Goal: Information Seeking & Learning: Learn about a topic

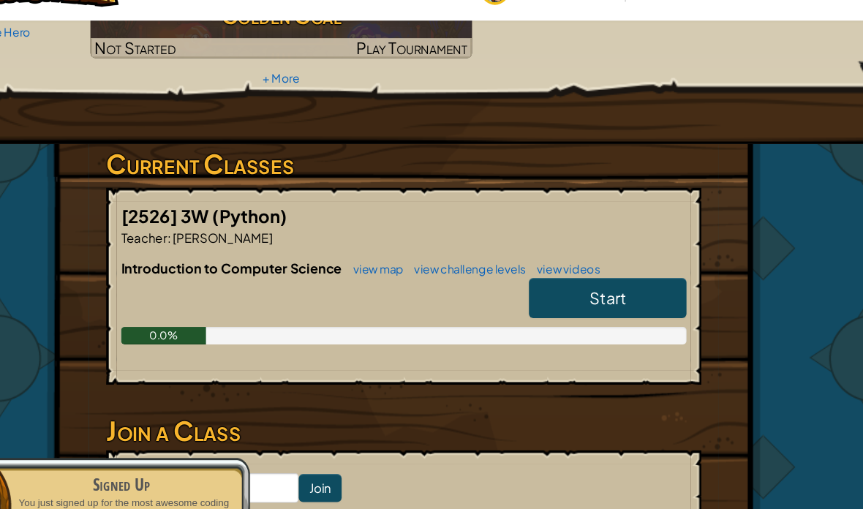
scroll to position [176, 0]
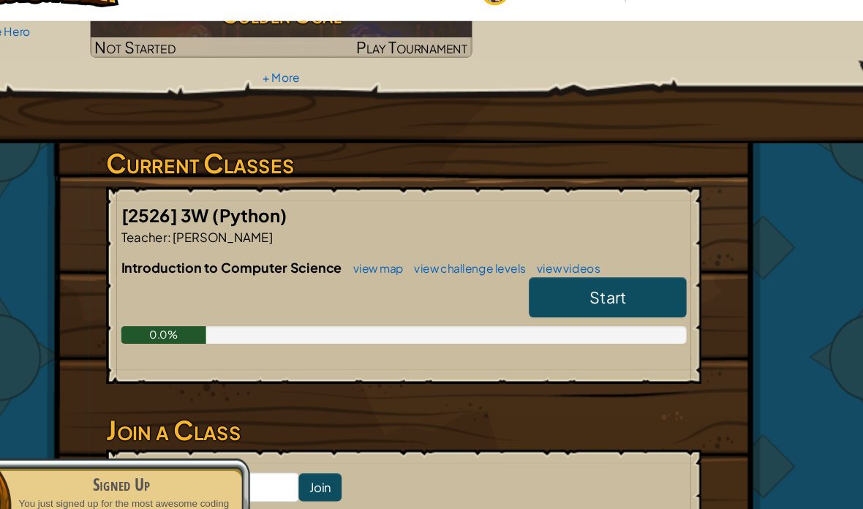
click at [546, 266] on link "Start" at bounding box center [602, 283] width 132 height 34
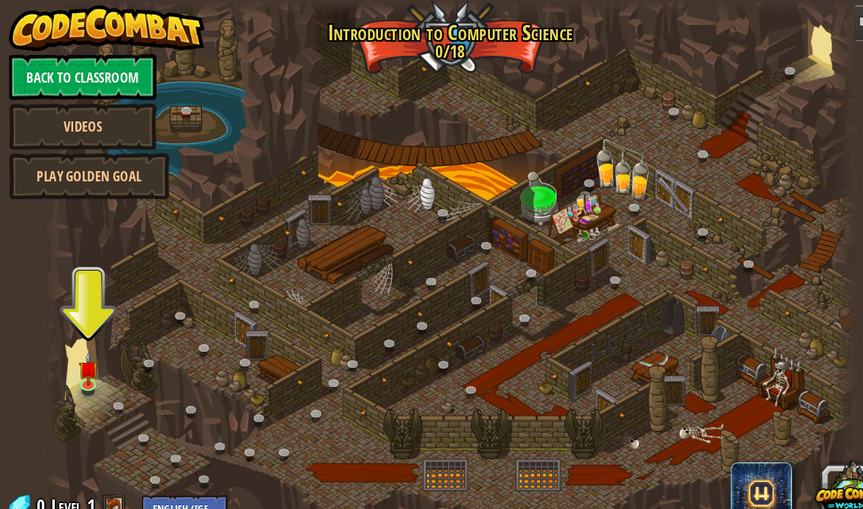
click at [89, 363] on img at bounding box center [84, 353] width 19 height 33
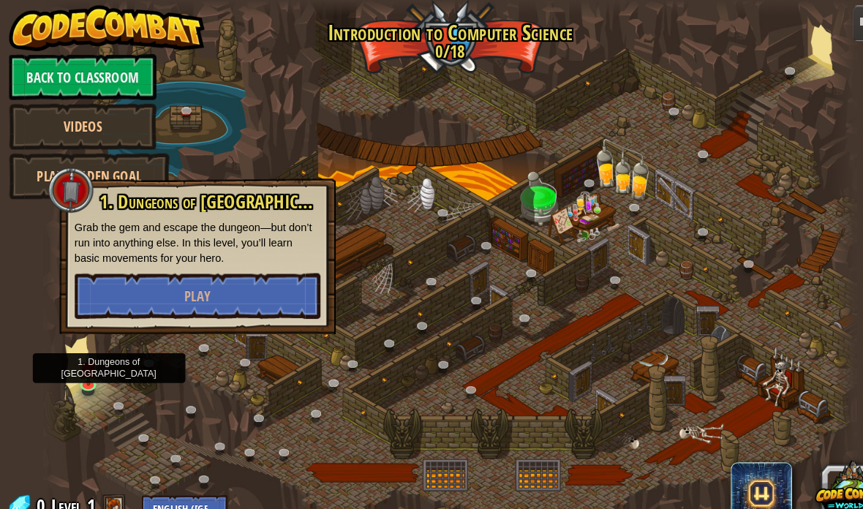
click at [83, 360] on img at bounding box center [84, 353] width 19 height 33
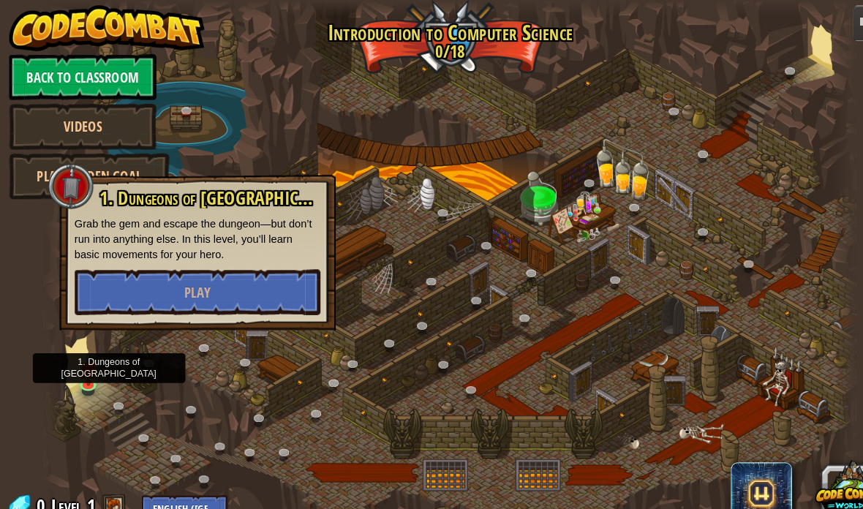
click at [99, 272] on button "Play" at bounding box center [189, 280] width 235 height 44
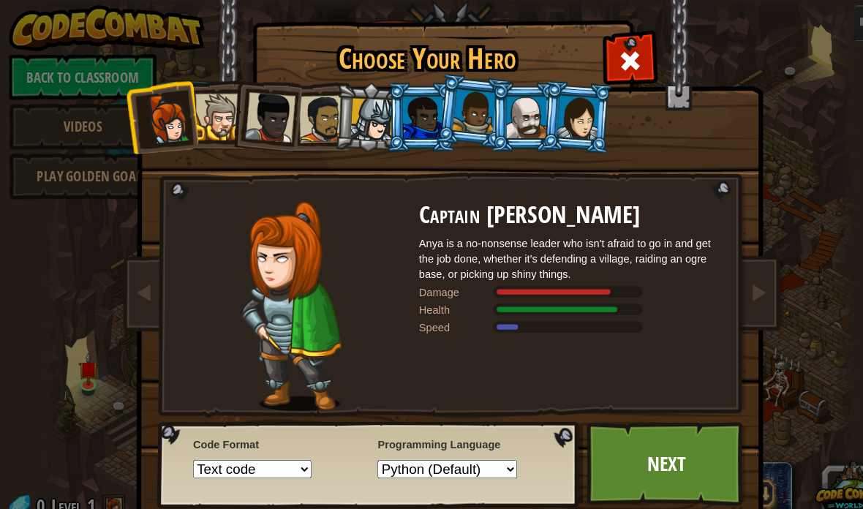
click at [657, 436] on link "Next" at bounding box center [638, 444] width 153 height 80
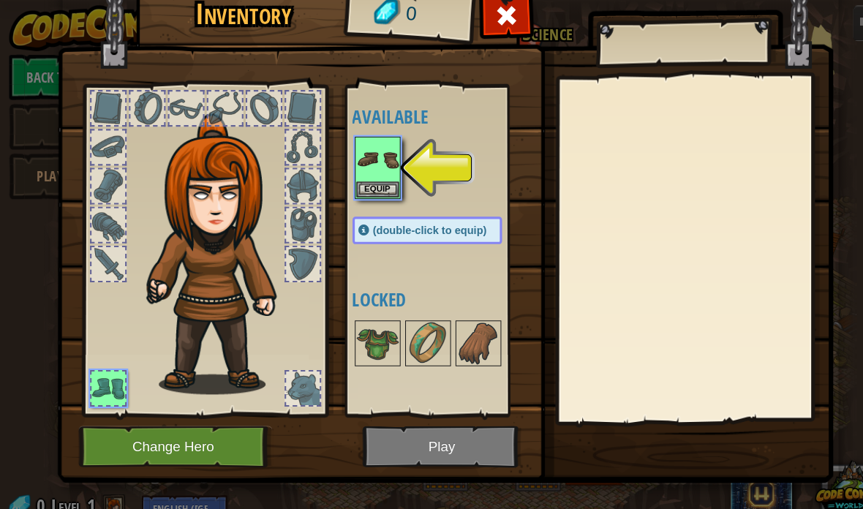
click at [366, 157] on img at bounding box center [361, 152] width 41 height 41
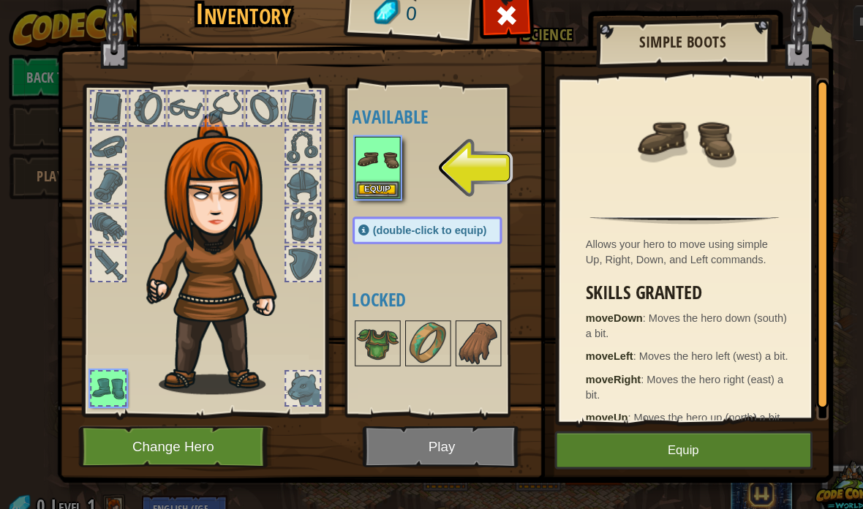
click at [698, 418] on button "Equip" at bounding box center [655, 431] width 247 height 37
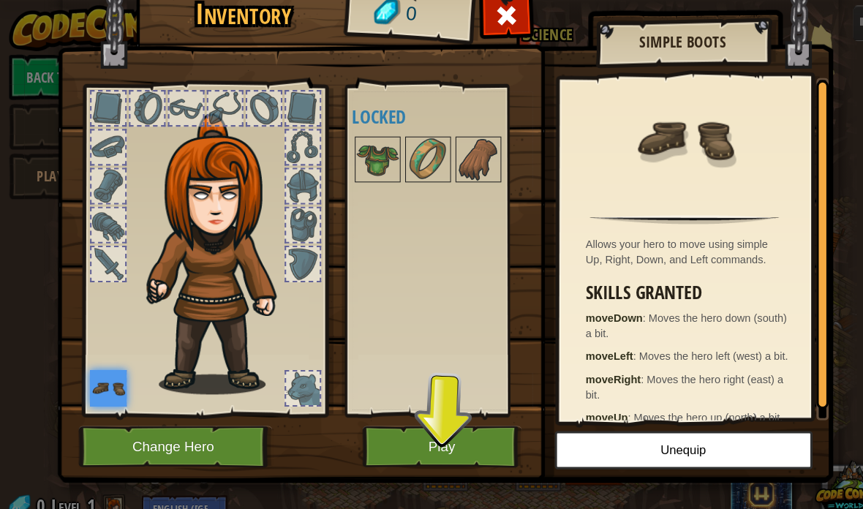
click at [455, 145] on img at bounding box center [458, 152] width 41 height 41
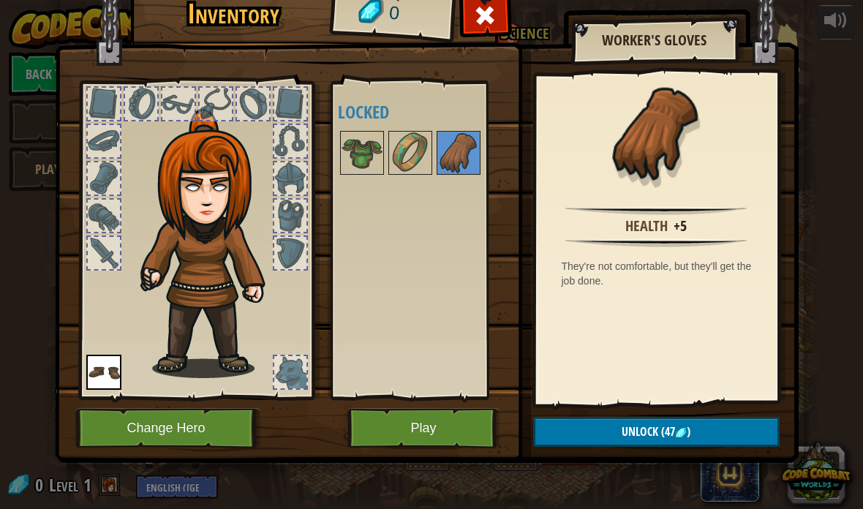
click at [475, 423] on button "Play" at bounding box center [423, 428] width 153 height 40
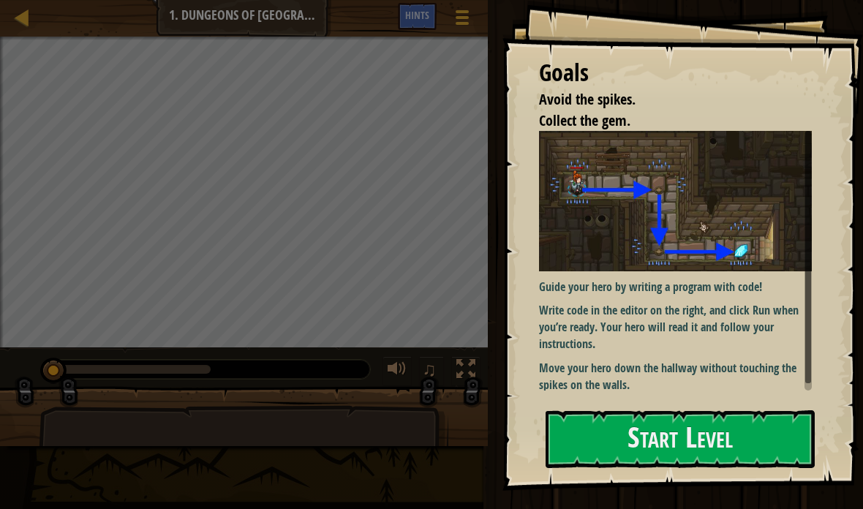
click at [701, 442] on button "Start Level" at bounding box center [679, 439] width 269 height 58
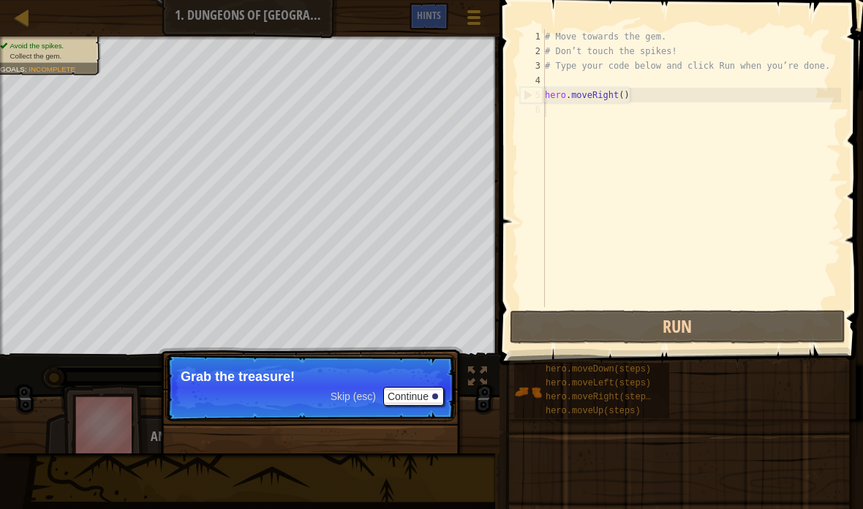
click at [756, 322] on button "Run" at bounding box center [678, 327] width 336 height 34
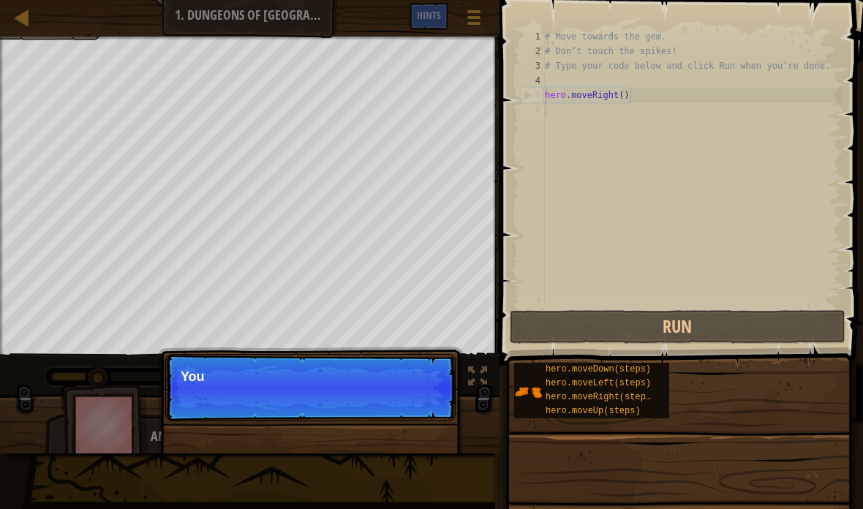
scroll to position [15, 15]
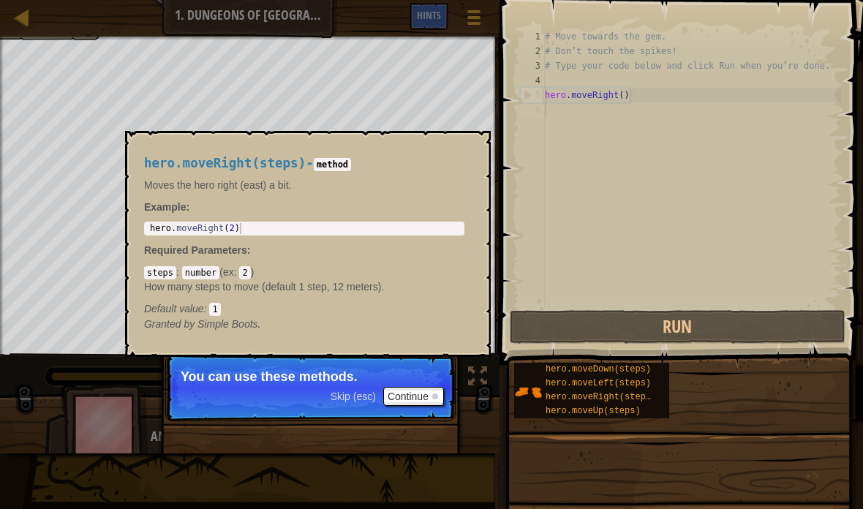
click at [639, 395] on span "hero.moveRight(steps)" at bounding box center [600, 397] width 110 height 10
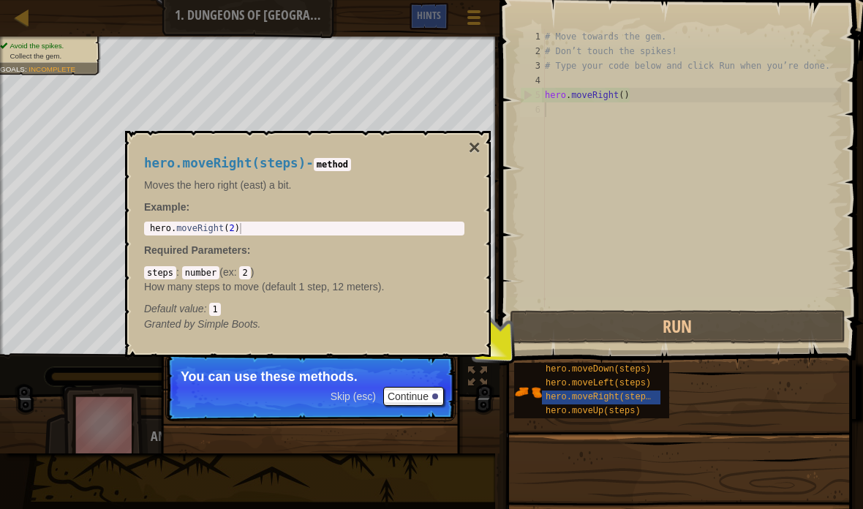
click at [716, 387] on div "hero.moveDown(steps) hero.moveLeft(steps) hero.moveRight(steps) hero.moveUp(ste…" at bounding box center [682, 390] width 339 height 57
click at [474, 148] on button "×" at bounding box center [475, 147] width 12 height 20
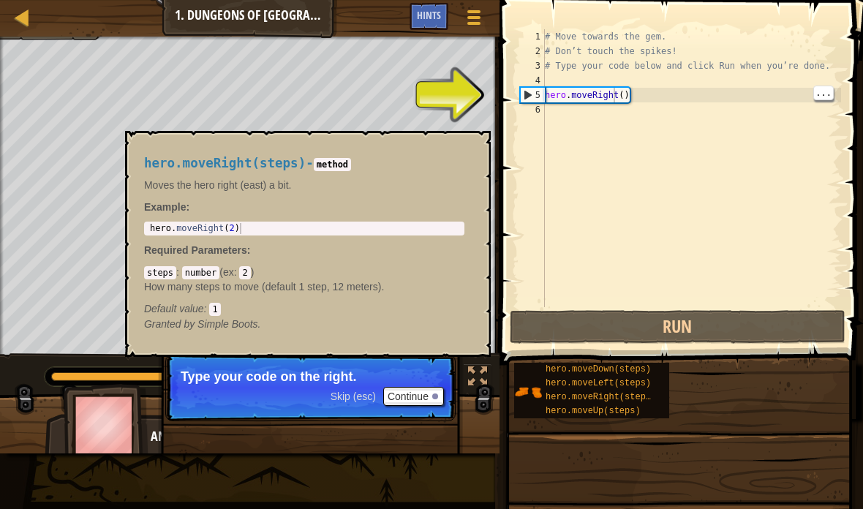
click at [636, 399] on span "hero.moveRight(steps)" at bounding box center [600, 397] width 110 height 10
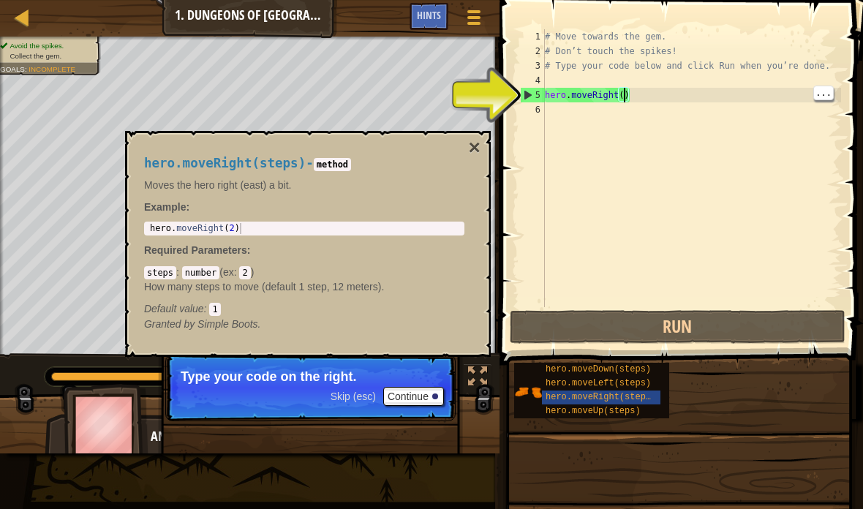
click at [624, 94] on div "# Move towards the gem. # Don’t touch the spikes! # Type your code below and cl…" at bounding box center [691, 182] width 299 height 307
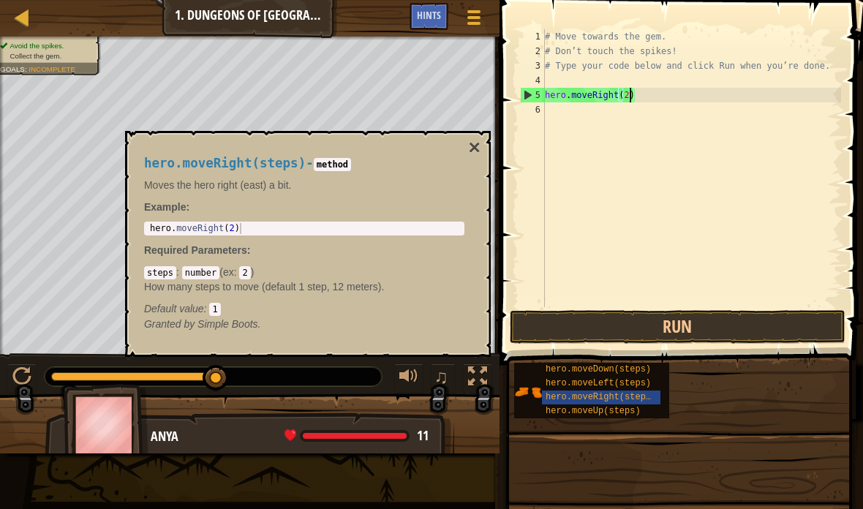
scroll to position [15, 20]
click at [794, 325] on button "Run" at bounding box center [678, 327] width 336 height 34
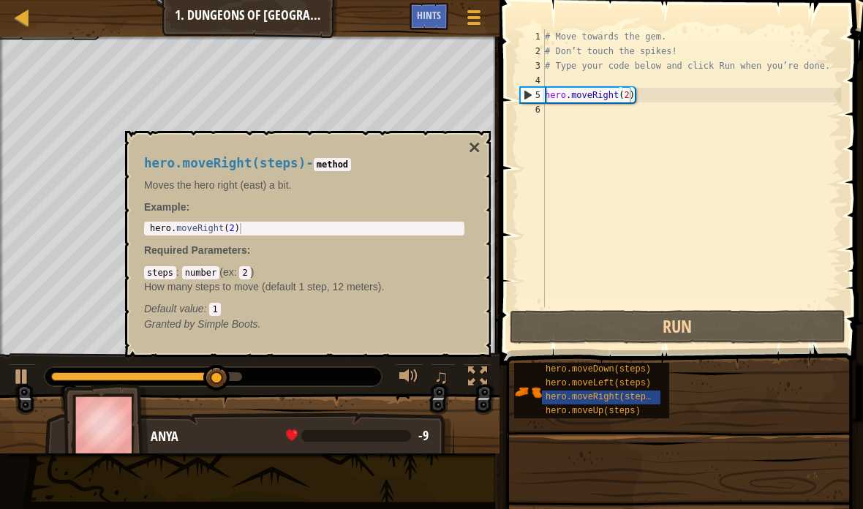
click at [477, 154] on button "×" at bounding box center [475, 147] width 12 height 20
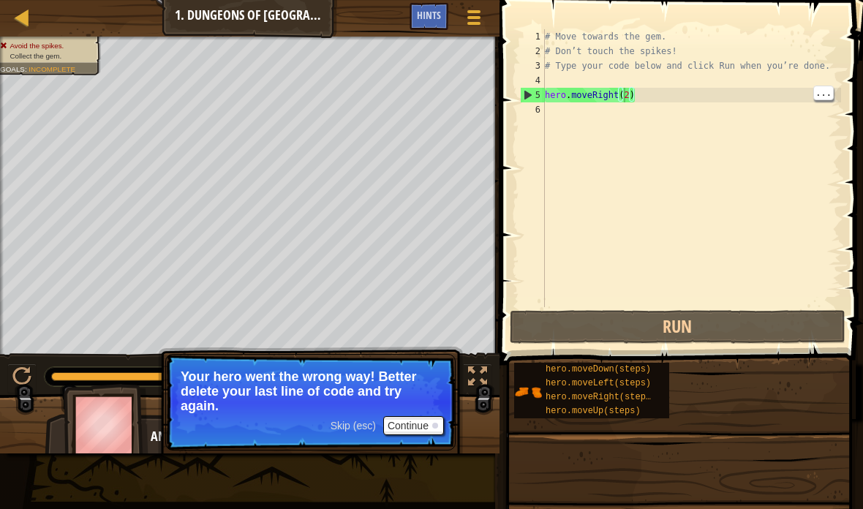
click at [625, 94] on div "# Move towards the gem. # Don’t touch the spikes! # Type your code below and cl…" at bounding box center [691, 182] width 299 height 307
click at [630, 91] on div "# Move towards the gem. # Don’t touch the spikes! # Type your code below and cl…" at bounding box center [691, 182] width 299 height 307
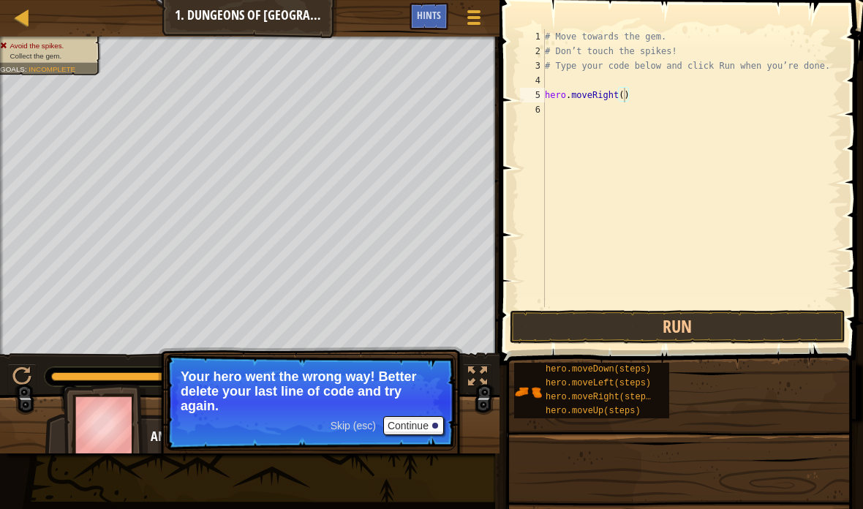
click at [428, 425] on button "Continue" at bounding box center [413, 425] width 61 height 19
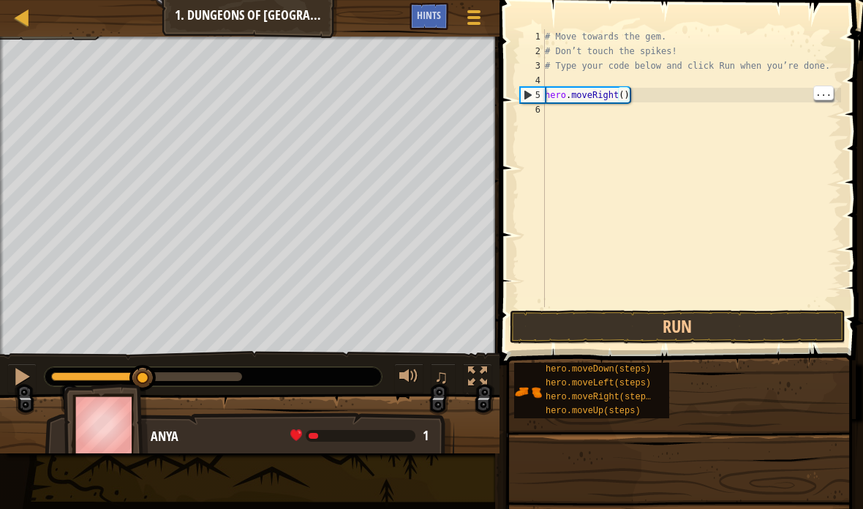
click at [630, 95] on div "# Move towards the gem. # Don’t touch the spikes! # Type your code below and cl…" at bounding box center [691, 182] width 299 height 307
click at [628, 94] on div "# Move towards the gem. # Don’t touch the spikes! # Type your code below and cl…" at bounding box center [691, 182] width 299 height 307
click at [624, 91] on div "# Move towards the gem. # Don’t touch the spikes! # Type your code below and cl…" at bounding box center [691, 182] width 299 height 307
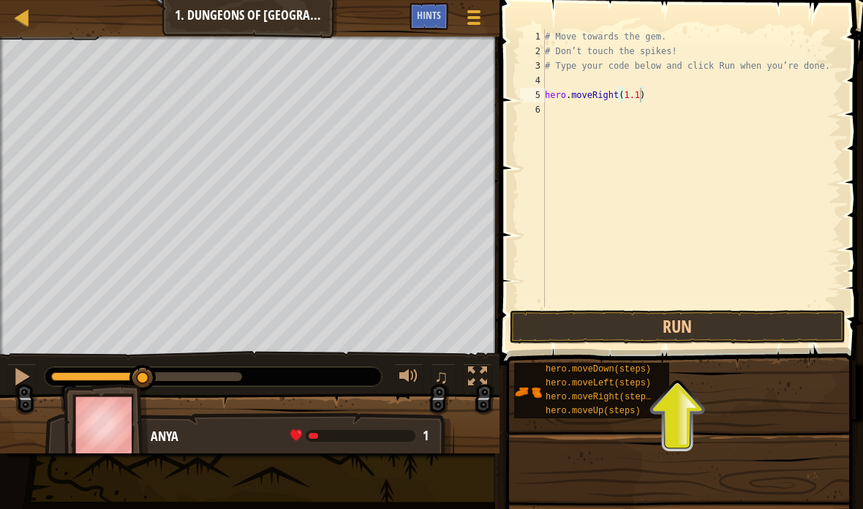
click at [782, 322] on button "Run" at bounding box center [678, 327] width 336 height 34
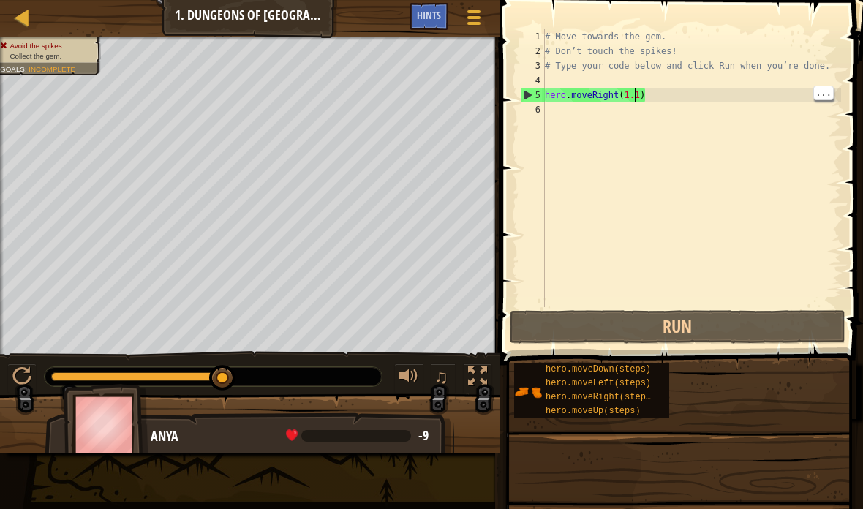
click at [637, 94] on div "# Move towards the gem. # Don’t touch the spikes! # Type your code below and cl…" at bounding box center [691, 182] width 299 height 307
click at [643, 87] on div "# Move towards the gem. # Don’t touch the spikes! # Type your code below and cl…" at bounding box center [691, 182] width 299 height 307
click at [642, 91] on div "# Move towards the gem. # Don’t touch the spikes! # Type your code below and cl…" at bounding box center [691, 182] width 299 height 307
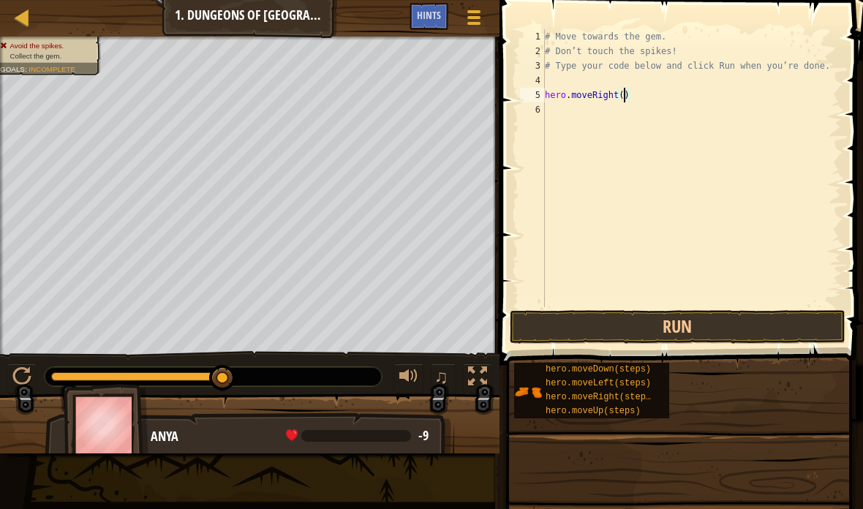
scroll to position [15, 20]
click at [748, 314] on button "Run" at bounding box center [678, 327] width 336 height 34
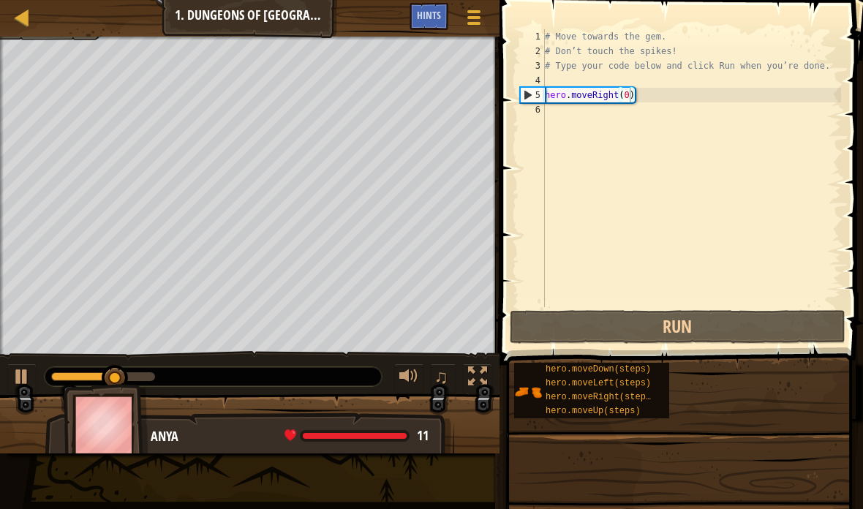
click at [778, 316] on button "Run" at bounding box center [678, 327] width 336 height 34
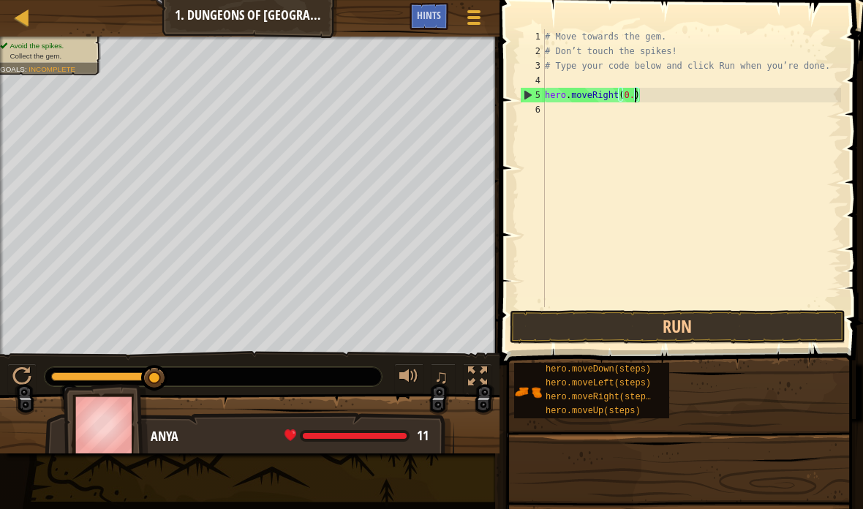
scroll to position [15, 25]
click at [799, 315] on button "Run" at bounding box center [678, 327] width 336 height 34
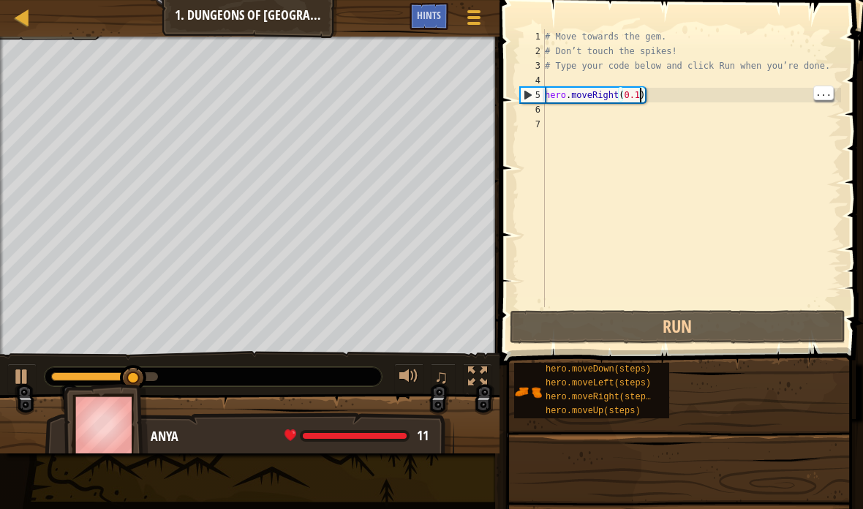
click at [643, 95] on div "# Move towards the gem. # Don’t touch the spikes! # Type your code below and cl…" at bounding box center [691, 182] width 299 height 307
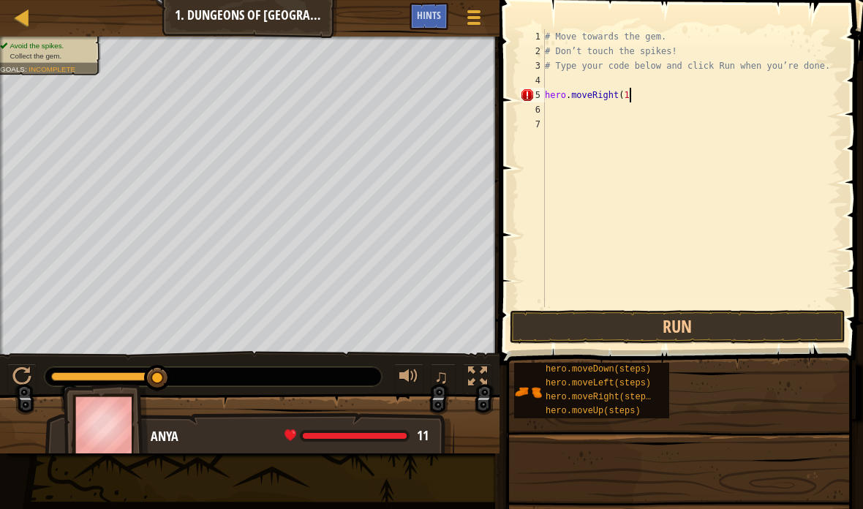
scroll to position [15, 31]
click at [752, 318] on button "Run" at bounding box center [678, 327] width 336 height 34
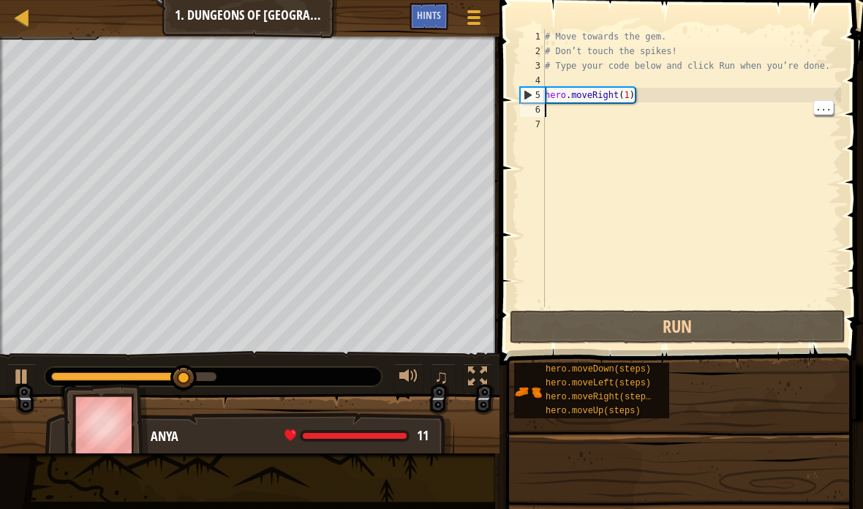
click at [689, 110] on div "# Move towards the gem. # Don’t touch the spikes! # Type your code below and cl…" at bounding box center [691, 182] width 299 height 307
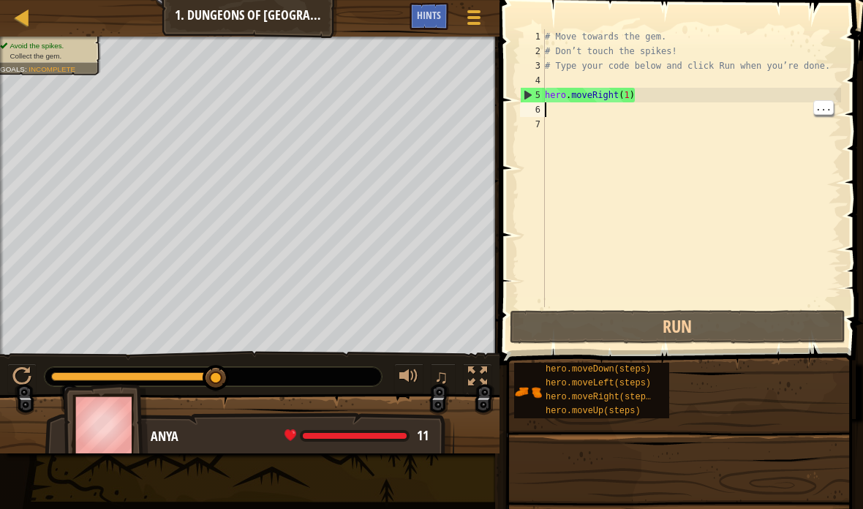
scroll to position [15, 20]
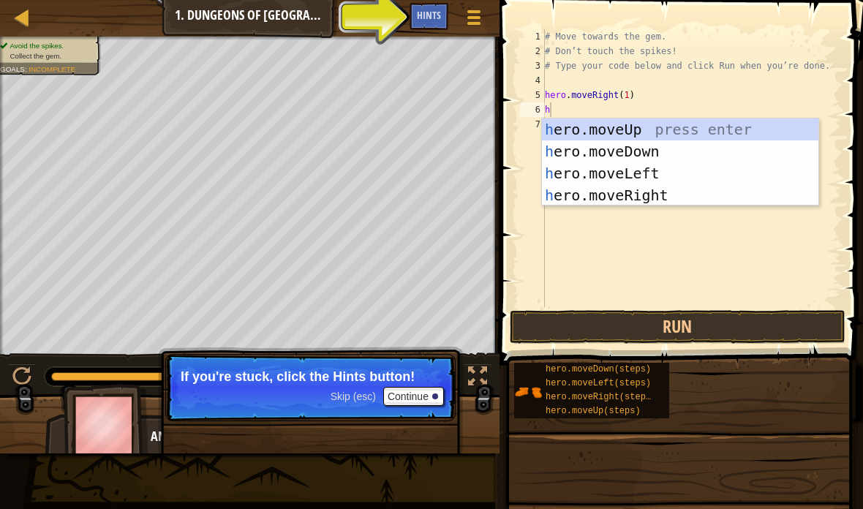
click at [434, 25] on div "Hints" at bounding box center [428, 16] width 39 height 27
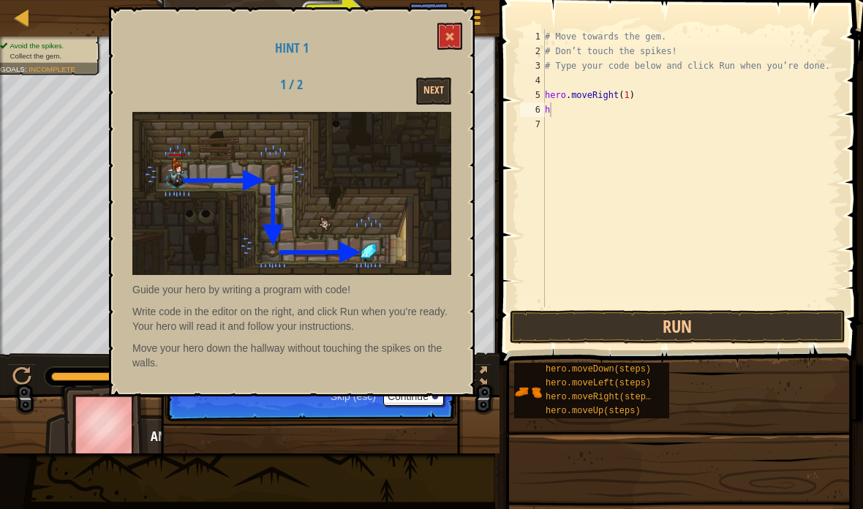
click at [433, 102] on button "Next" at bounding box center [433, 91] width 35 height 27
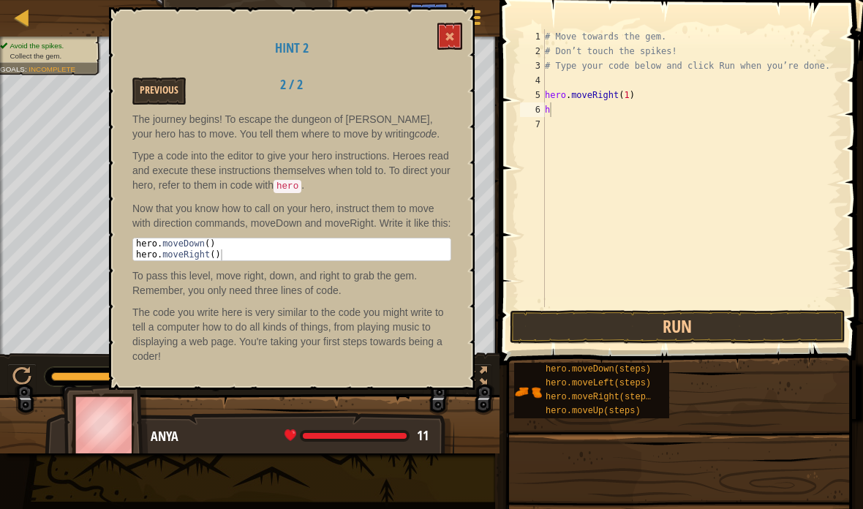
click at [450, 35] on span at bounding box center [450, 36] width 10 height 10
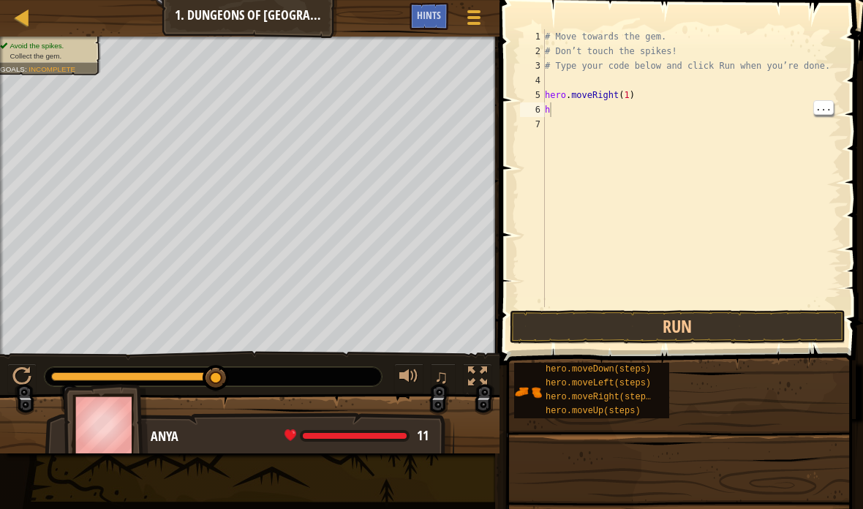
click at [711, 111] on div "# Move towards the gem. # Don’t touch the spikes! # Type your code below and cl…" at bounding box center [691, 182] width 299 height 307
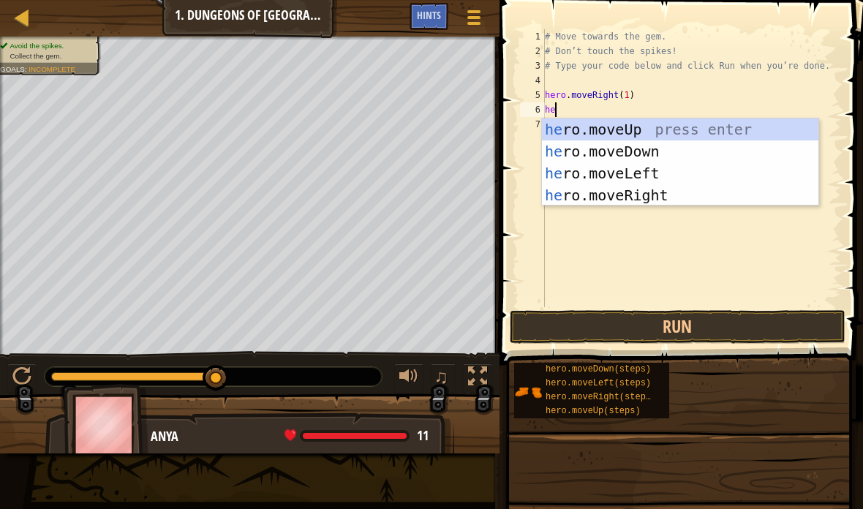
scroll to position [15, 25]
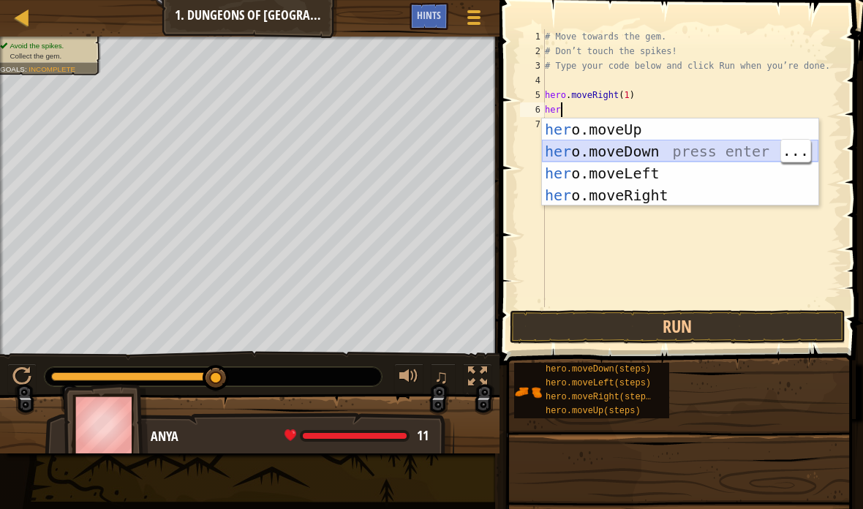
click at [683, 153] on div "her o.moveUp press enter her o.moveDown press enter her o.moveLeft press enter …" at bounding box center [680, 184] width 276 height 132
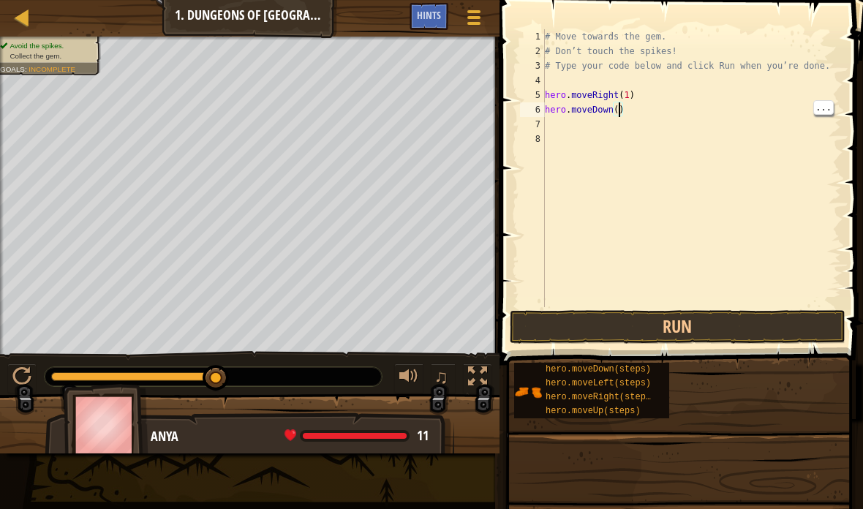
click at [617, 109] on div "# Move towards the gem. # Don’t touch the spikes! # Type your code below and cl…" at bounding box center [691, 182] width 299 height 307
click at [783, 325] on button "Run" at bounding box center [678, 327] width 336 height 34
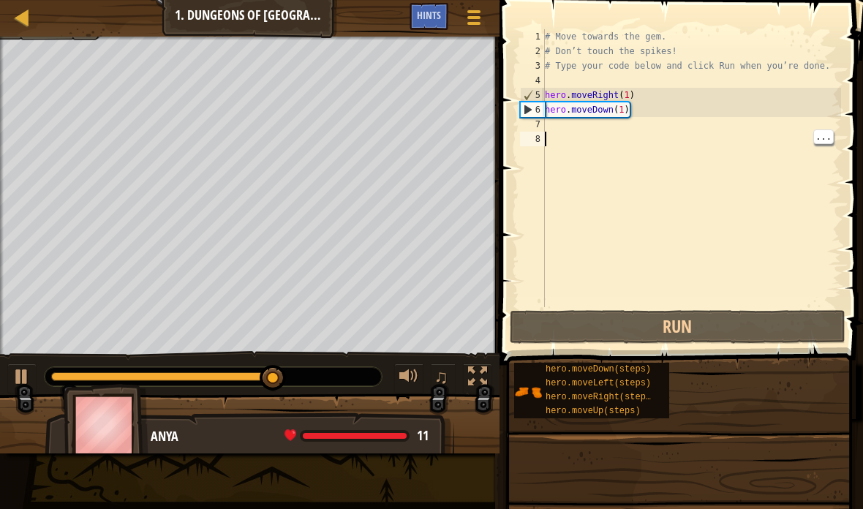
click at [676, 122] on div "# Move towards the gem. # Don’t touch the spikes! # Type your code below and cl…" at bounding box center [691, 182] width 299 height 307
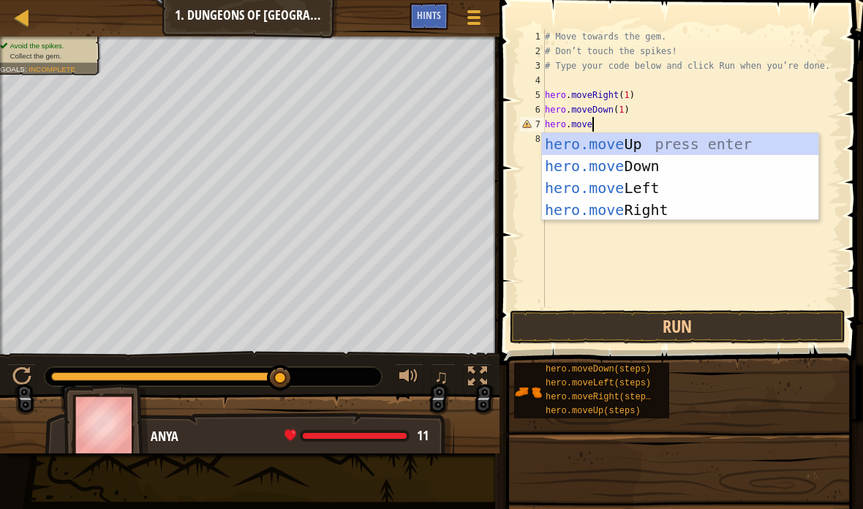
scroll to position [15, 67]
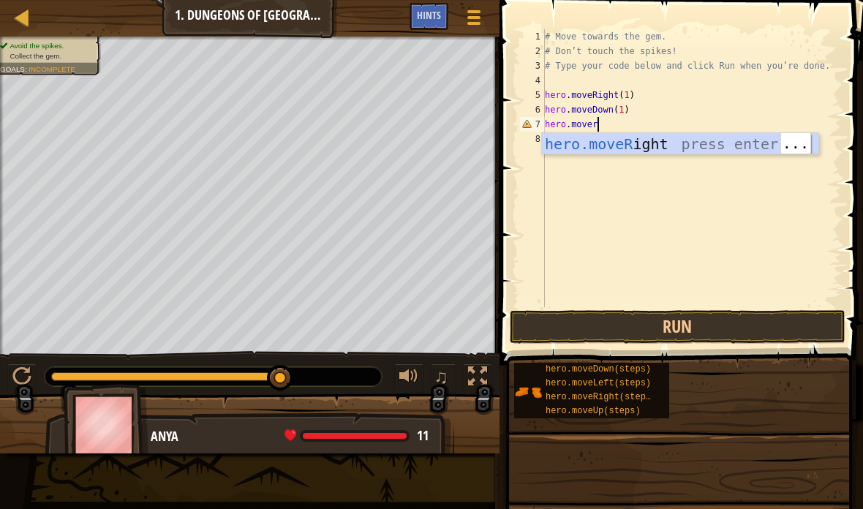
click at [730, 143] on div "hero.moveR ight press enter" at bounding box center [680, 166] width 276 height 66
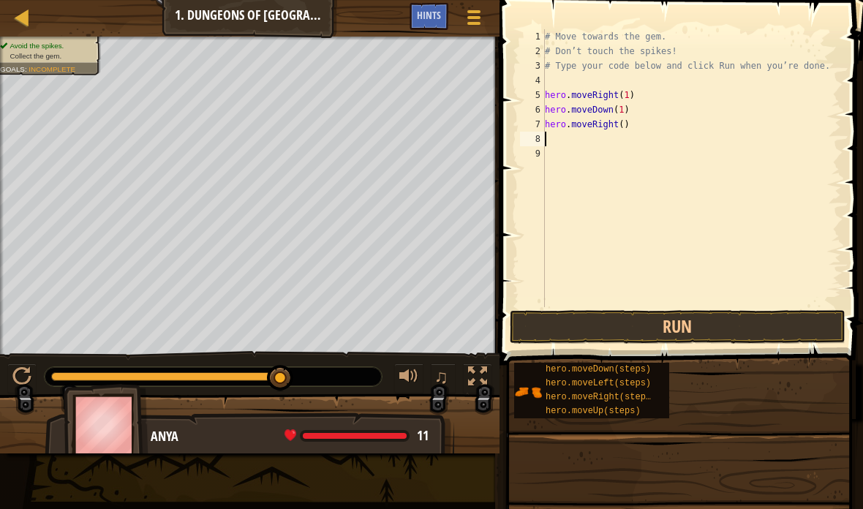
scroll to position [15, 44]
click at [628, 124] on div "# Move towards the gem. # Don’t touch the spikes! # Type your code below and cl…" at bounding box center [691, 182] width 299 height 307
click at [625, 122] on div "# Move towards the gem. # Don’t touch the spikes! # Type your code below and cl…" at bounding box center [691, 182] width 299 height 307
type textarea "abcde fg"
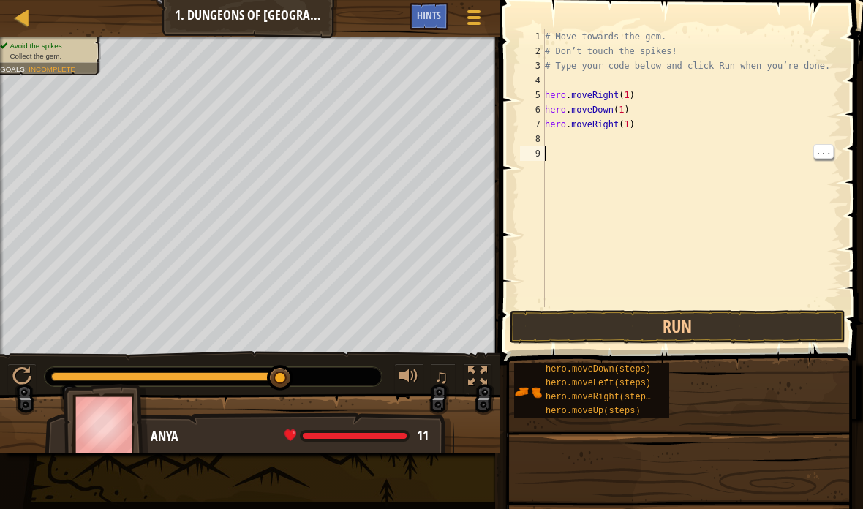
click at [774, 317] on button "Run" at bounding box center [678, 327] width 336 height 34
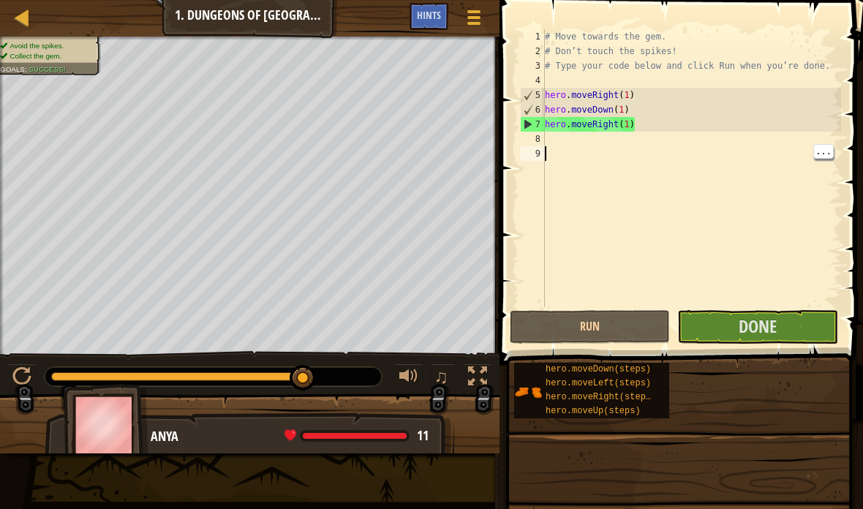
click at [798, 330] on button "Done" at bounding box center [757, 327] width 160 height 34
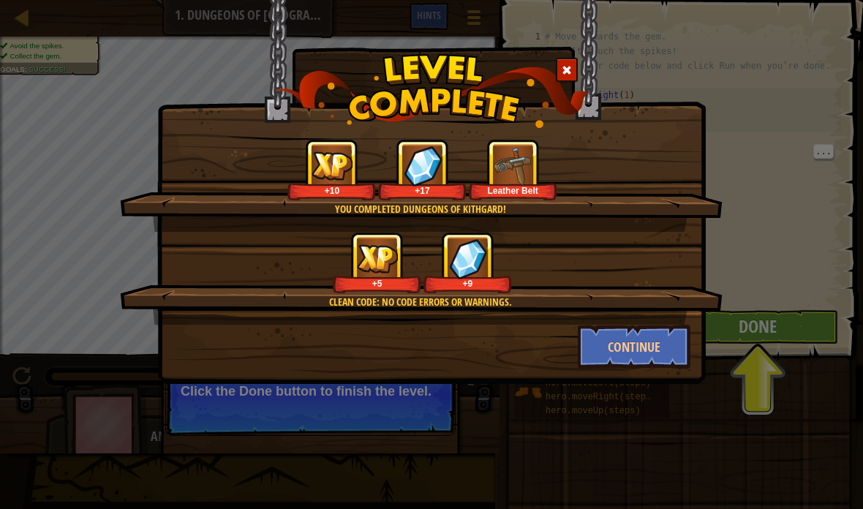
click at [659, 358] on button "Continue" at bounding box center [634, 347] width 113 height 44
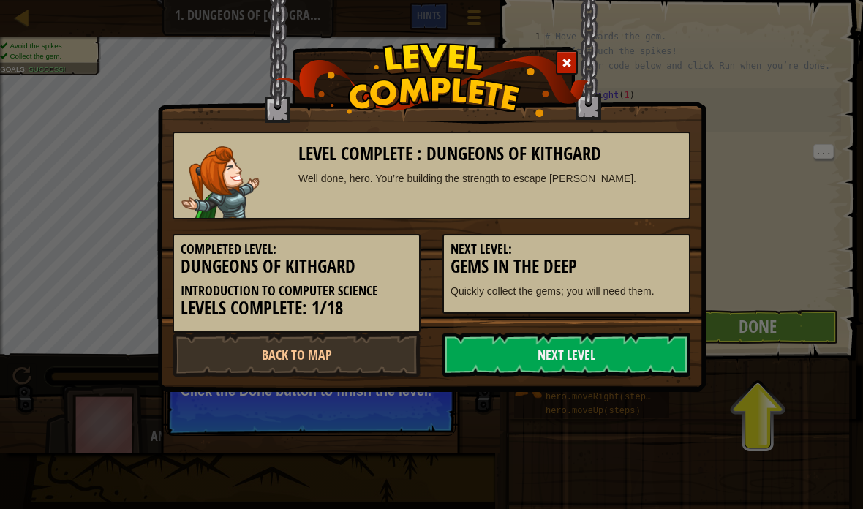
click at [657, 349] on link "Next Level" at bounding box center [566, 355] width 248 height 44
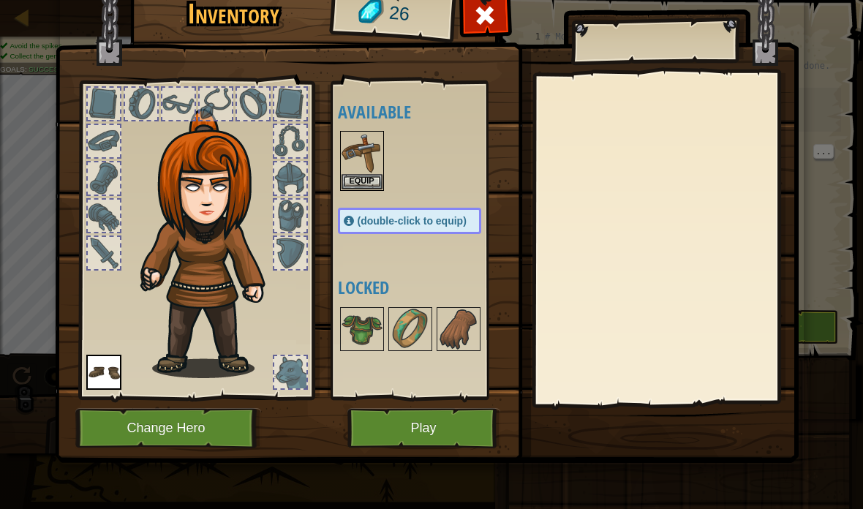
click at [366, 158] on img at bounding box center [361, 152] width 41 height 41
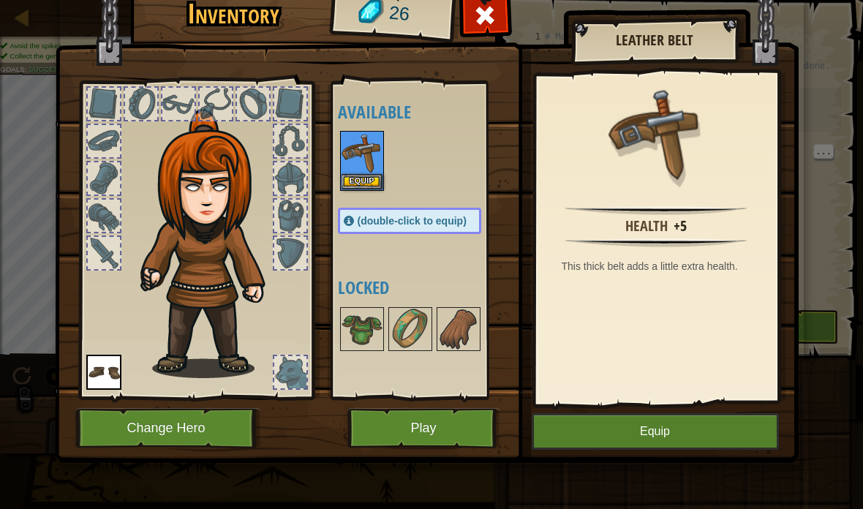
click at [719, 420] on button "Equip" at bounding box center [655, 431] width 247 height 37
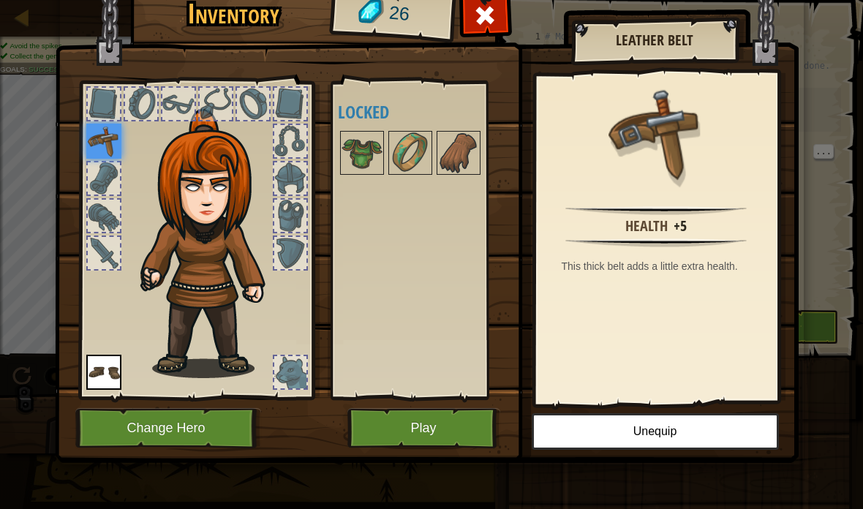
click at [345, 160] on img at bounding box center [361, 152] width 41 height 41
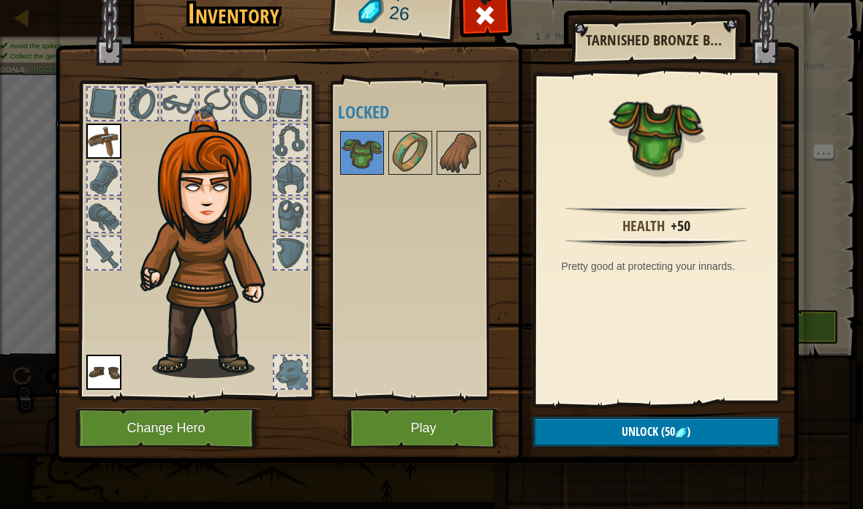
click at [381, 155] on img at bounding box center [361, 152] width 41 height 41
click at [442, 153] on img at bounding box center [458, 152] width 41 height 41
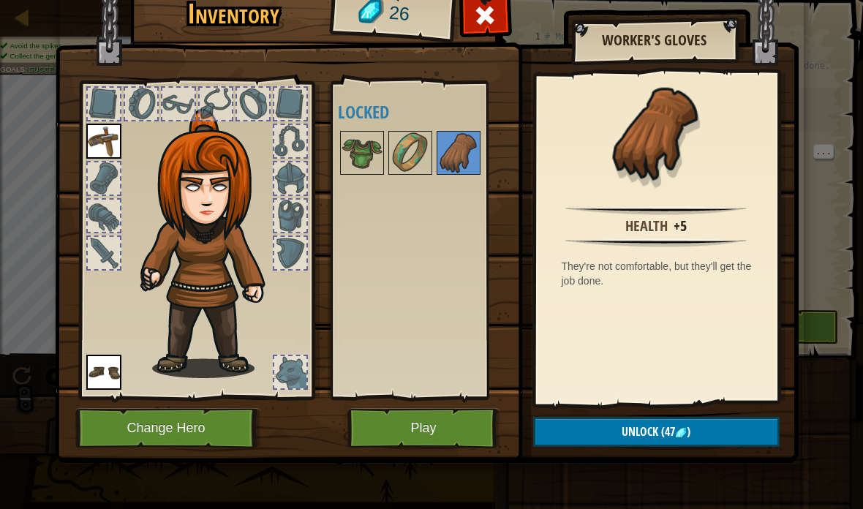
click at [358, 148] on img at bounding box center [361, 152] width 41 height 41
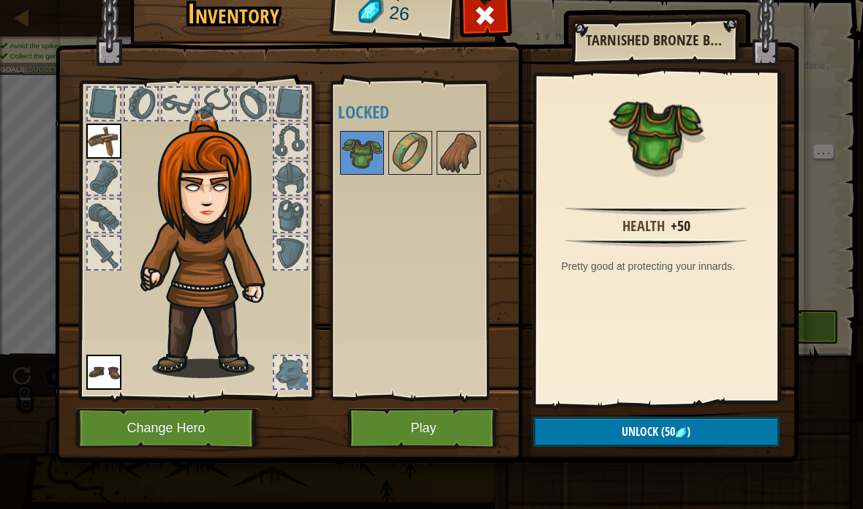
click at [412, 152] on img at bounding box center [410, 152] width 41 height 41
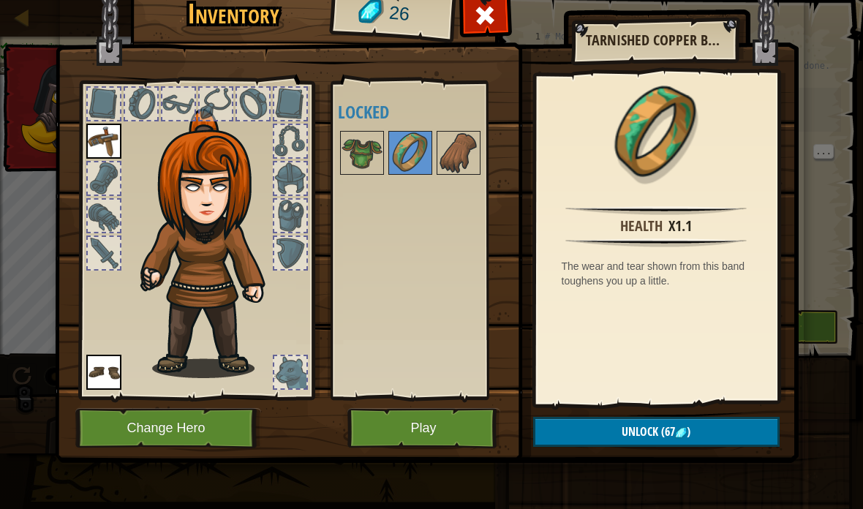
click at [465, 431] on button "Play" at bounding box center [423, 428] width 153 height 40
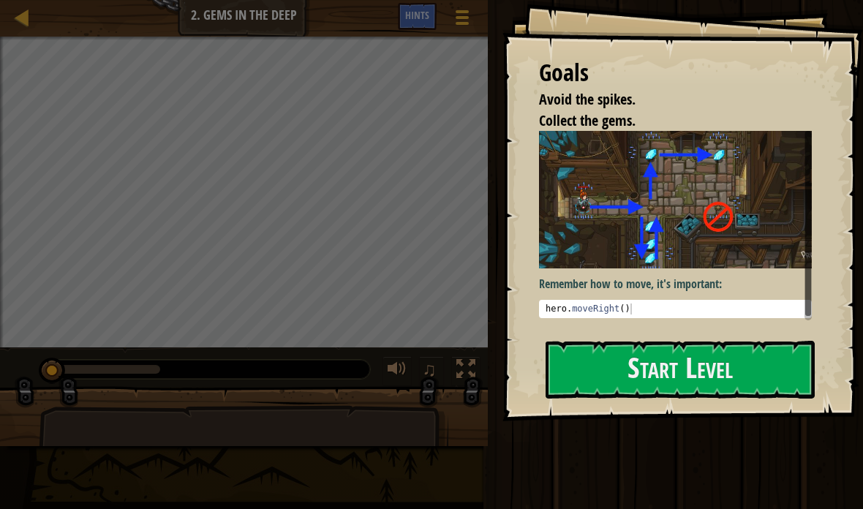
click at [717, 361] on button "Start Level" at bounding box center [679, 370] width 269 height 58
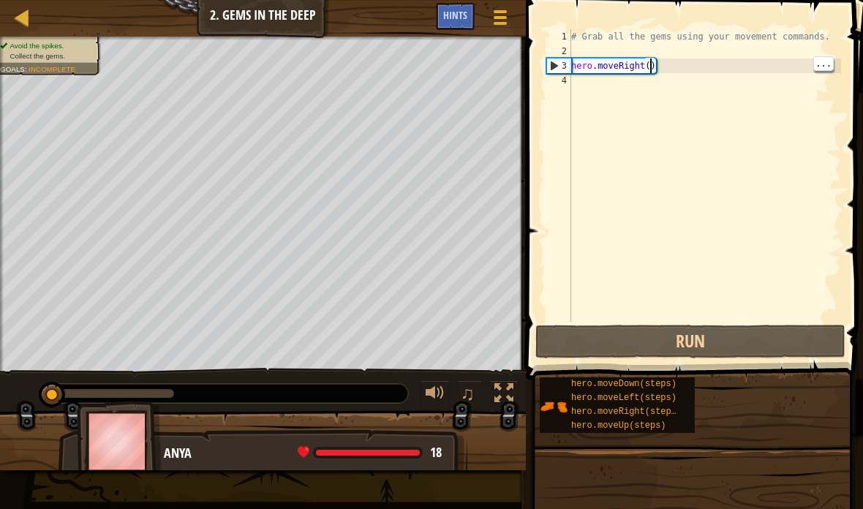
click at [646, 69] on div "# Grab all the gems using your movement commands. hero . moveRight ( )" at bounding box center [704, 190] width 273 height 322
click at [646, 67] on div "# Grab all the gems using your movement commands. hero . moveRight ( )" at bounding box center [704, 190] width 273 height 322
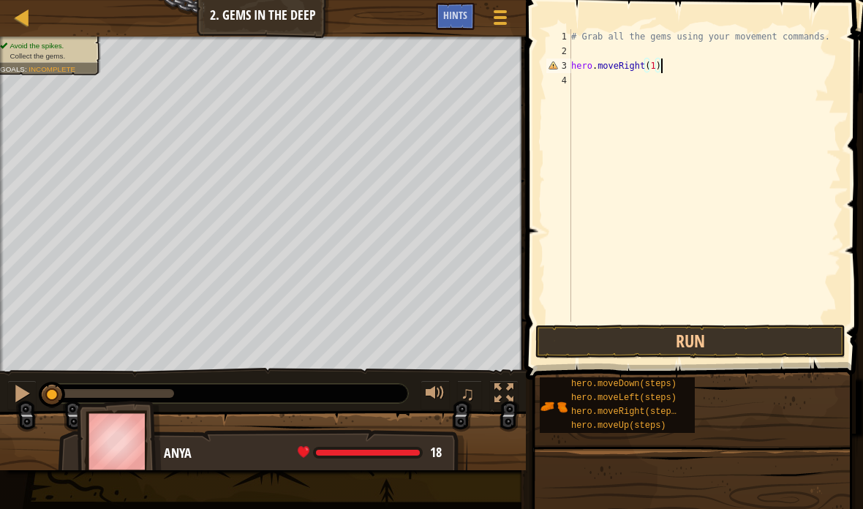
scroll to position [15, 31]
click at [789, 330] on button "Run" at bounding box center [690, 342] width 310 height 34
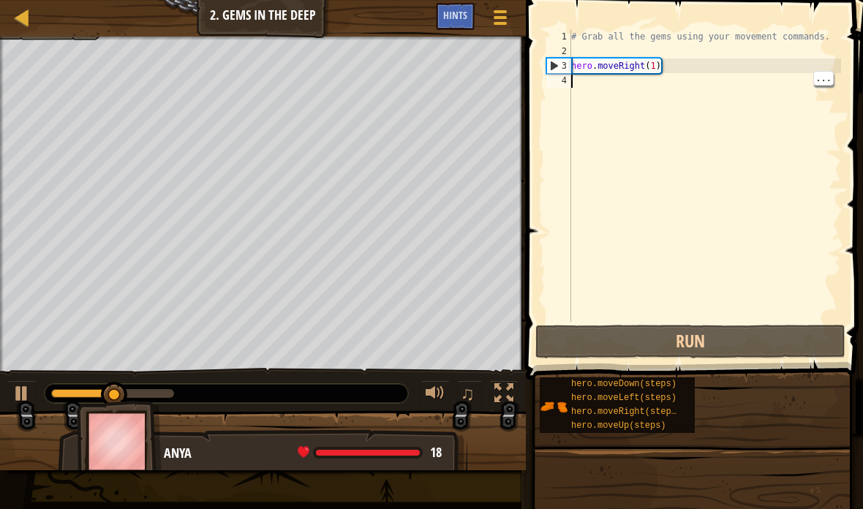
click at [739, 91] on div "# Grab all the gems using your movement commands. hero . moveRight ( 1 )" at bounding box center [704, 190] width 273 height 322
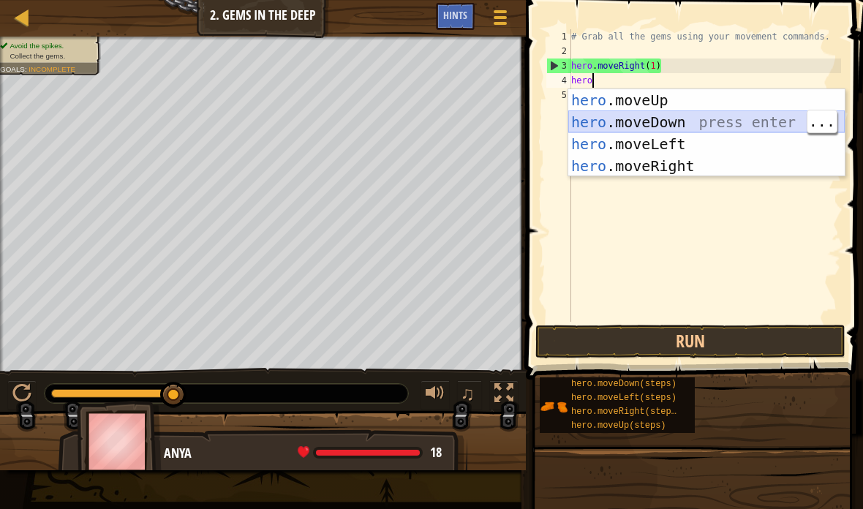
click at [727, 121] on div "hero .moveUp press enter hero .moveDown press enter hero .moveLeft press enter …" at bounding box center [706, 155] width 276 height 132
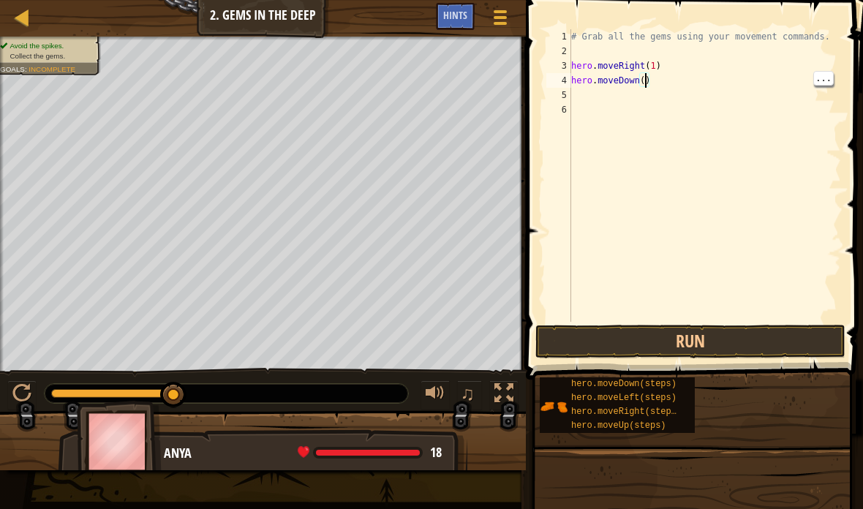
click at [646, 79] on div "# Grab all the gems using your movement commands. hero . moveRight ( 1 ) hero .…" at bounding box center [704, 190] width 273 height 322
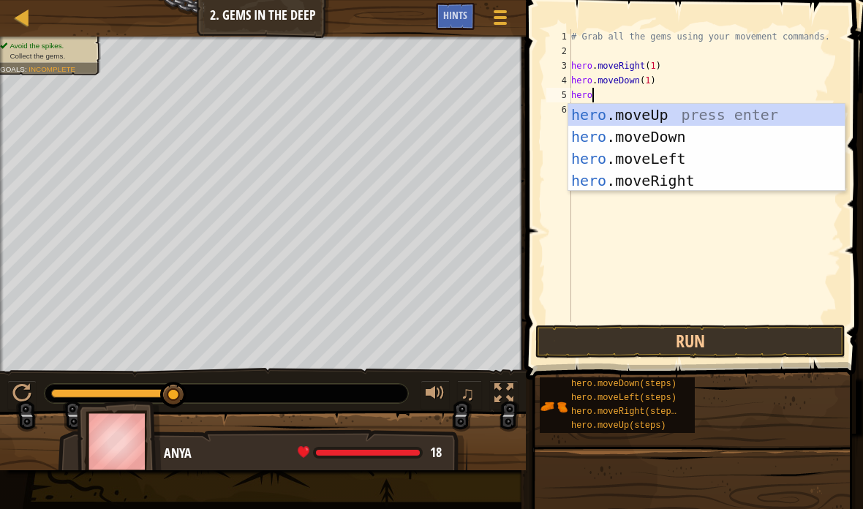
scroll to position [15, 36]
click at [733, 110] on div "hero .moveUp press enter hero .moveDown press enter hero .moveLeft press enter …" at bounding box center [706, 170] width 276 height 132
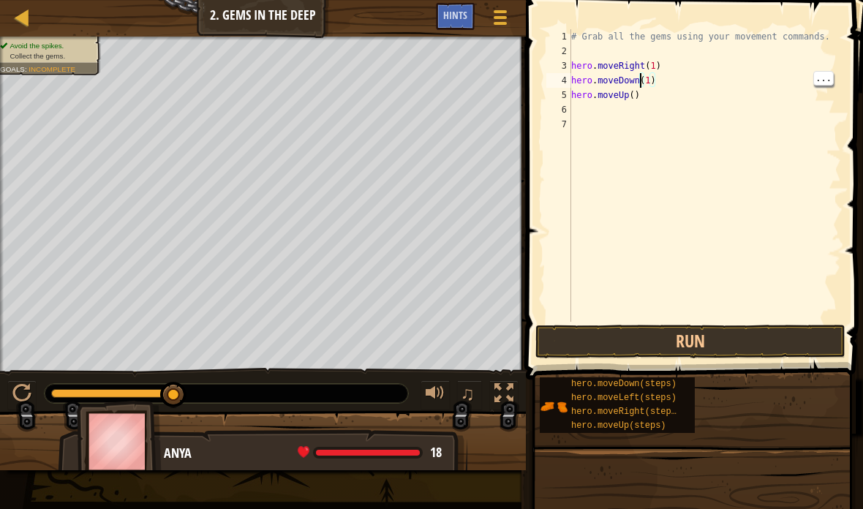
click at [632, 99] on div "# Grab all the gems using your movement commands. hero . moveRight ( 1 ) hero .…" at bounding box center [704, 190] width 273 height 322
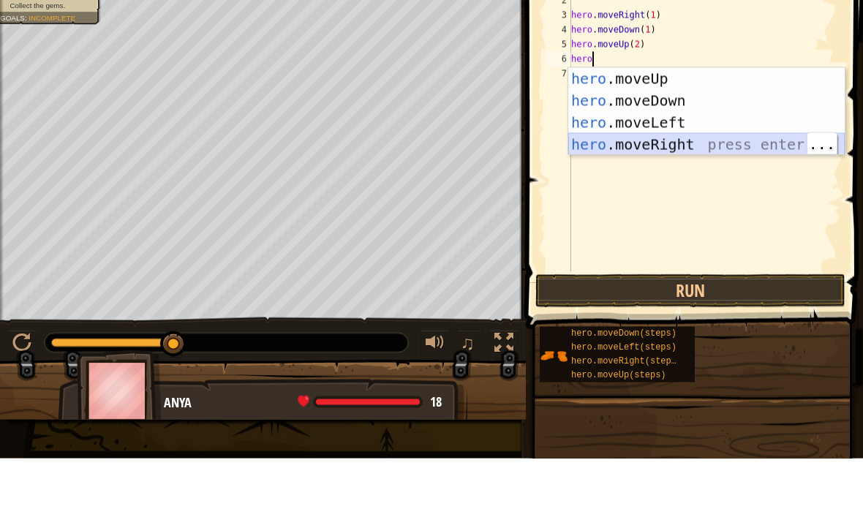
click at [721, 143] on div "hero .moveUp press enter hero .moveDown press enter hero .moveLeft press enter …" at bounding box center [706, 184] width 276 height 132
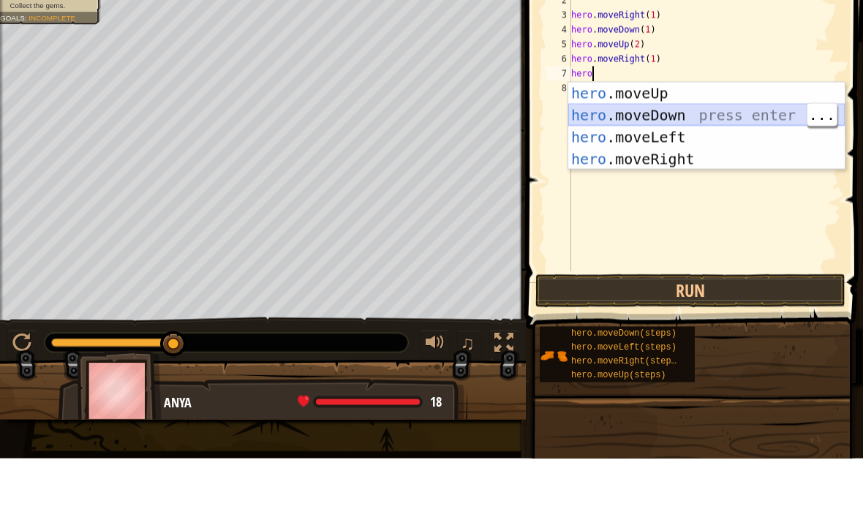
click at [719, 167] on div "hero .moveUp press enter hero .moveDown press enter hero .moveLeft press enter …" at bounding box center [706, 199] width 276 height 132
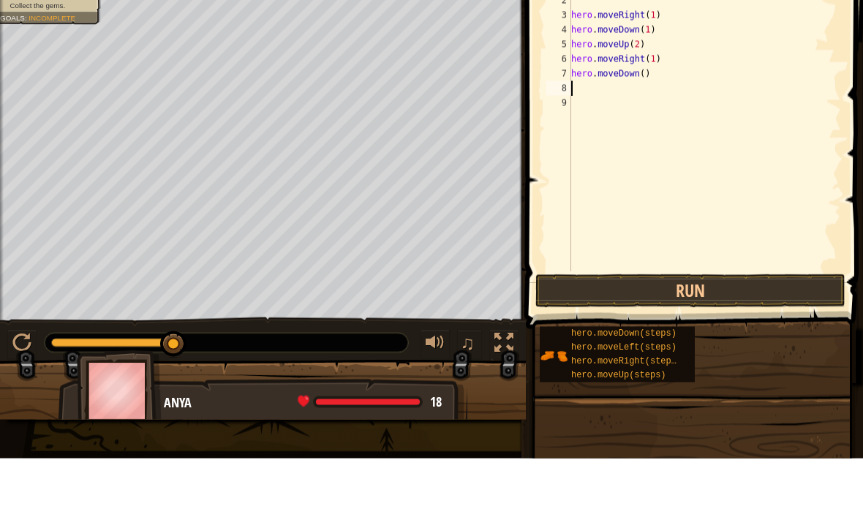
scroll to position [15, 20]
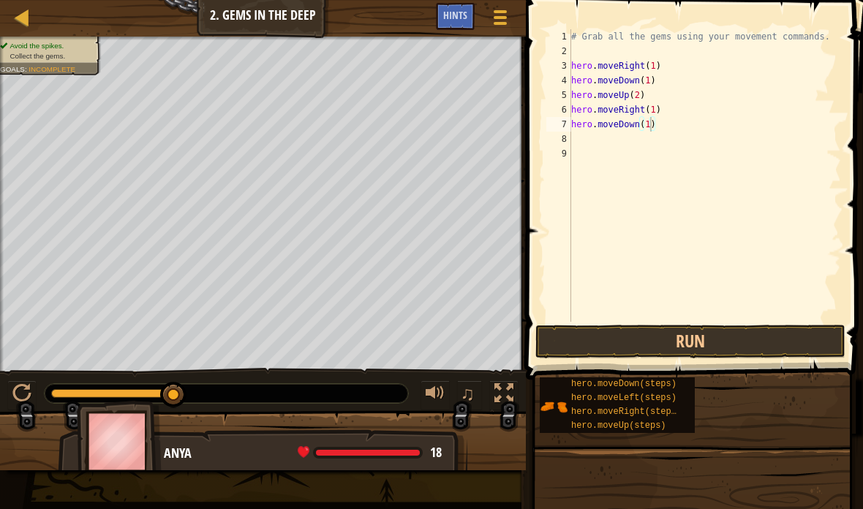
type textarea "abcde fg"
click at [785, 347] on button "Run" at bounding box center [690, 342] width 310 height 34
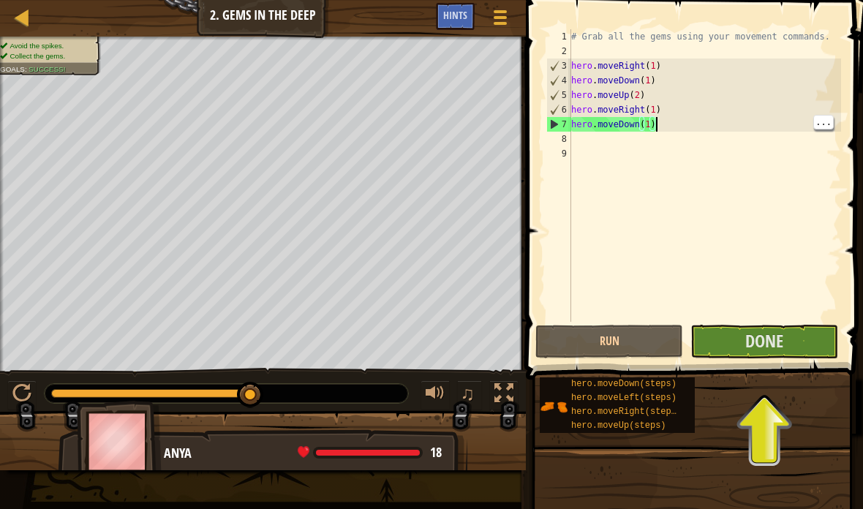
click at [782, 159] on div "# Grab all the gems using your movement commands. hero . moveRight ( 1 ) hero .…" at bounding box center [704, 190] width 273 height 322
click at [804, 138] on div "# Grab all the gems using your movement commands. hero . moveRight ( 1 ) hero .…" at bounding box center [704, 190] width 273 height 322
click at [782, 353] on button "Done" at bounding box center [764, 342] width 148 height 34
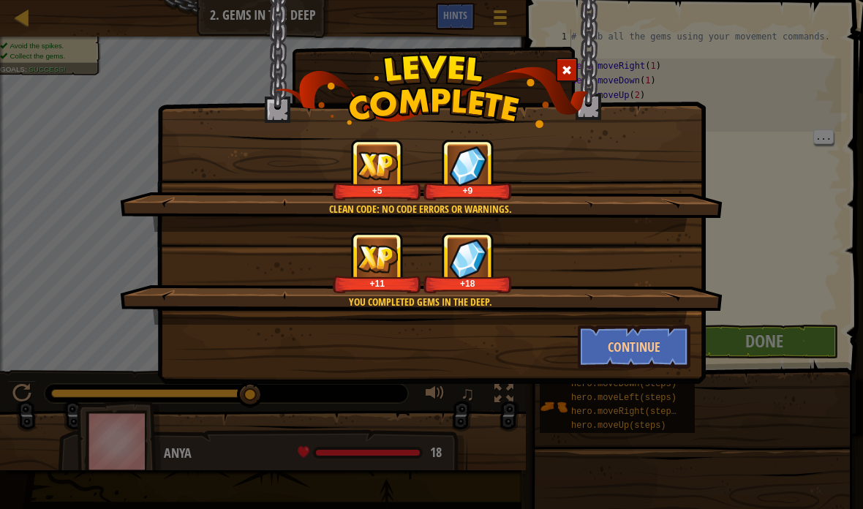
click at [665, 340] on button "Continue" at bounding box center [634, 347] width 113 height 44
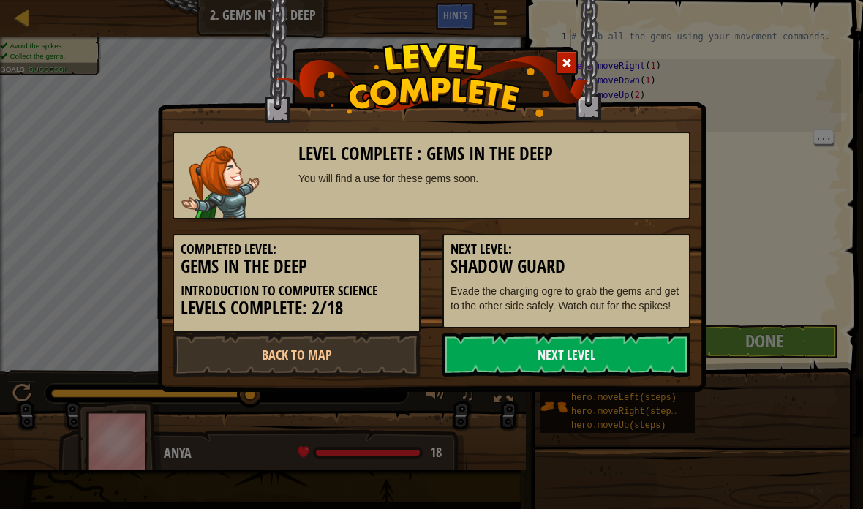
click at [664, 352] on link "Next Level" at bounding box center [566, 355] width 248 height 44
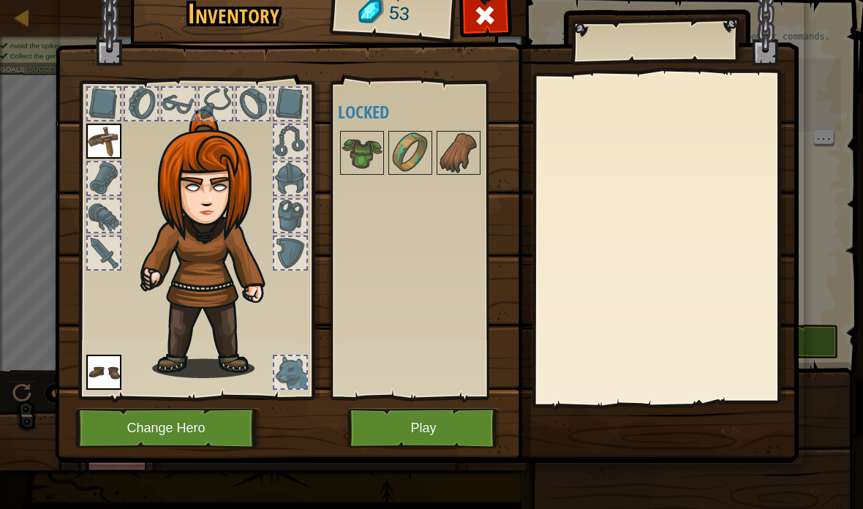
click at [452, 436] on button "Play" at bounding box center [423, 428] width 153 height 40
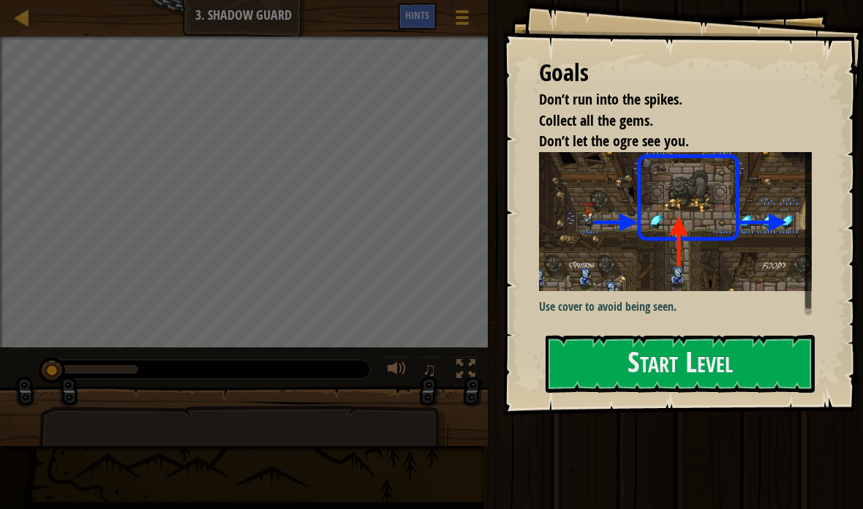
click at [697, 353] on button "Start Level" at bounding box center [679, 364] width 269 height 58
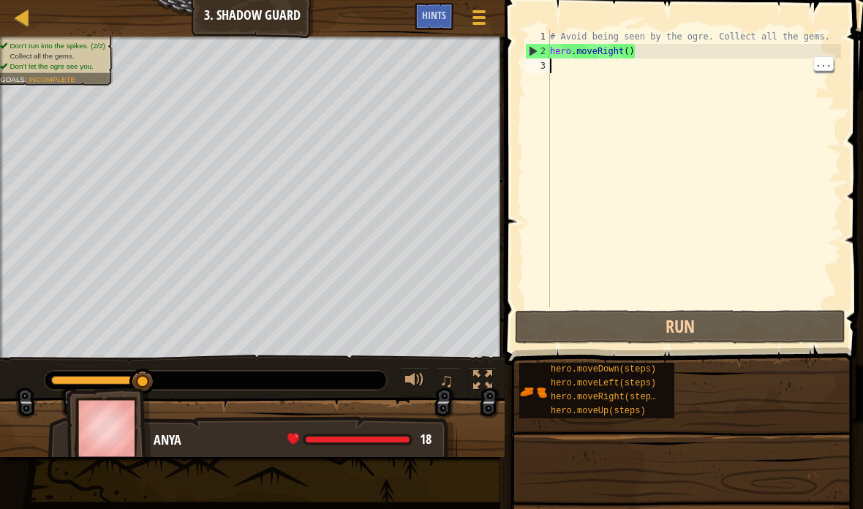
click at [747, 83] on div "# Avoid being seen by the ogre. Collect all the gems. hero . moveRight ( )" at bounding box center [694, 182] width 294 height 307
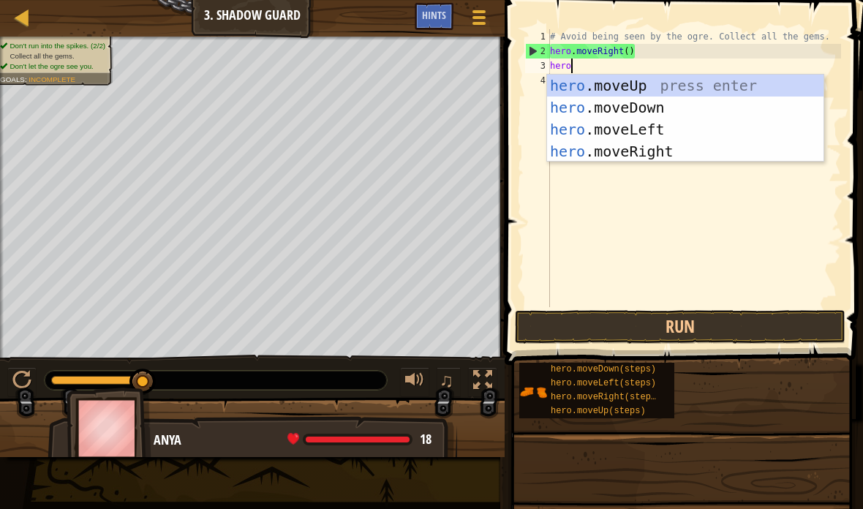
scroll to position [15, 31]
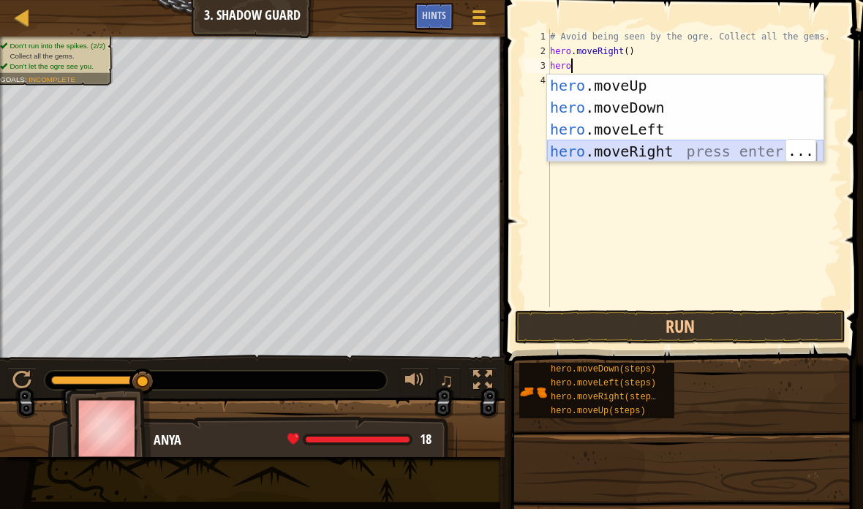
click at [700, 151] on div "hero .moveUp press enter hero .moveDown press enter hero .moveLeft press enter …" at bounding box center [685, 141] width 276 height 132
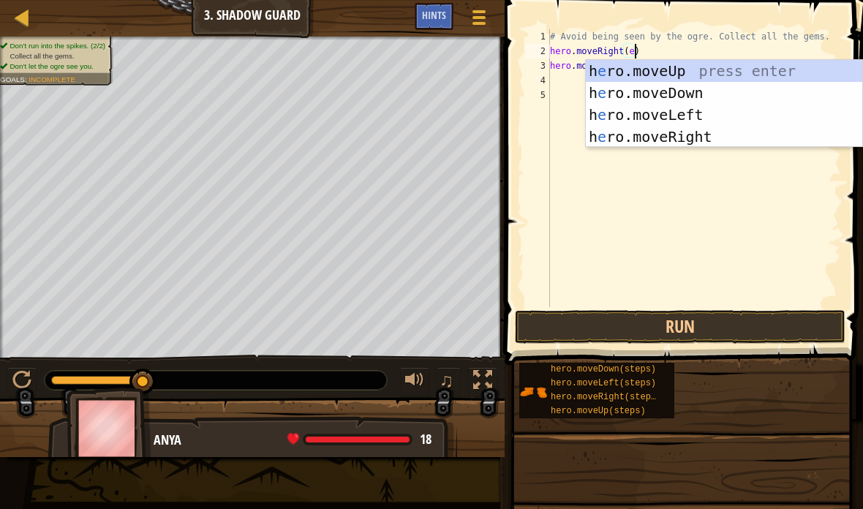
scroll to position [15, 20]
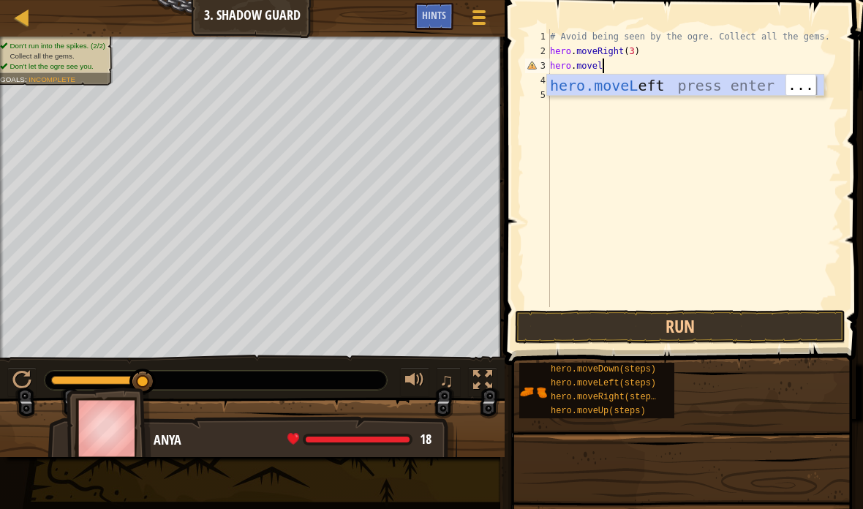
click at [702, 81] on div "hero.moveL eft press enter" at bounding box center [685, 108] width 276 height 66
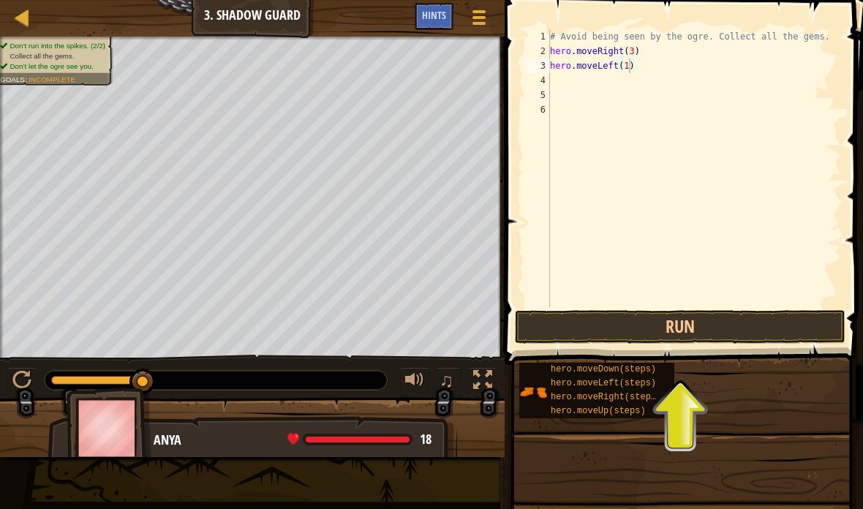
click at [785, 321] on button "Run" at bounding box center [680, 327] width 330 height 34
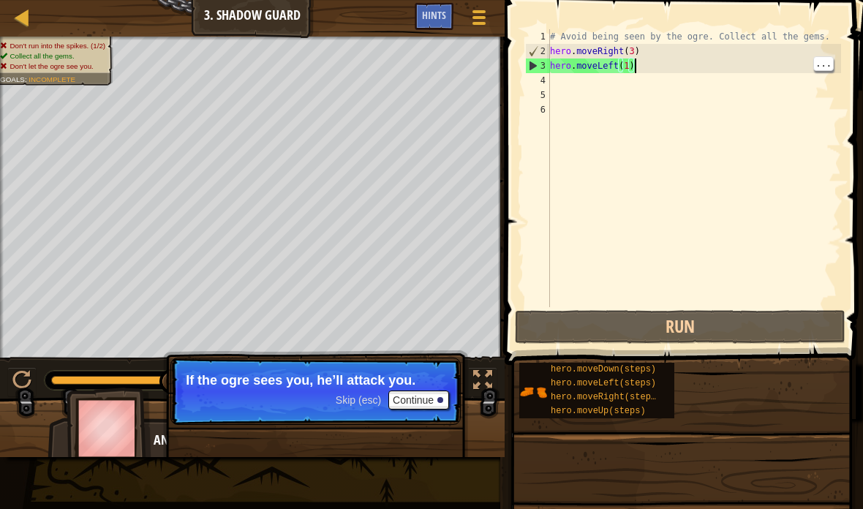
click at [651, 48] on div "# Avoid being seen by the ogre. Collect all the gems. hero . moveRight ( 3 ) he…" at bounding box center [694, 182] width 294 height 307
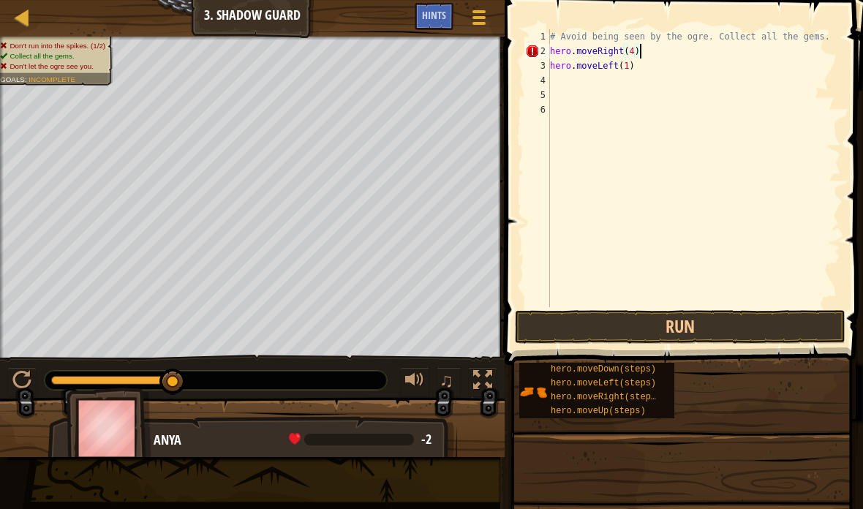
scroll to position [15, 25]
click at [798, 328] on button "Run" at bounding box center [680, 327] width 330 height 34
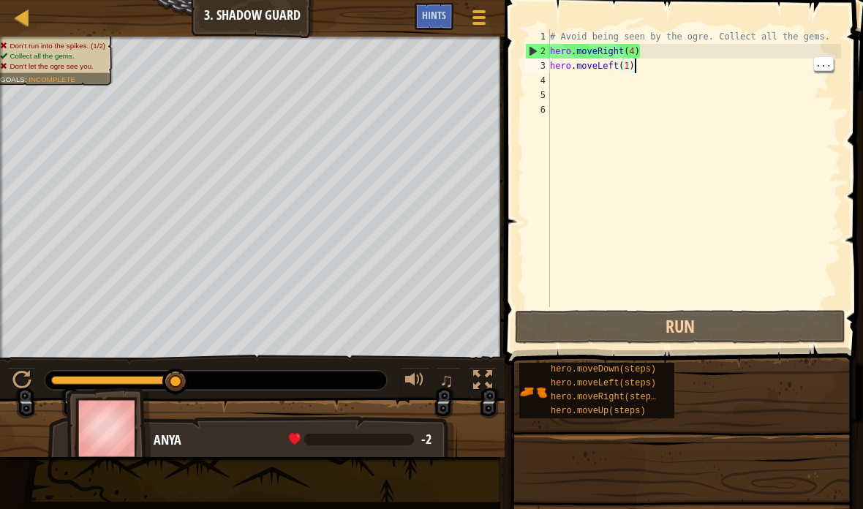
click at [755, 68] on div "# Avoid being seen by the ogre. Collect all the gems. hero . moveRight ( 4 ) he…" at bounding box center [694, 182] width 294 height 307
click at [759, 54] on div "# Avoid being seen by the ogre. Collect all the gems. hero . moveRight ( 4 ) he…" at bounding box center [694, 182] width 294 height 307
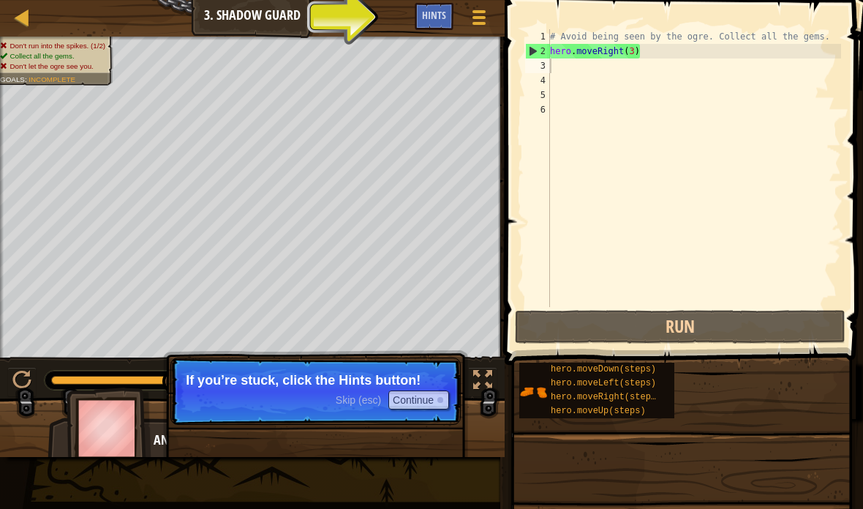
click at [789, 320] on button "Run" at bounding box center [680, 327] width 330 height 34
click at [433, 28] on div "Hints" at bounding box center [434, 16] width 39 height 27
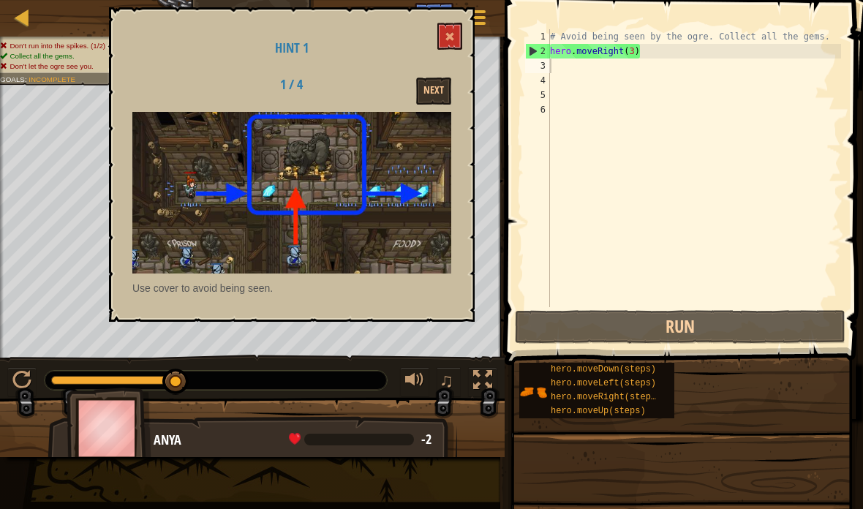
click at [434, 88] on button "Next" at bounding box center [433, 91] width 35 height 27
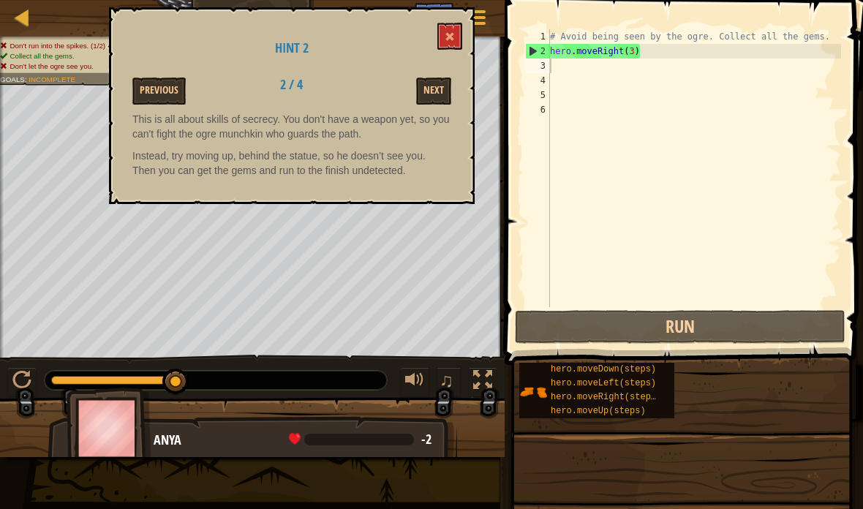
click at [432, 81] on button "Next" at bounding box center [433, 91] width 35 height 27
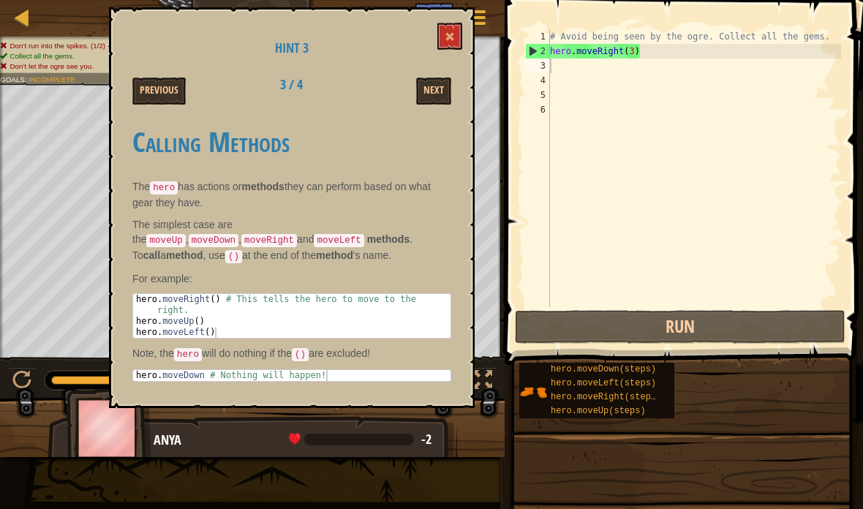
click at [440, 96] on button "Next" at bounding box center [433, 91] width 35 height 27
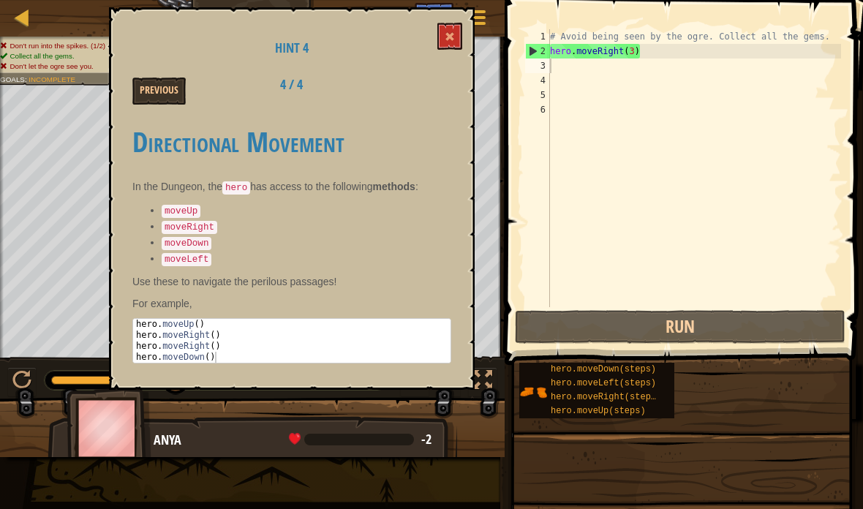
click at [447, 38] on span at bounding box center [450, 36] width 10 height 10
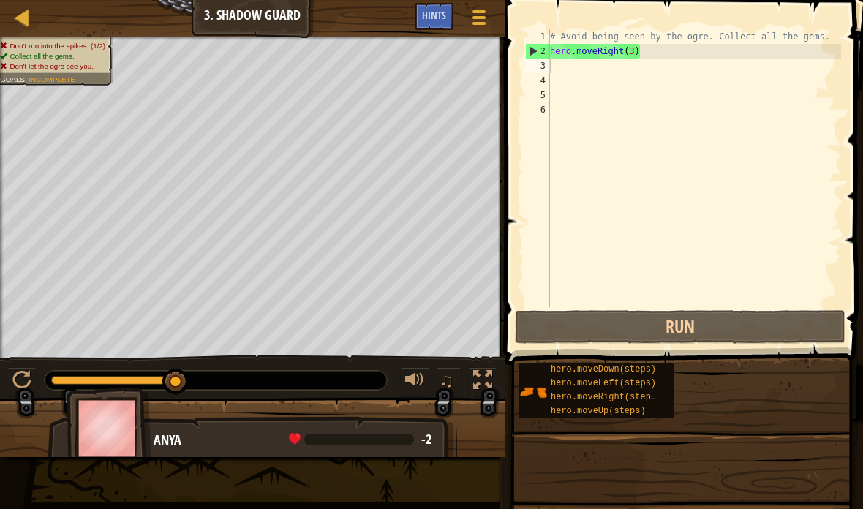
click at [598, 326] on button "Run" at bounding box center [680, 327] width 330 height 34
click at [658, 55] on div "# Avoid being seen by the ogre. Collect all the gems. hero . moveRight ( 3 )" at bounding box center [694, 182] width 294 height 307
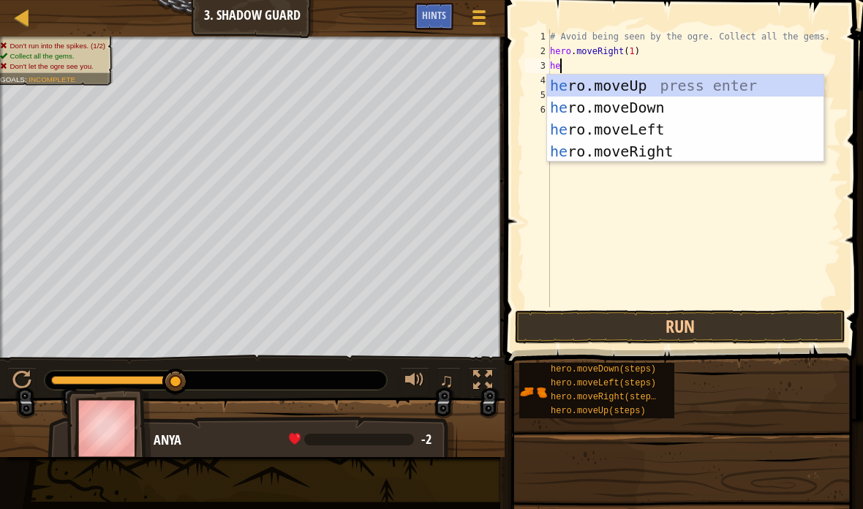
scroll to position [15, 31]
click at [703, 75] on div "her o.moveUp press enter her o.moveDown press enter her o.moveLeft press enter …" at bounding box center [685, 141] width 276 height 132
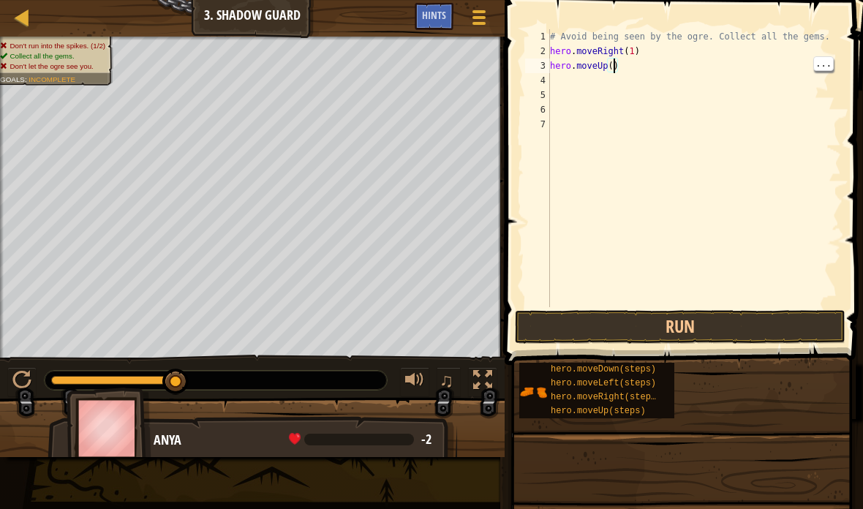
click at [616, 61] on div "# Avoid being seen by the ogre. Collect all the gems. hero . moveRight ( 1 ) he…" at bounding box center [694, 182] width 294 height 307
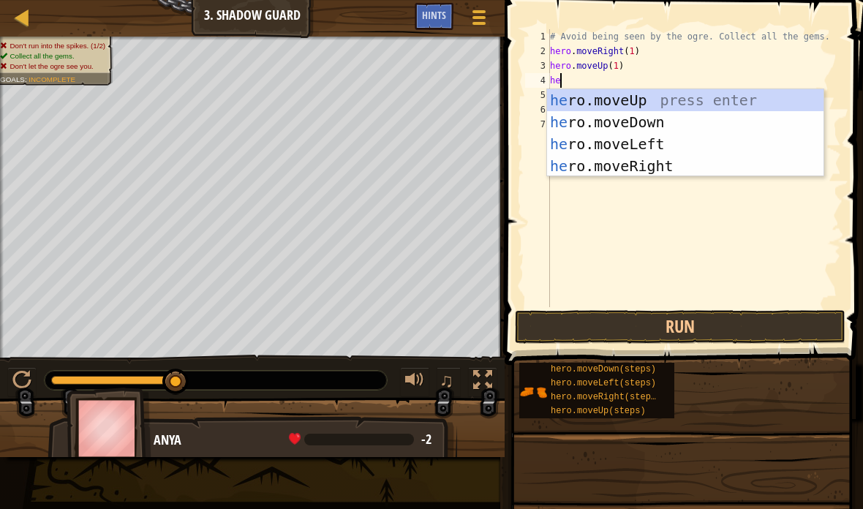
scroll to position [15, 25]
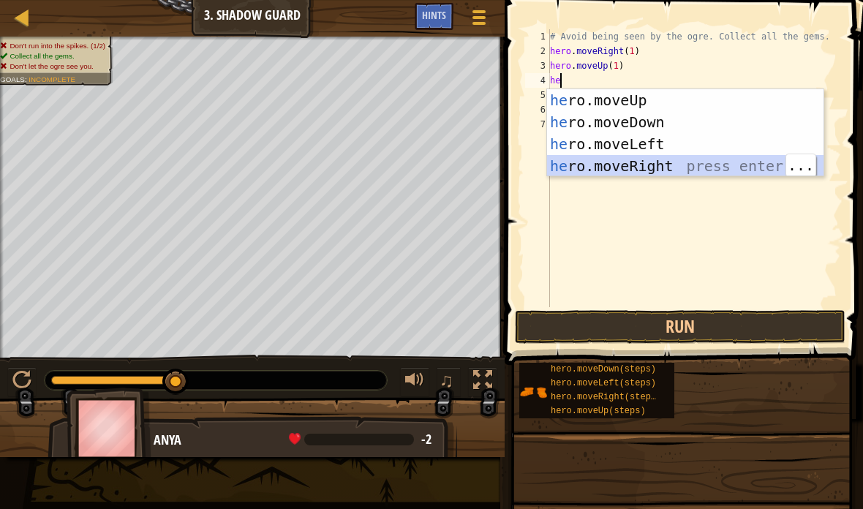
click at [662, 160] on div "he ro.moveUp press enter he ro.moveDown press enter he ro.moveLeft press enter …" at bounding box center [685, 155] width 276 height 132
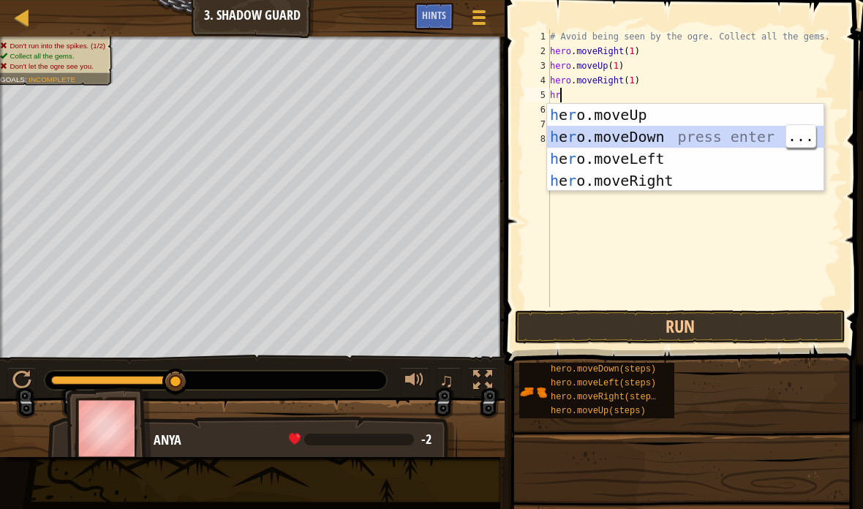
click at [639, 136] on div "h e r o.moveUp press enter h e r o.moveDown press enter h e r o.moveLeft press …" at bounding box center [685, 170] width 276 height 132
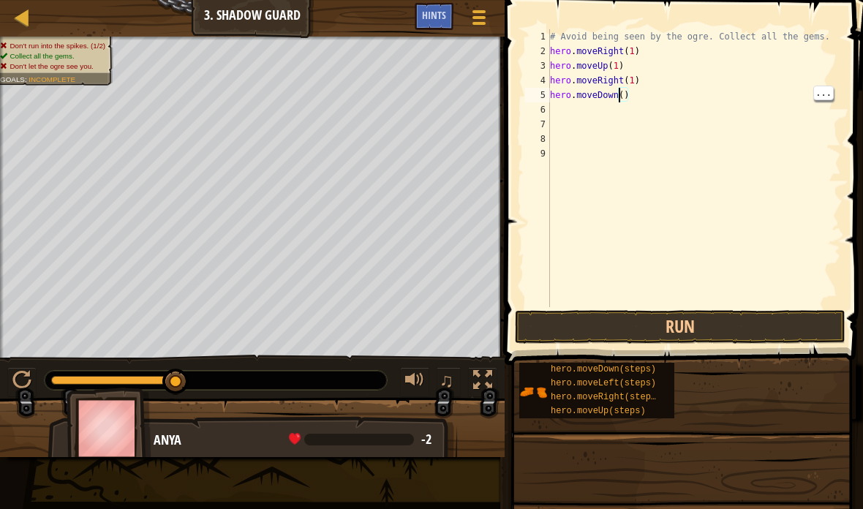
click at [626, 89] on div "# Avoid being seen by the ogre. Collect all the gems. hero . moveRight ( 1 ) he…" at bounding box center [694, 182] width 294 height 307
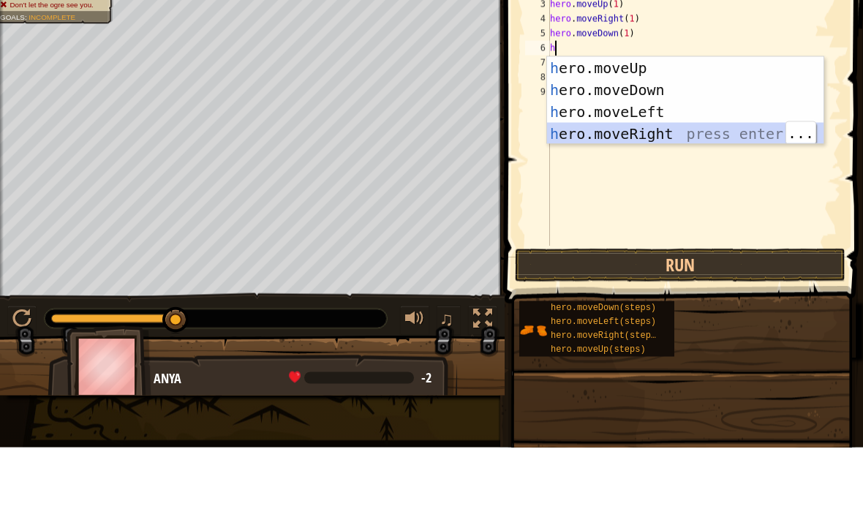
click at [697, 131] on div "h ero.moveUp press enter h ero.moveDown press enter h ero.moveLeft press enter …" at bounding box center [685, 184] width 276 height 132
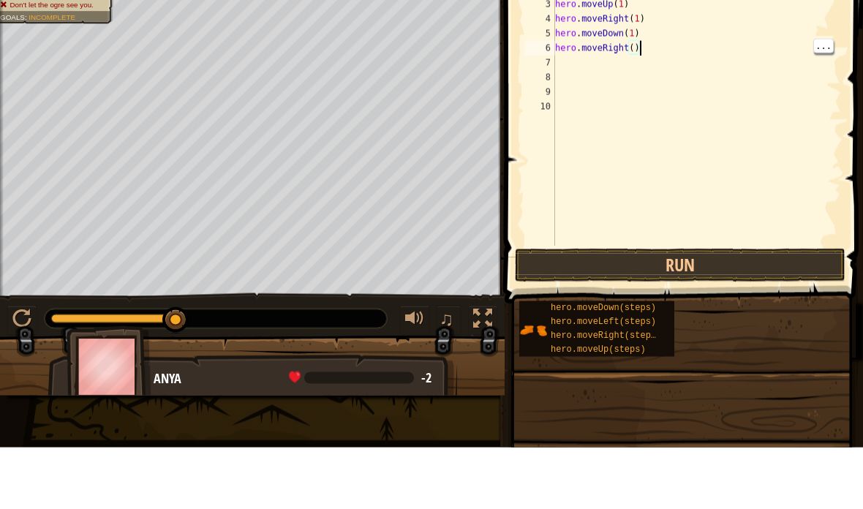
click at [638, 48] on div "# Avoid being seen by the ogre. Collect all the gems. hero . moveRight ( 1 ) he…" at bounding box center [697, 182] width 290 height 307
click at [635, 38] on div "# Avoid being seen by the ogre. Collect all the gems. hero . moveRight ( 1 ) he…" at bounding box center [697, 182] width 290 height 307
click at [635, 51] on div "# Avoid being seen by the ogre. Collect all the gems. hero . moveRight ( 1 ) he…" at bounding box center [697, 182] width 290 height 307
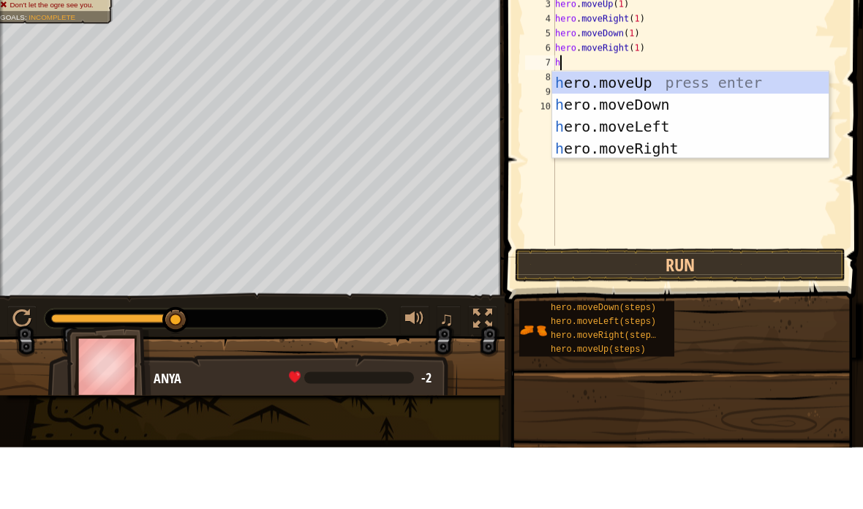
scroll to position [15, 25]
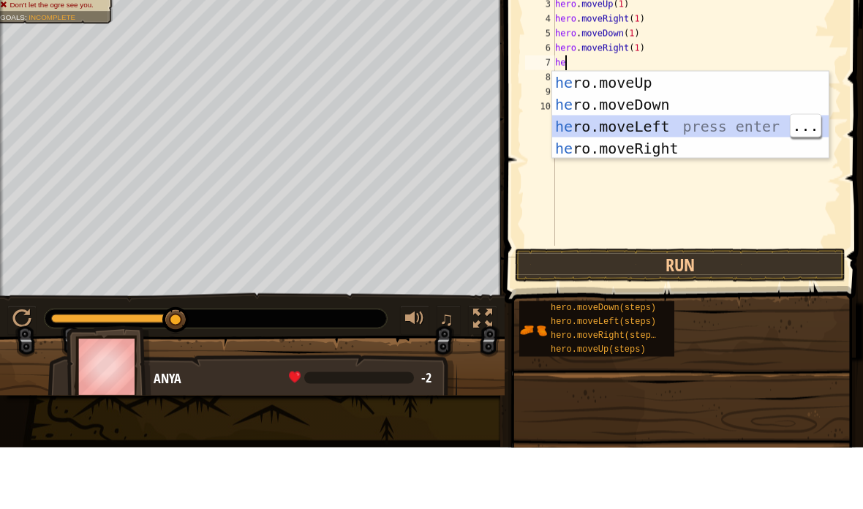
click at [681, 187] on div "he ro.moveUp press enter he ro.moveDown press enter he ro.moveLeft press enter …" at bounding box center [690, 199] width 276 height 132
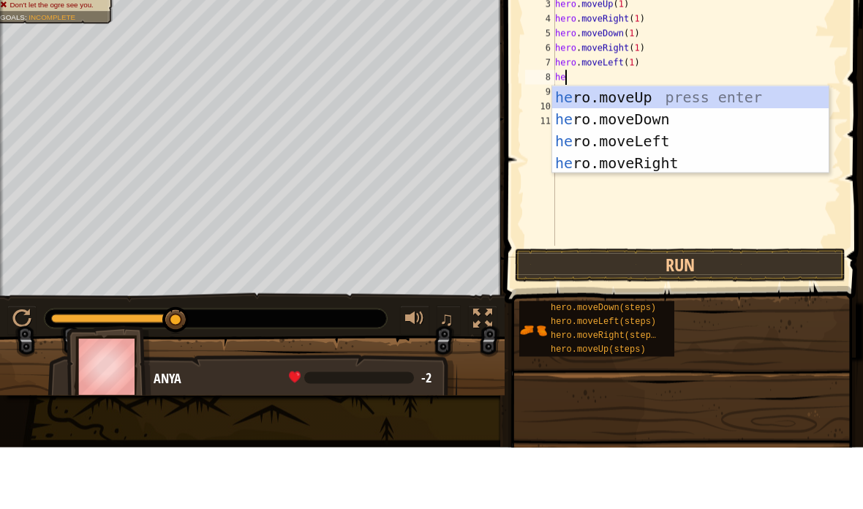
scroll to position [15, 31]
click at [642, 150] on div "her o.moveUp press enter her o.moveDown press enter her o.moveLeft press enter …" at bounding box center [690, 214] width 276 height 132
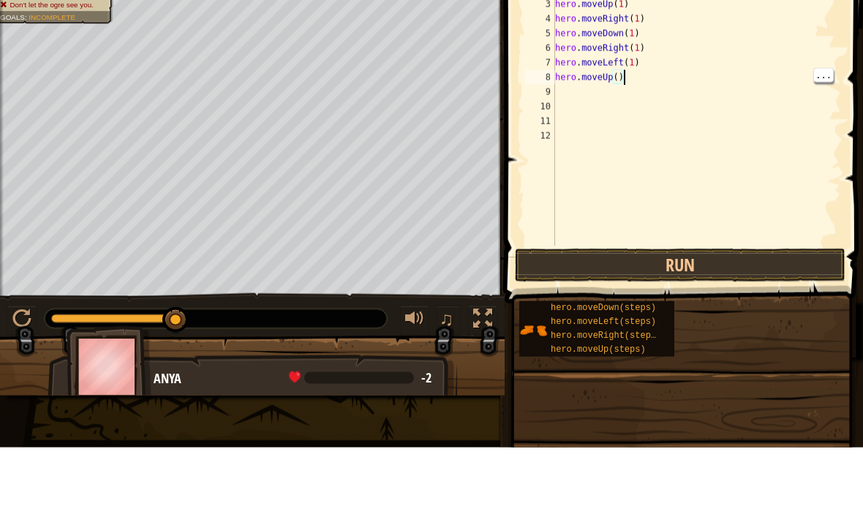
click at [621, 135] on div "# Avoid being seen by the ogre. Collect all the gems. hero . moveRight ( 1 ) he…" at bounding box center [697, 182] width 290 height 307
click at [613, 145] on div "# Avoid being seen by the ogre. Collect all the gems. hero . moveRight ( 1 ) he…" at bounding box center [697, 182] width 290 height 307
click at [621, 137] on div "# Avoid being seen by the ogre. Collect all the gems. hero . moveRight ( 1 ) he…" at bounding box center [697, 182] width 290 height 307
click at [618, 135] on div "# Avoid being seen by the ogre. Collect all the gems. hero . moveRight ( 1 ) he…" at bounding box center [697, 182] width 290 height 307
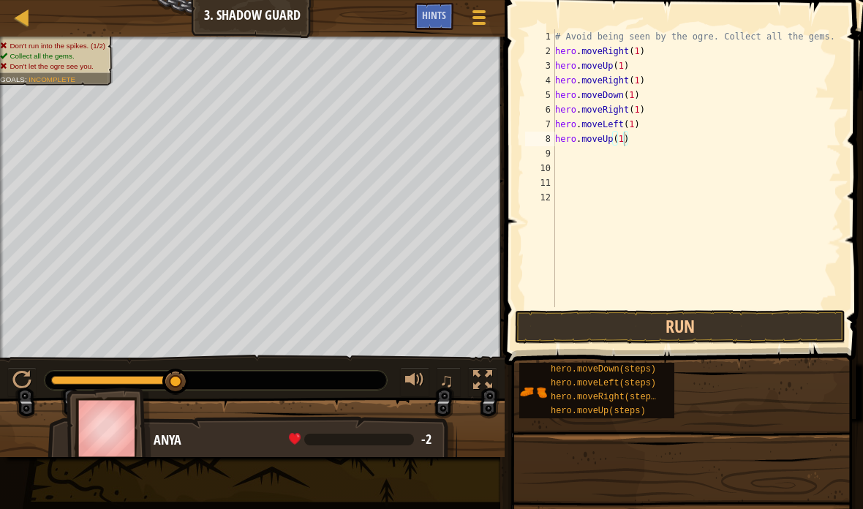
type textarea "abcde fg"
click at [815, 314] on button "Run" at bounding box center [680, 327] width 330 height 34
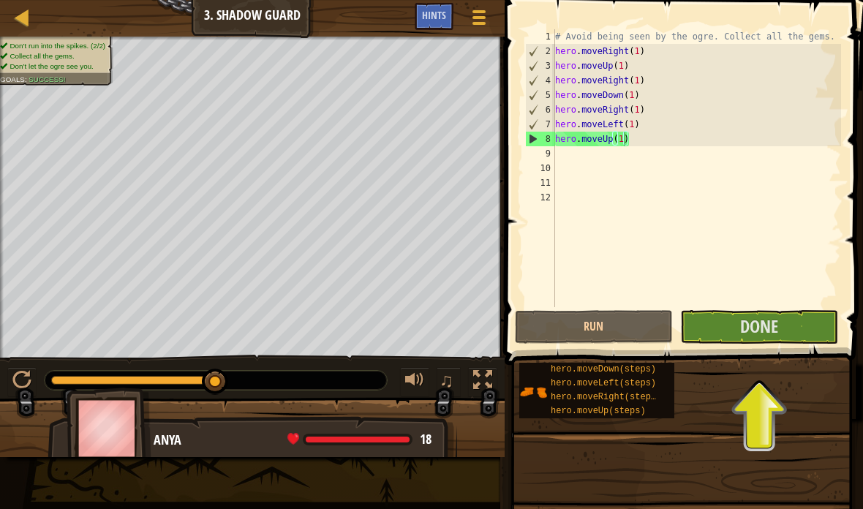
click at [777, 327] on span "Done" at bounding box center [759, 325] width 38 height 23
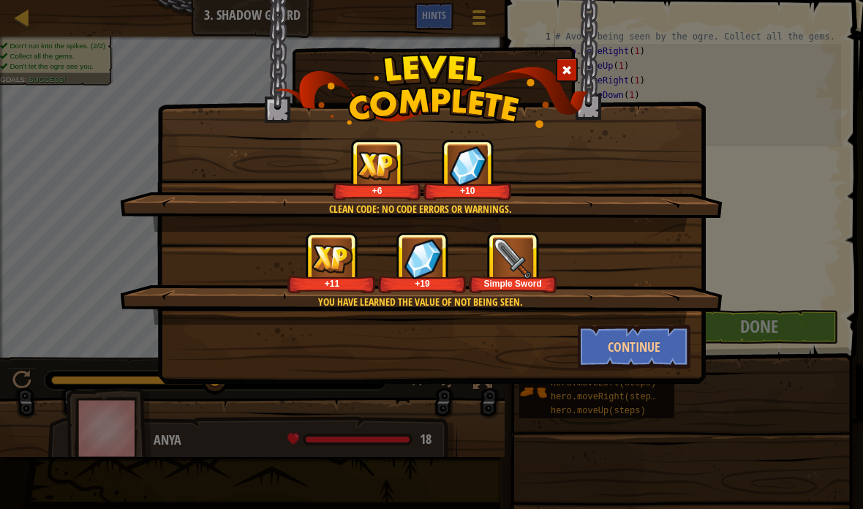
click at [662, 340] on button "Continue" at bounding box center [634, 347] width 113 height 44
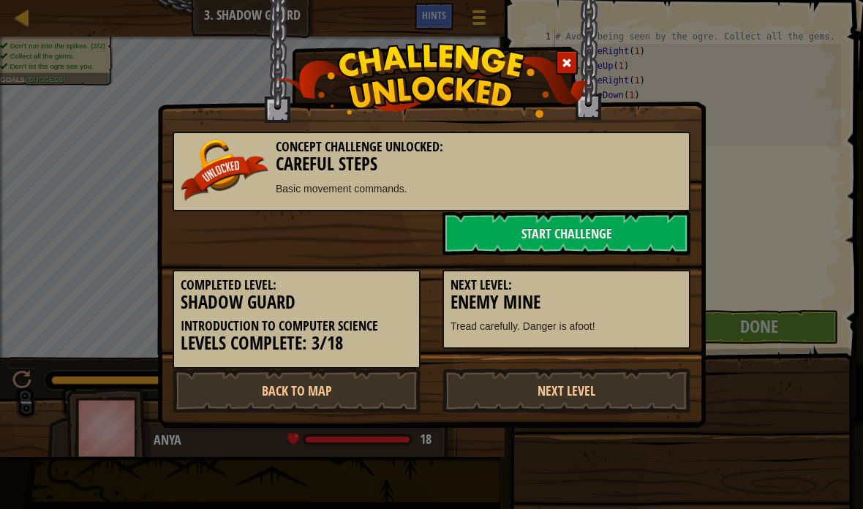
click at [637, 384] on link "Next Level" at bounding box center [566, 390] width 248 height 44
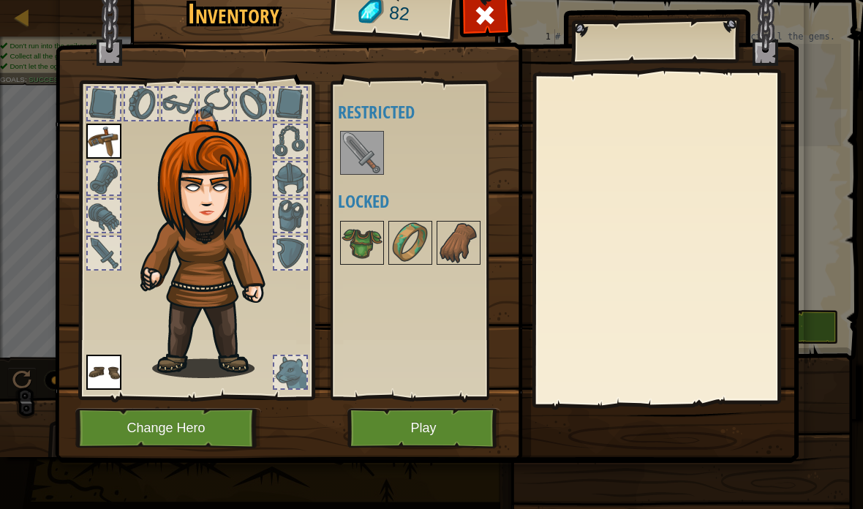
click at [362, 157] on img at bounding box center [361, 152] width 41 height 41
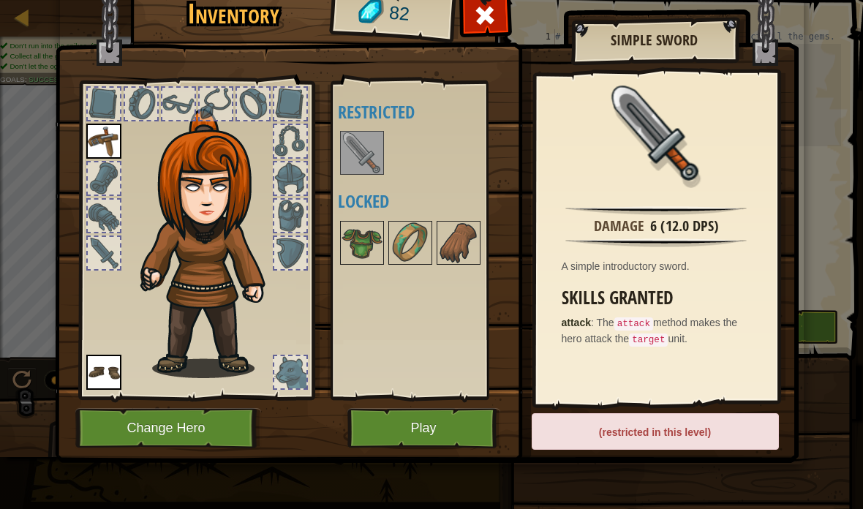
click at [819, 48] on div "Inventory 82 Available Equip Equip (double-click to equip) Restricted Locked Si…" at bounding box center [431, 254] width 863 height 509
click at [482, 21] on span at bounding box center [484, 15] width 23 height 23
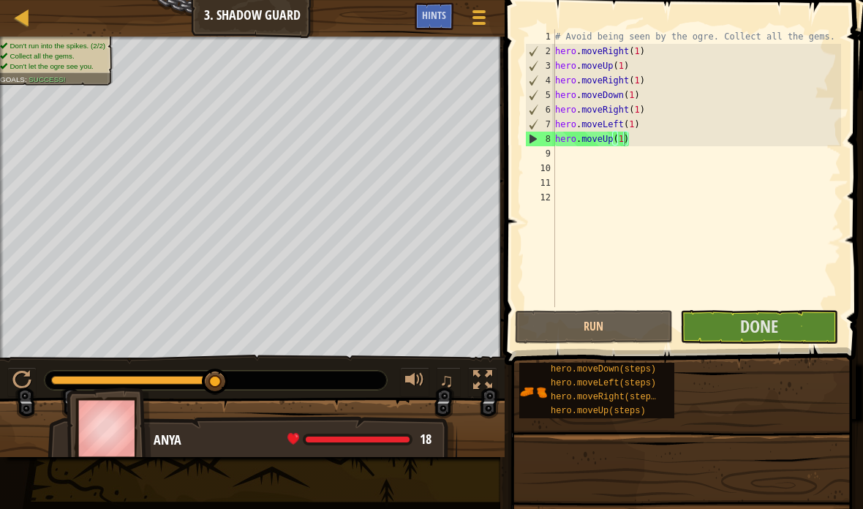
click at [808, 315] on button "Done" at bounding box center [759, 327] width 158 height 34
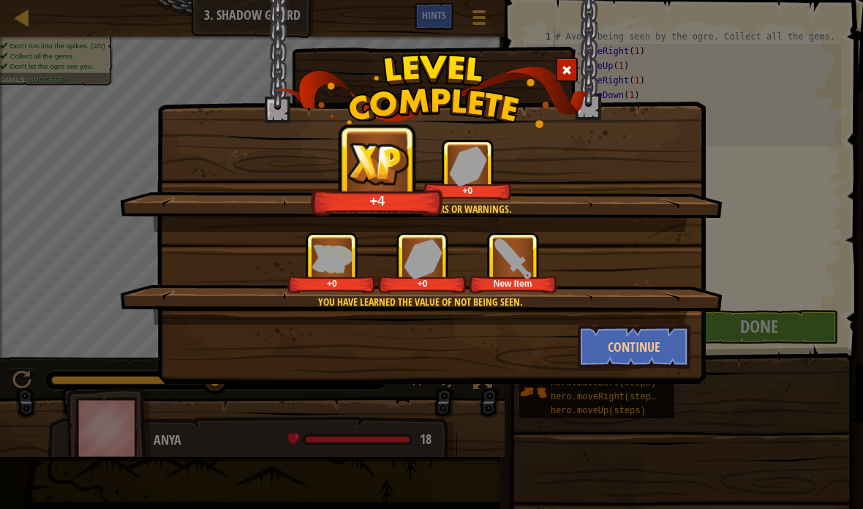
click at [651, 336] on button "Continue" at bounding box center [634, 347] width 113 height 44
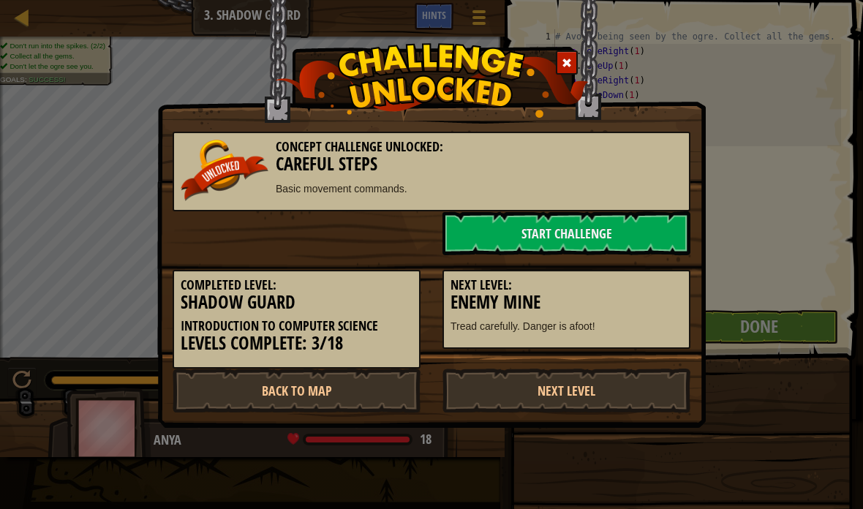
click at [632, 230] on link "Start Challenge" at bounding box center [566, 233] width 248 height 44
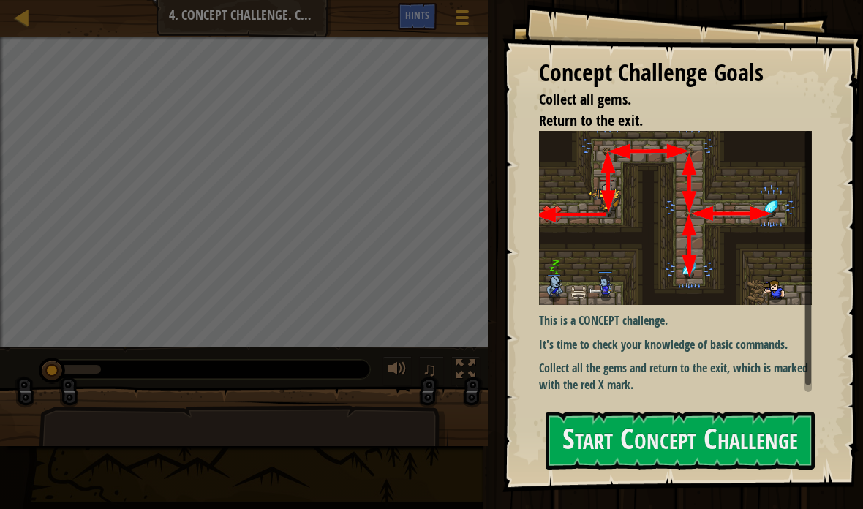
click at [771, 431] on button "Start Concept Challenge" at bounding box center [679, 441] width 269 height 58
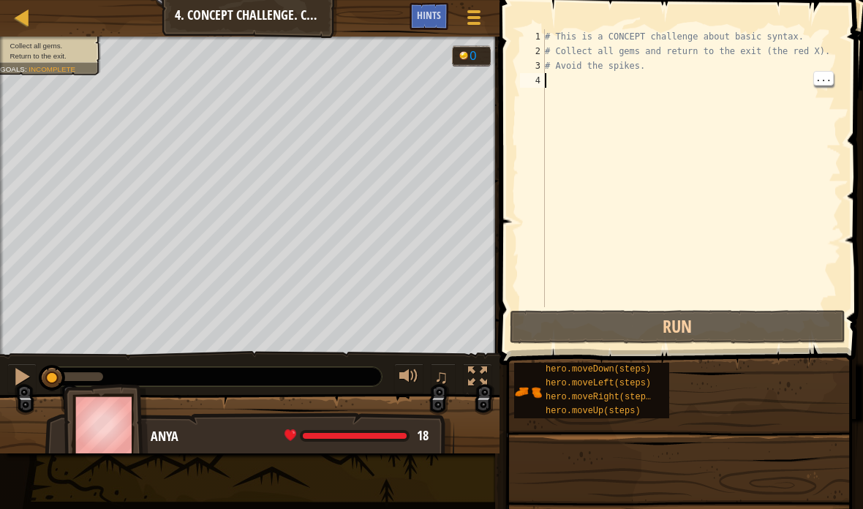
click at [713, 85] on div "# This is a CONCEPT challenge about basic syntax. # Collect all gems and return…" at bounding box center [691, 182] width 299 height 307
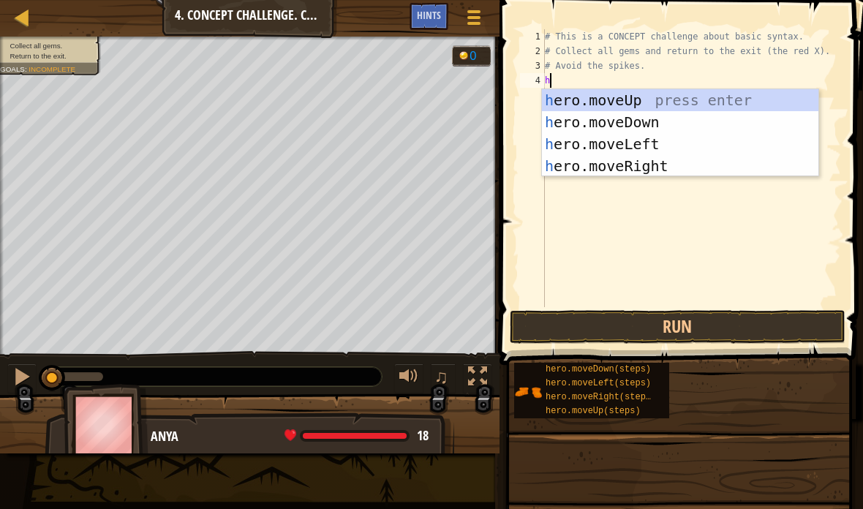
scroll to position [15, 20]
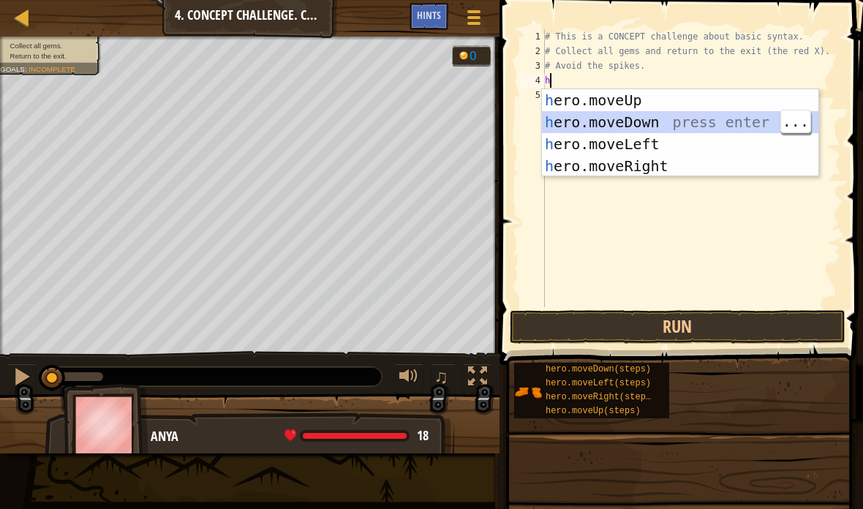
click at [667, 100] on div "h ero.moveUp press enter h ero.moveDown press enter h ero.moveLeft press enter …" at bounding box center [680, 155] width 276 height 132
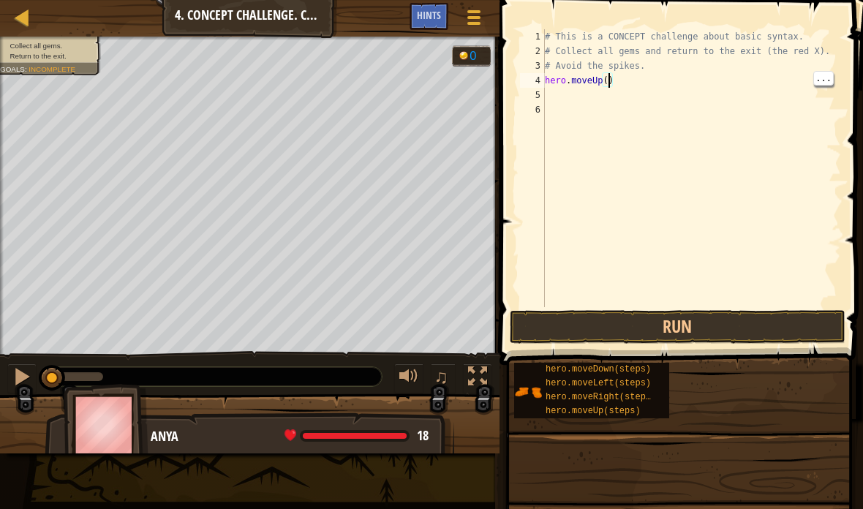
click at [610, 80] on div "# This is a CONCEPT challenge about basic syntax. # Collect all gems and return…" at bounding box center [691, 182] width 299 height 307
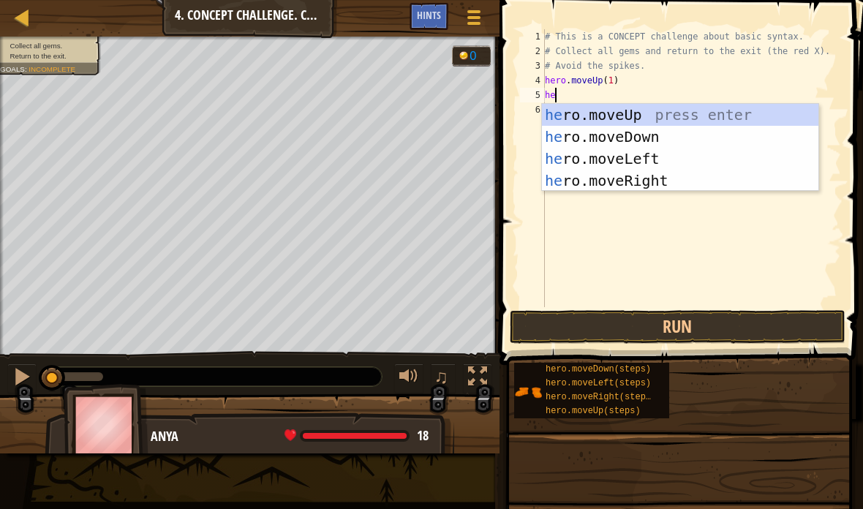
scroll to position [15, 25]
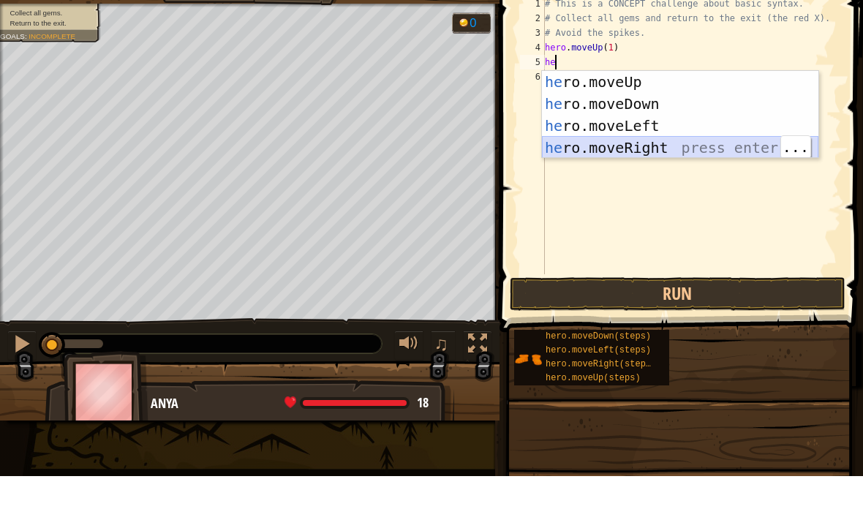
click at [656, 150] on div "he ro.moveUp press enter he ro.moveDown press enter he ro.moveLeft press enter …" at bounding box center [680, 170] width 276 height 132
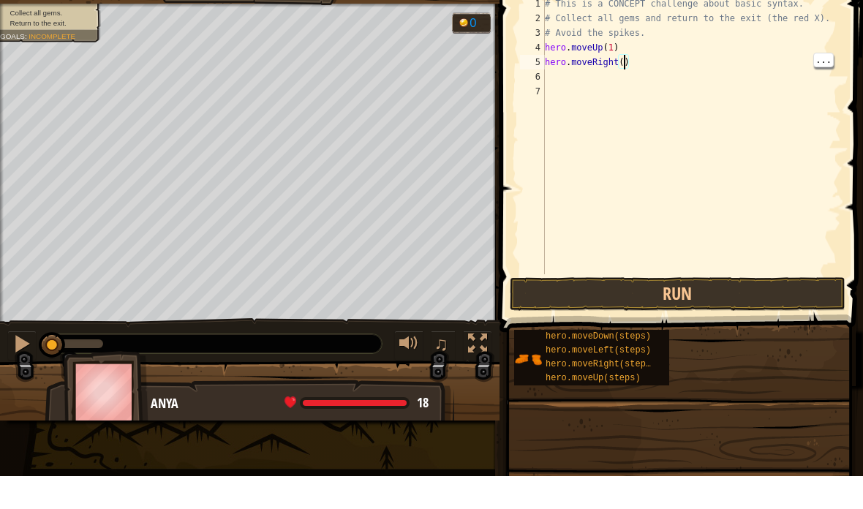
click at [623, 59] on div "# This is a CONCEPT challenge about basic syntax. # Collect all gems and return…" at bounding box center [691, 182] width 299 height 307
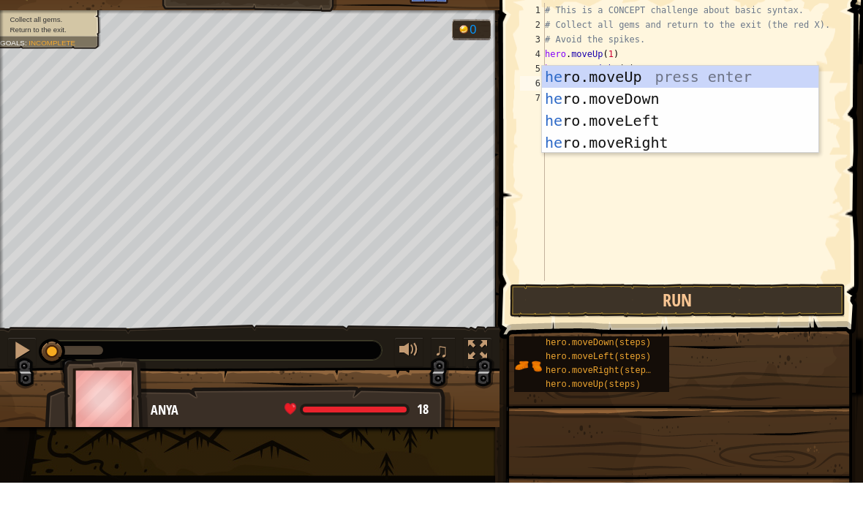
scroll to position [15, 31]
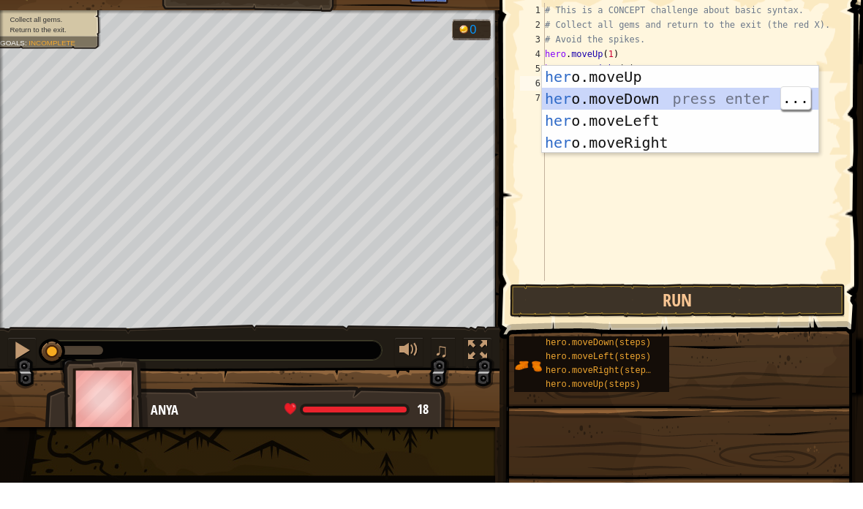
click at [655, 97] on div "her o.moveUp press enter her o.moveDown press enter her o.moveLeft press enter …" at bounding box center [680, 158] width 276 height 132
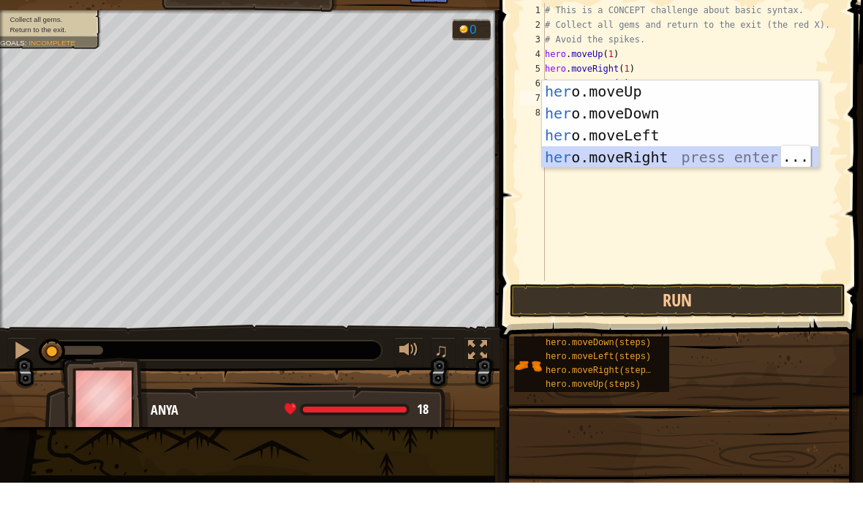
click at [664, 156] on div "her o.moveUp press enter her o.moveDown press enter her o.moveLeft press enter …" at bounding box center [680, 173] width 276 height 132
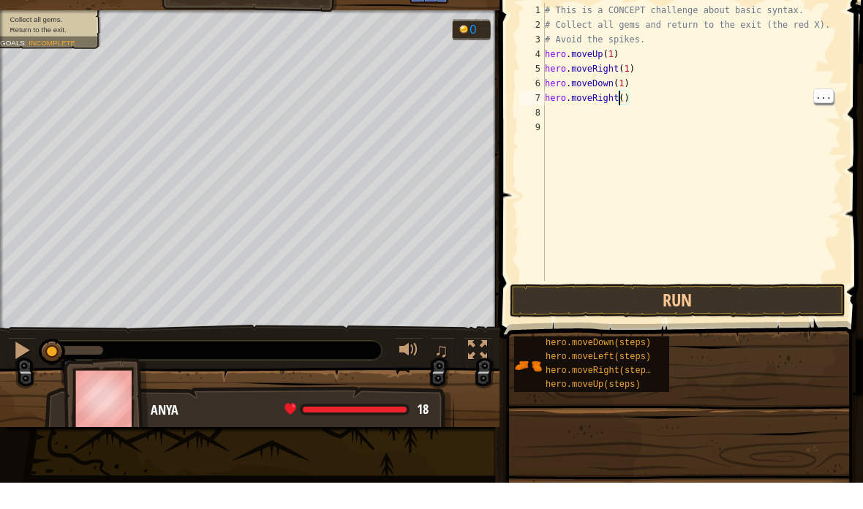
click at [621, 99] on div "# This is a CONCEPT challenge about basic syntax. # Collect all gems and return…" at bounding box center [691, 182] width 299 height 307
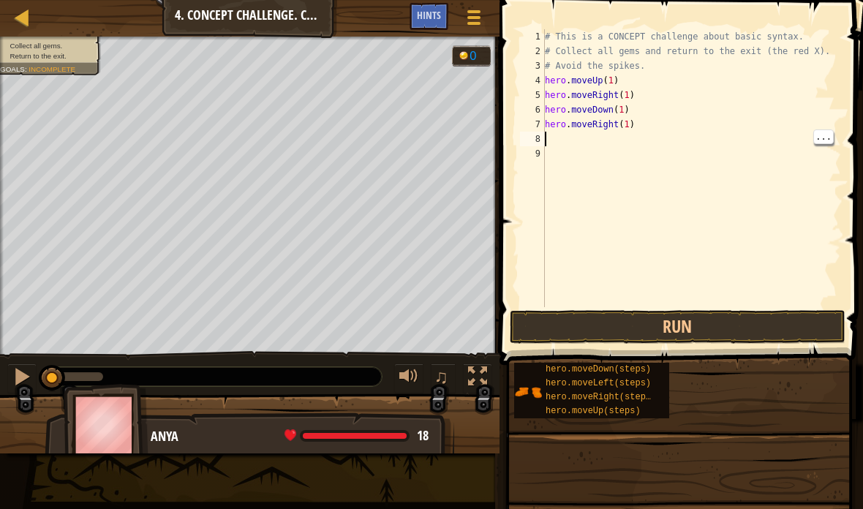
click at [598, 143] on div "# This is a CONCEPT challenge about basic syntax. # Collect all gems and return…" at bounding box center [691, 182] width 299 height 307
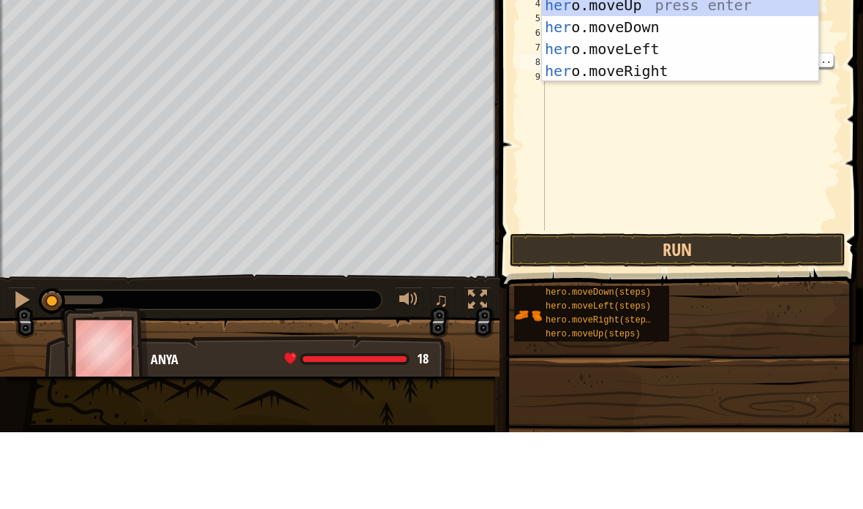
scroll to position [15, 36]
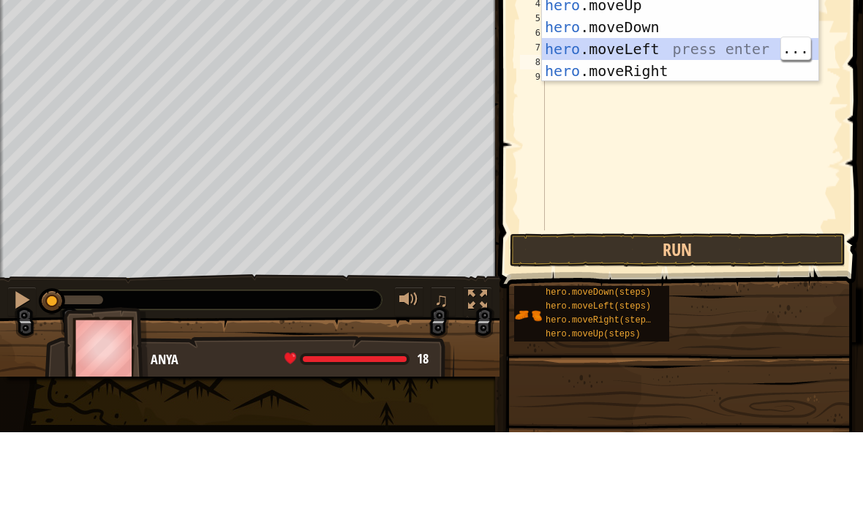
click at [696, 123] on div "hero .moveUp press enter hero .moveDown press enter hero .moveLeft press enter …" at bounding box center [680, 137] width 276 height 132
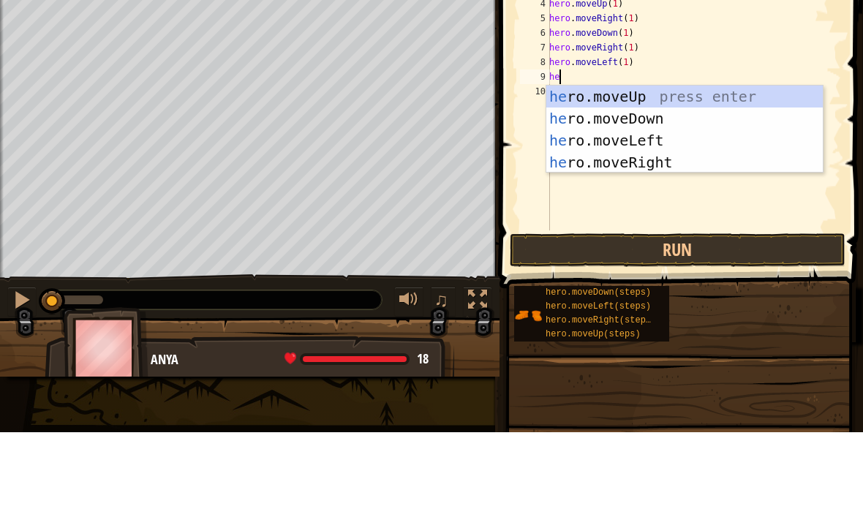
scroll to position [15, 31]
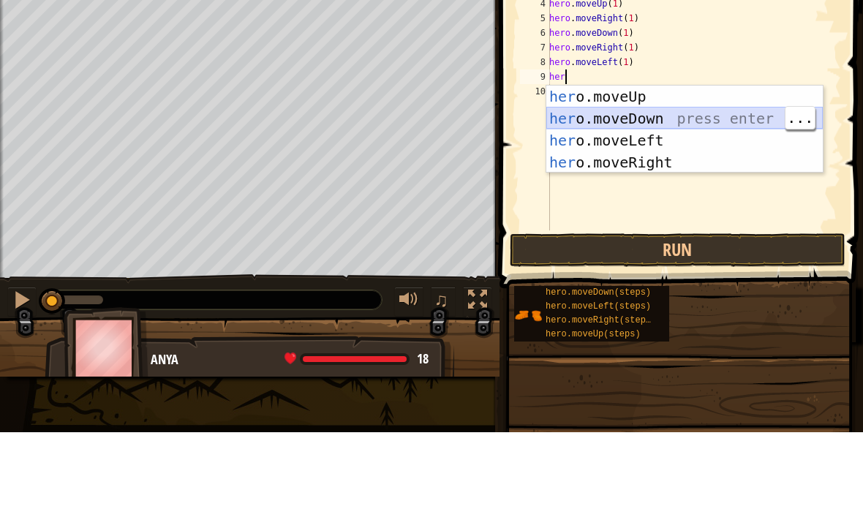
click at [654, 196] on div "her o.moveUp press enter her o.moveDown press enter her o.moveLeft press enter …" at bounding box center [684, 228] width 276 height 132
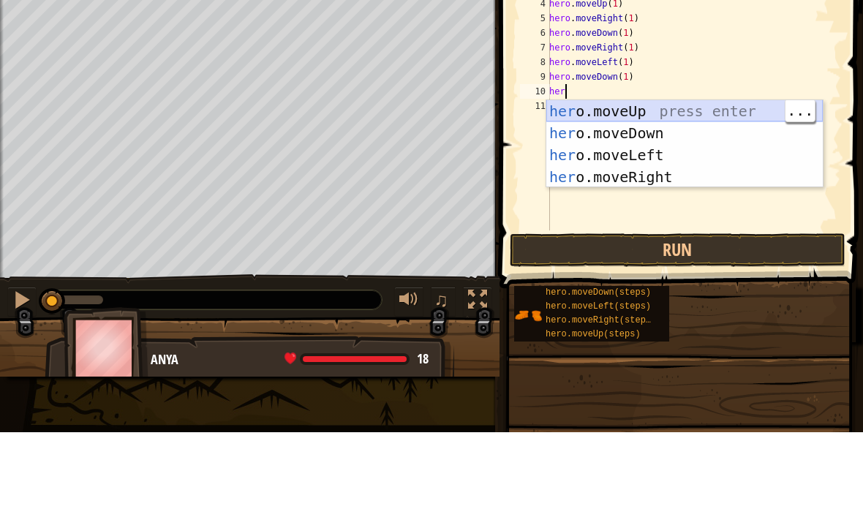
click at [663, 181] on div "her o.moveUp press enter her o.moveDown press enter her o.moveLeft press enter …" at bounding box center [684, 243] width 276 height 132
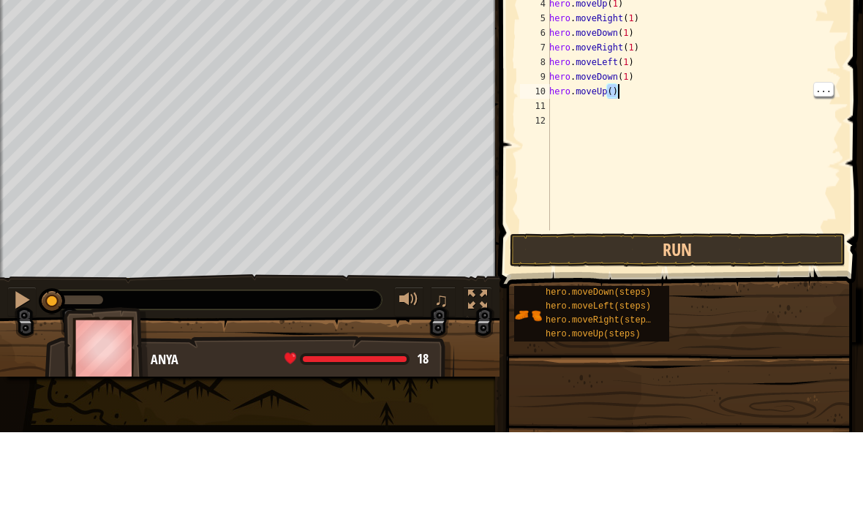
click at [612, 165] on div "# This is a CONCEPT challenge about basic syntax. # Collect all gems and return…" at bounding box center [693, 182] width 295 height 307
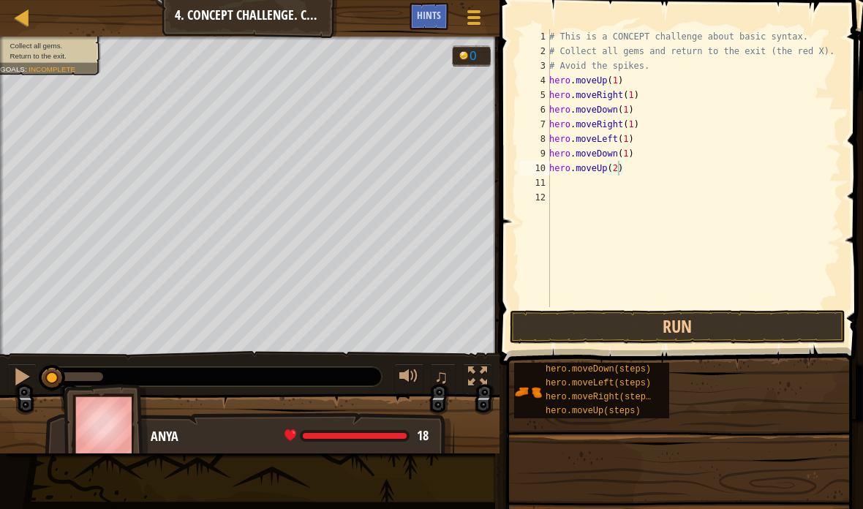
click at [817, 322] on button "Run" at bounding box center [678, 327] width 336 height 34
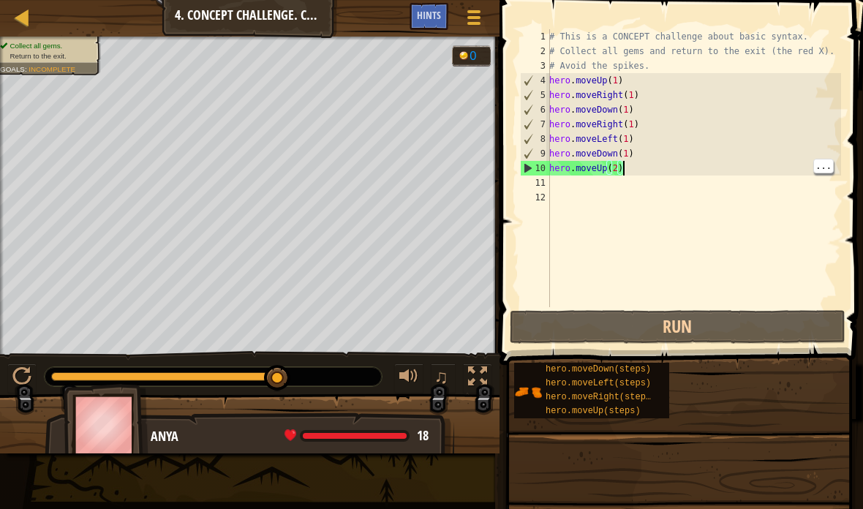
click at [617, 167] on div "# This is a CONCEPT challenge about basic syntax. # Collect all gems and return…" at bounding box center [693, 182] width 295 height 307
click at [701, 182] on div "# This is a CONCEPT challenge about basic syntax. # Collect all gems and return…" at bounding box center [693, 182] width 295 height 307
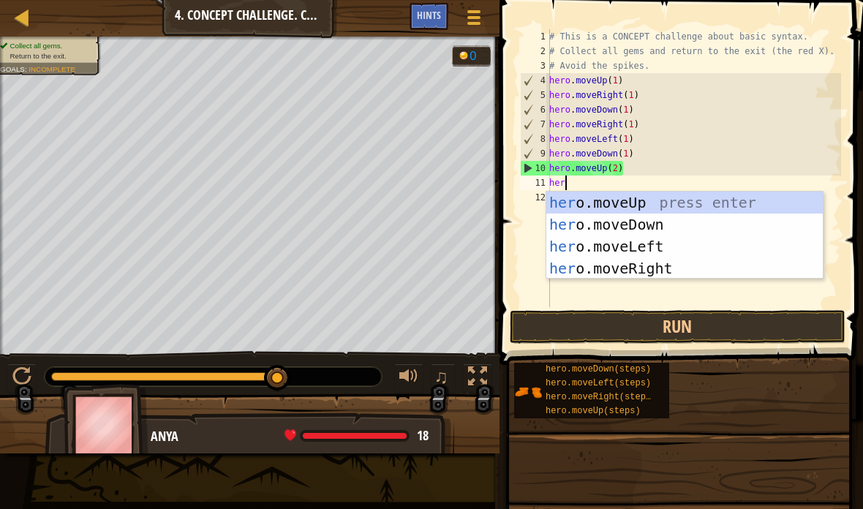
scroll to position [15, 36]
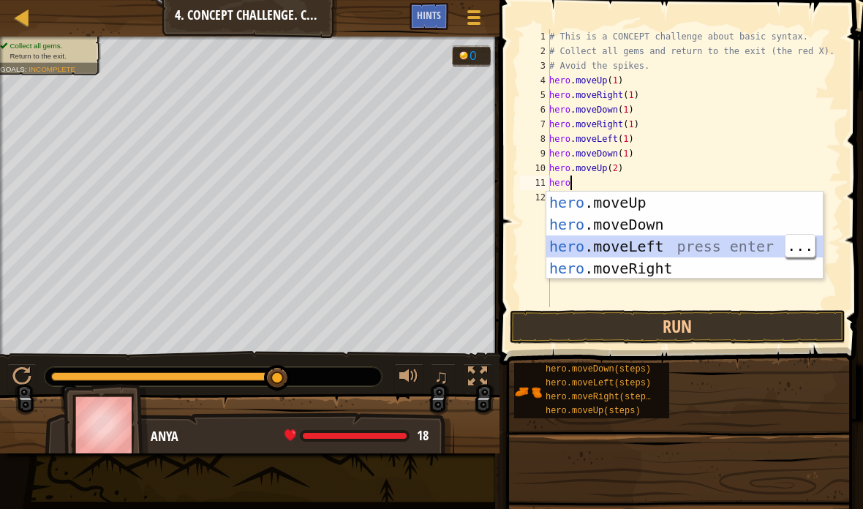
click at [714, 239] on div "hero .moveUp press enter hero .moveDown press enter hero .moveLeft press enter …" at bounding box center [684, 258] width 276 height 132
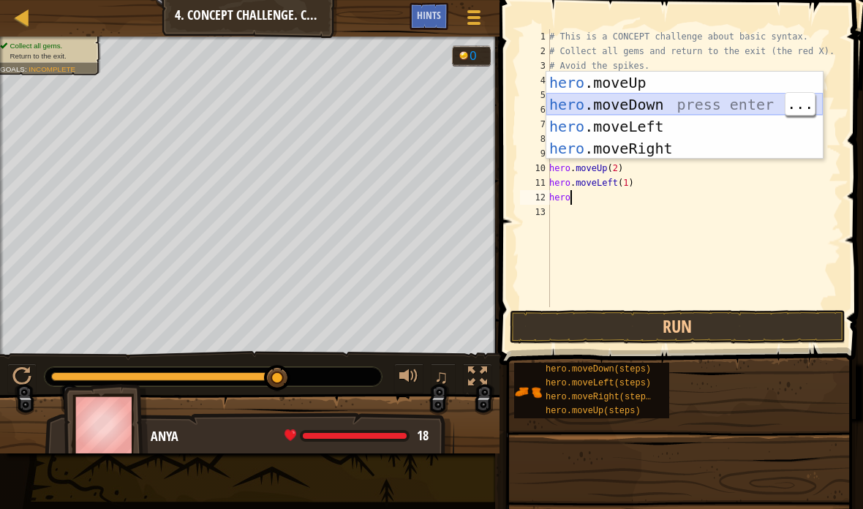
click at [694, 102] on div "hero .moveUp press enter hero .moveDown press enter hero .moveLeft press enter …" at bounding box center [684, 138] width 276 height 132
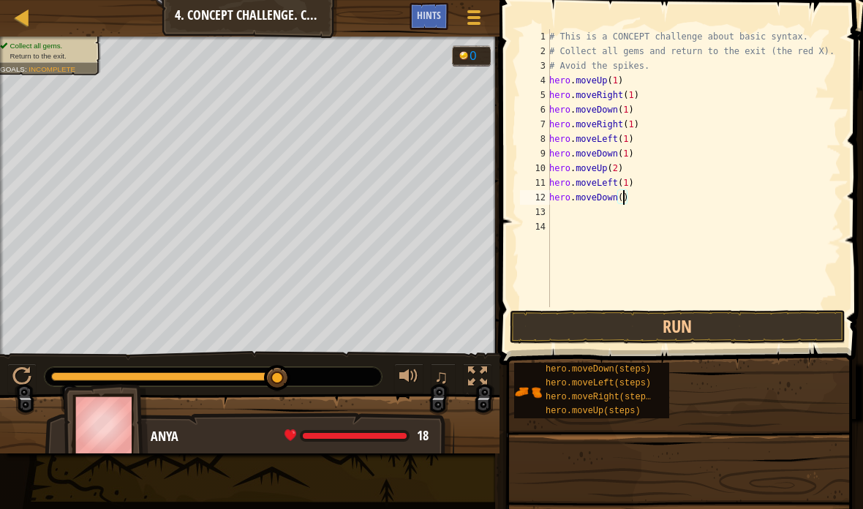
scroll to position [15, 20]
click at [803, 322] on button "Run" at bounding box center [678, 327] width 336 height 34
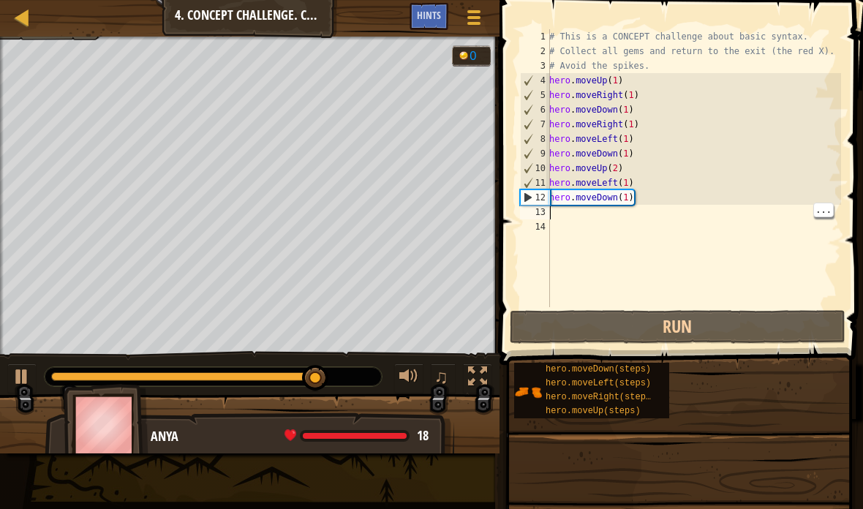
click at [745, 209] on div "# This is a CONCEPT challenge about basic syntax. # Collect all gems and return…" at bounding box center [693, 182] width 295 height 307
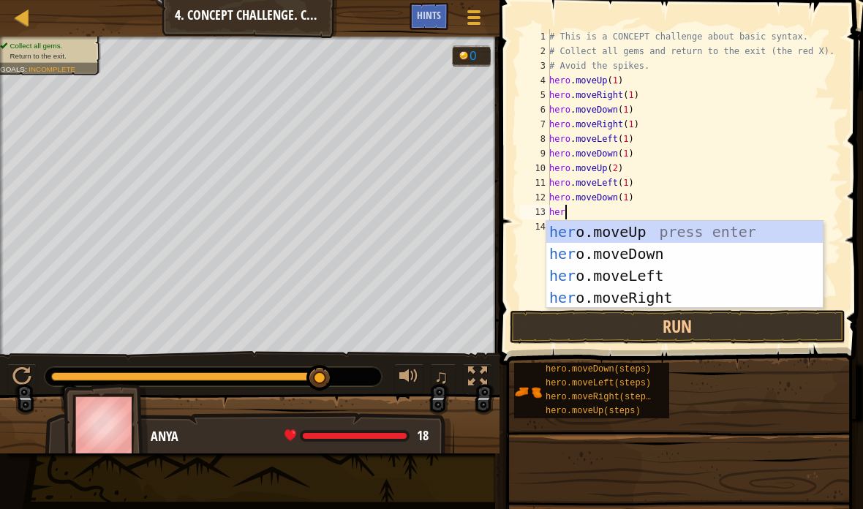
scroll to position [15, 36]
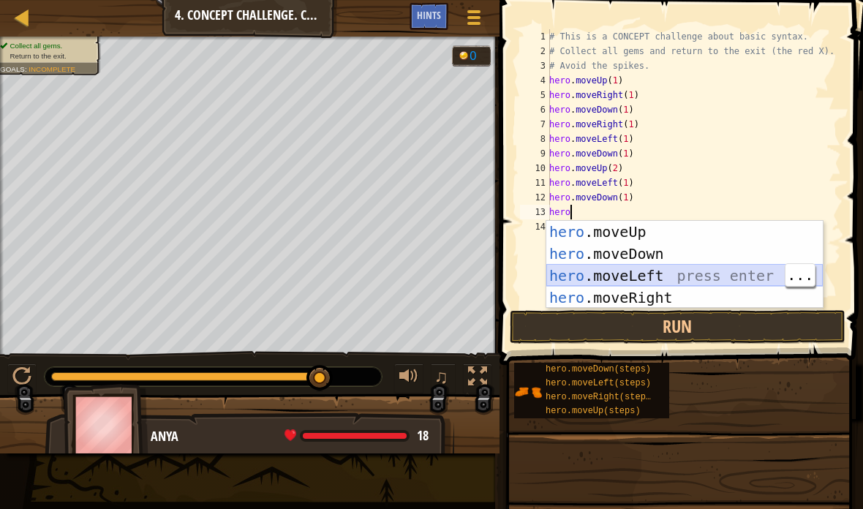
click at [684, 270] on div "hero .moveUp press enter hero .moveDown press enter hero .moveLeft press enter …" at bounding box center [684, 287] width 276 height 132
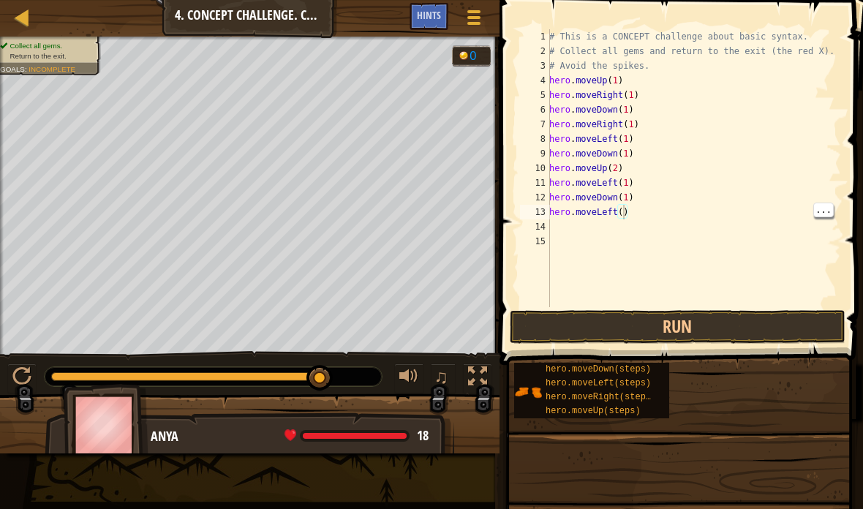
click at [627, 210] on div "# This is a CONCEPT challenge about basic syntax. # Collect all gems and return…" at bounding box center [693, 182] width 295 height 307
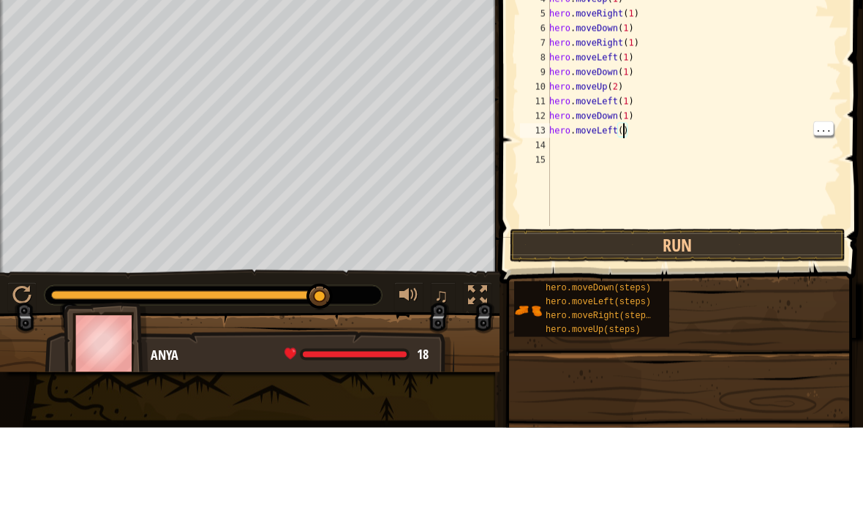
click at [623, 127] on div "# This is a CONCEPT challenge about basic syntax. # Collect all gems and return…" at bounding box center [693, 182] width 295 height 307
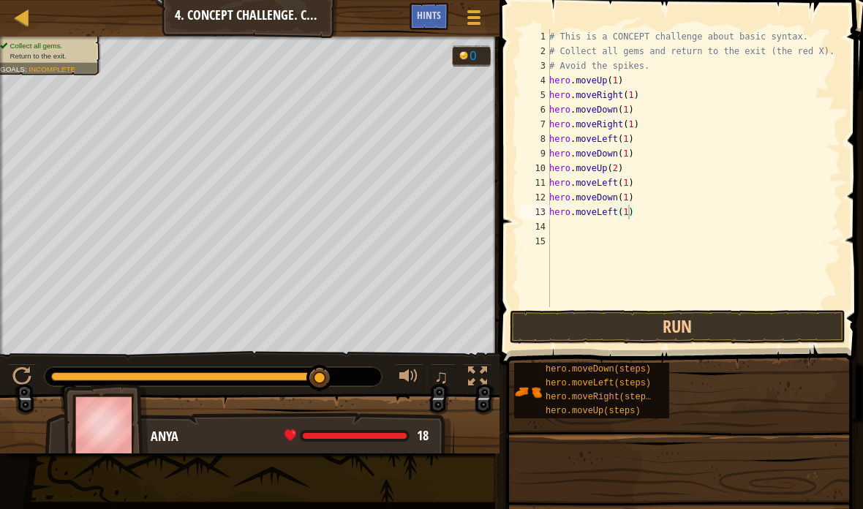
type textarea "abcde fg"
click at [804, 328] on button "Run" at bounding box center [678, 327] width 336 height 34
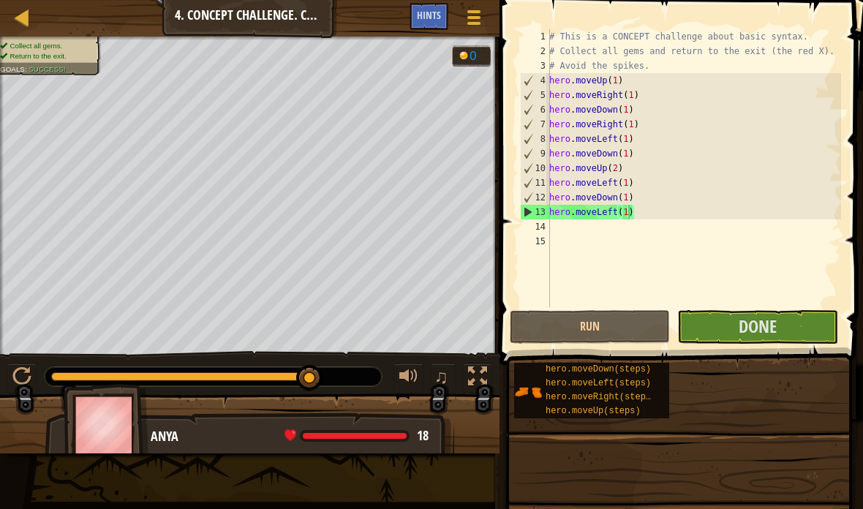
click at [783, 318] on button "Done" at bounding box center [757, 327] width 160 height 34
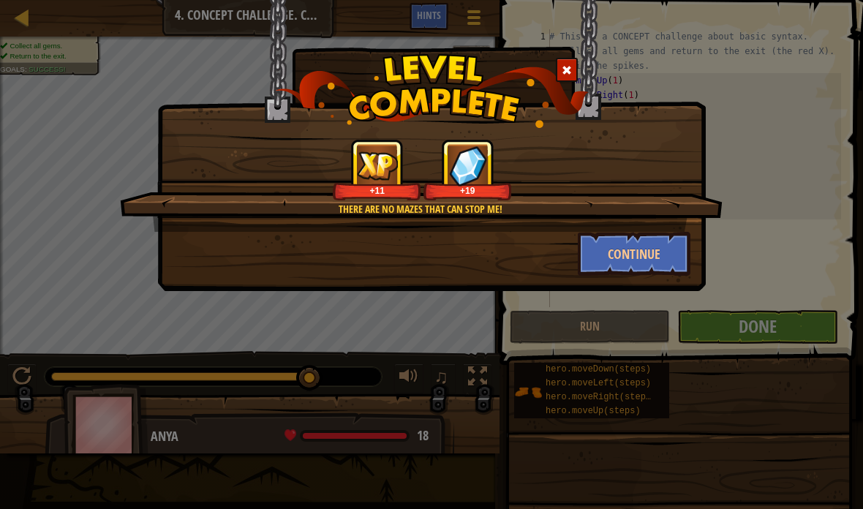
click at [651, 254] on button "Continue" at bounding box center [634, 254] width 113 height 44
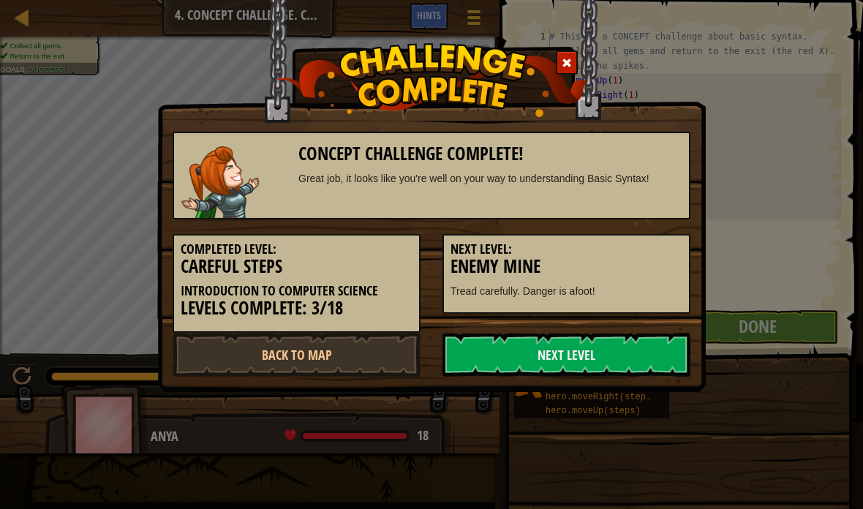
click at [653, 252] on h5 "Next Level:" at bounding box center [566, 249] width 232 height 15
click at [627, 351] on link "Next Level" at bounding box center [566, 355] width 248 height 44
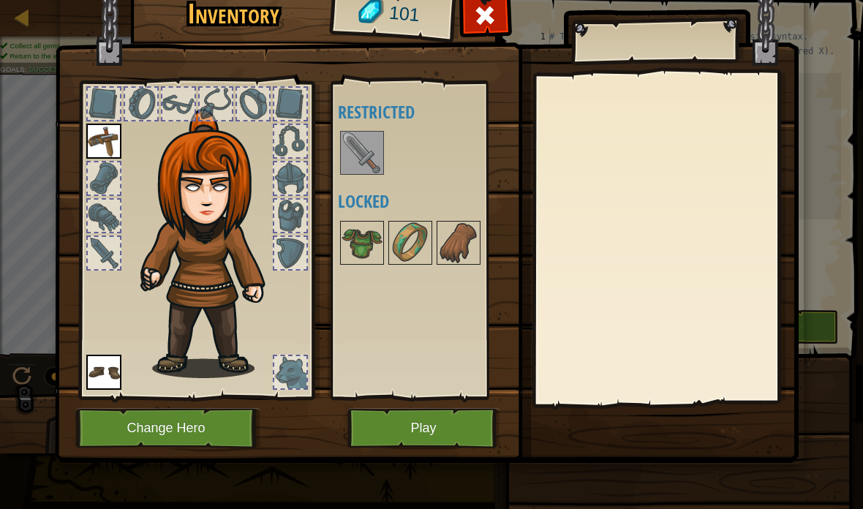
click at [360, 241] on img at bounding box center [361, 242] width 41 height 41
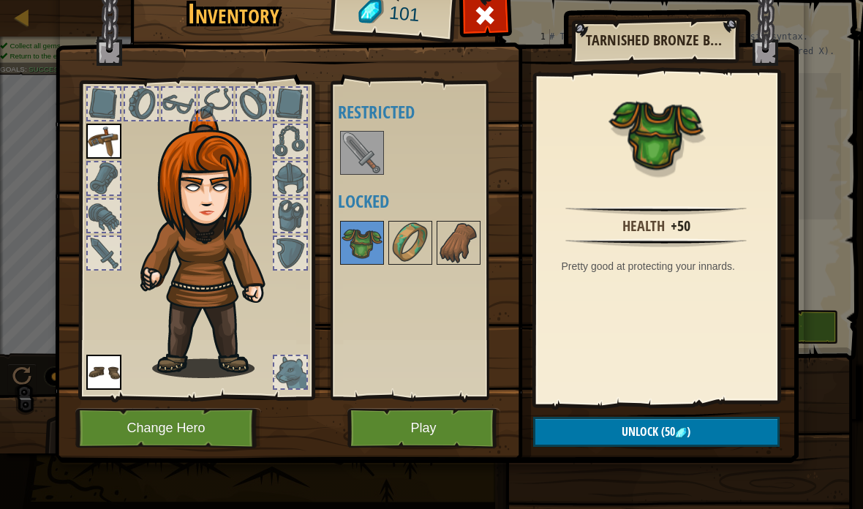
click at [401, 244] on img at bounding box center [410, 242] width 41 height 41
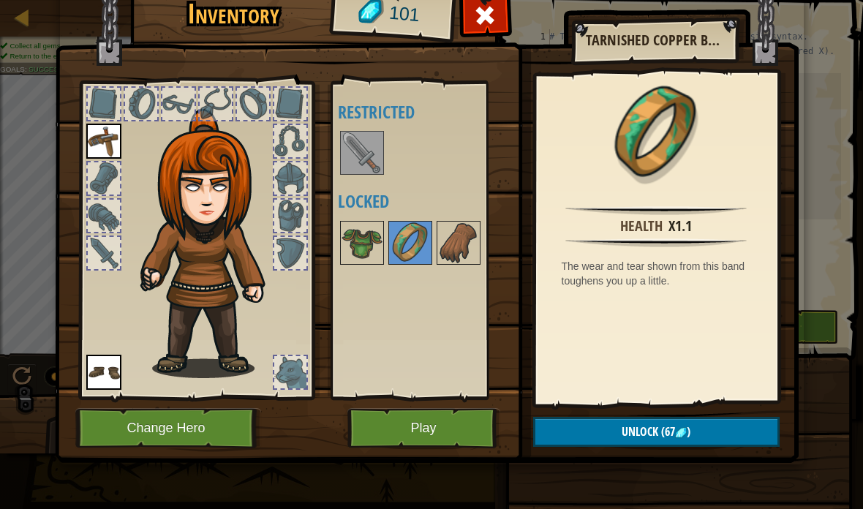
click at [462, 241] on img at bounding box center [458, 242] width 41 height 41
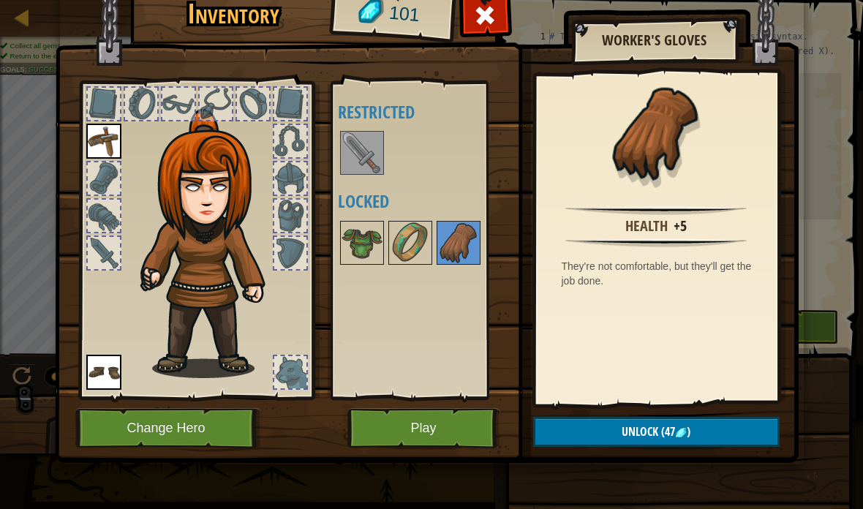
click at [411, 243] on img at bounding box center [410, 242] width 41 height 41
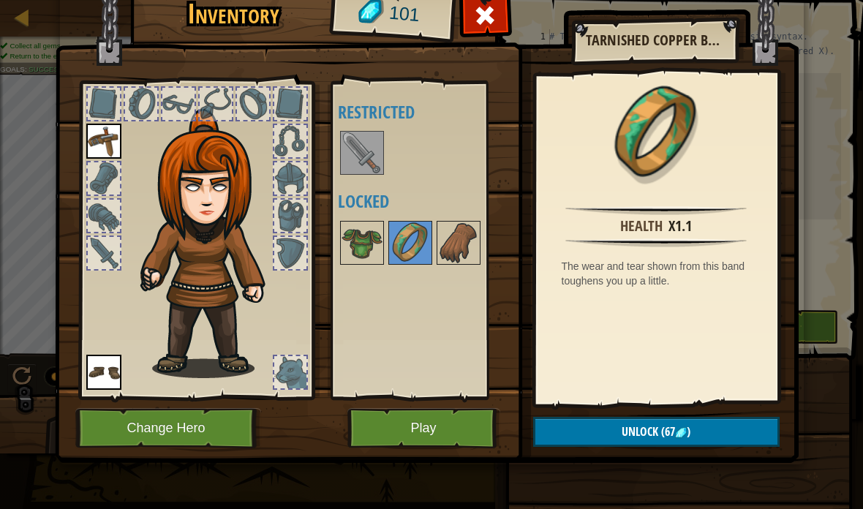
click at [359, 242] on img at bounding box center [361, 242] width 41 height 41
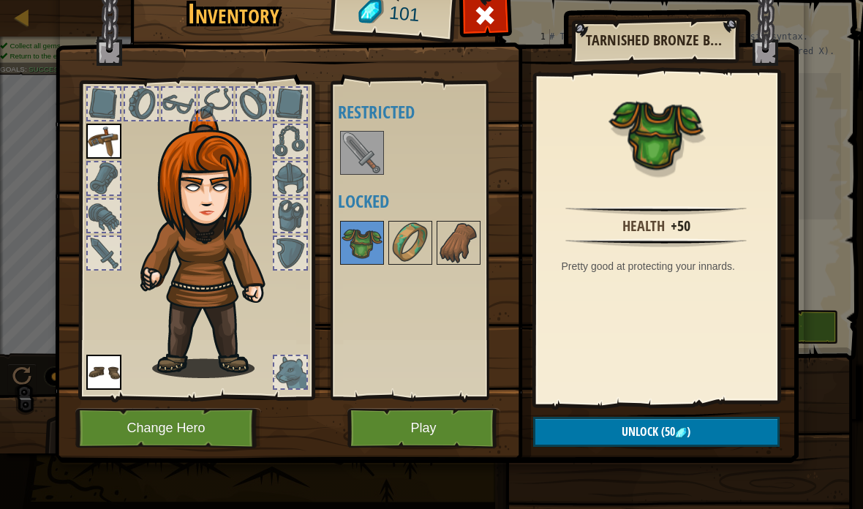
click at [442, 239] on img at bounding box center [458, 242] width 41 height 41
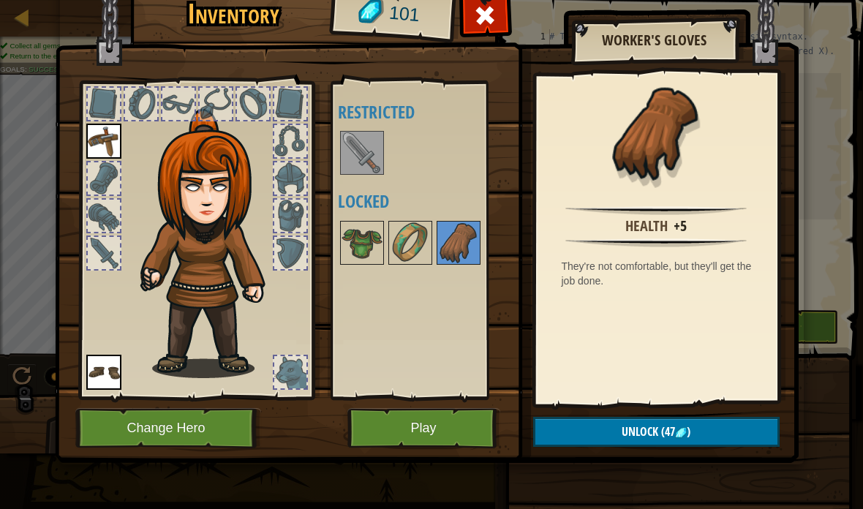
click at [419, 222] on img at bounding box center [410, 242] width 41 height 41
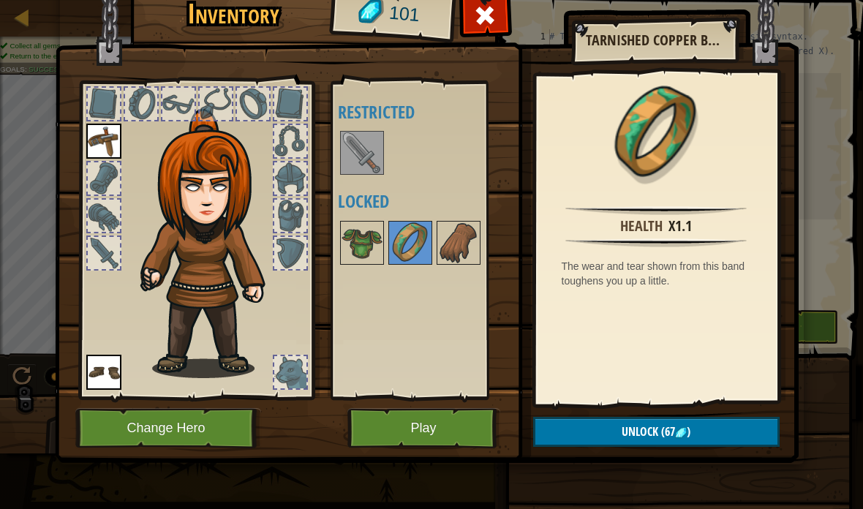
click at [349, 238] on img at bounding box center [361, 242] width 41 height 41
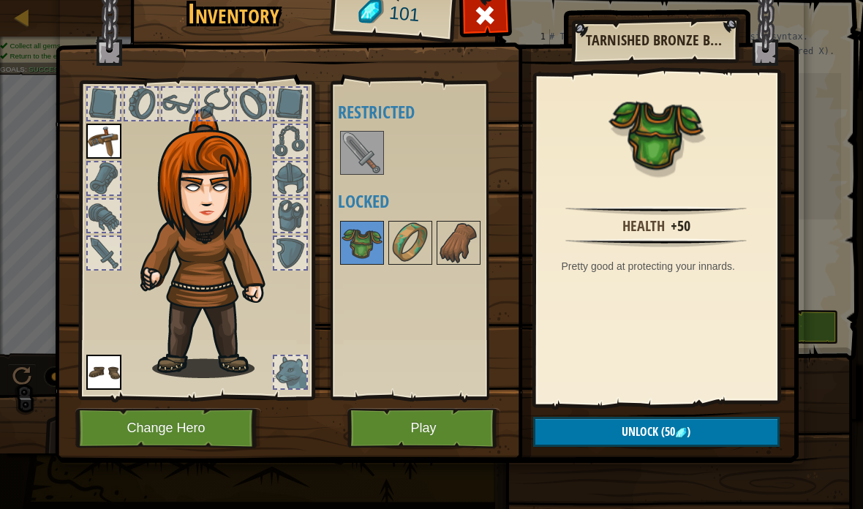
click at [640, 431] on span "Unlock" at bounding box center [639, 431] width 37 height 16
click at [662, 422] on button "Confirm" at bounding box center [656, 432] width 246 height 30
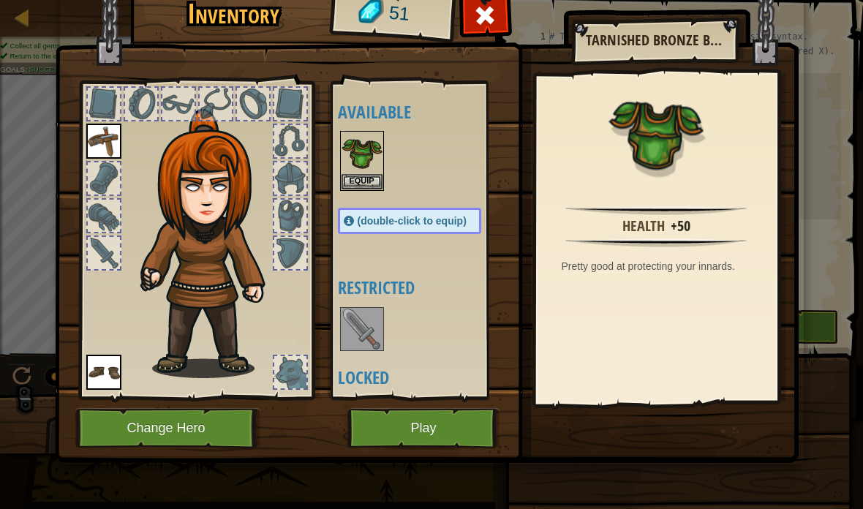
click at [368, 161] on img at bounding box center [361, 152] width 41 height 41
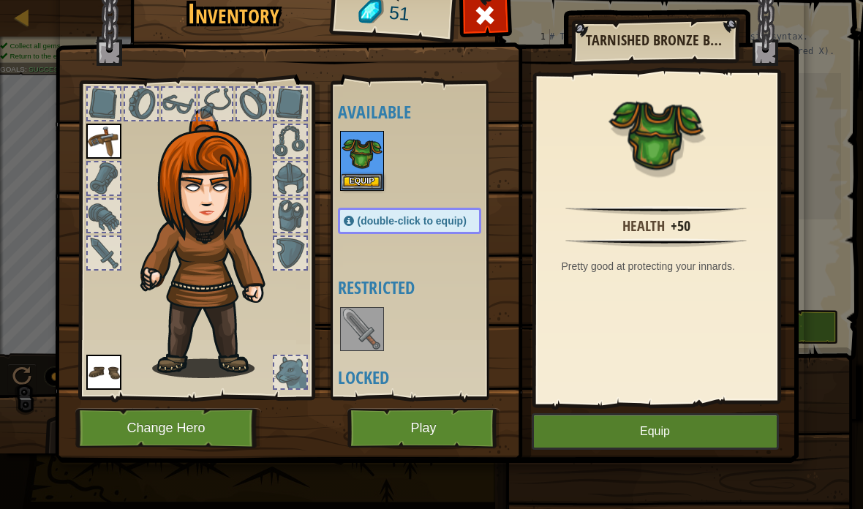
click at [676, 428] on button "Equip" at bounding box center [655, 431] width 247 height 37
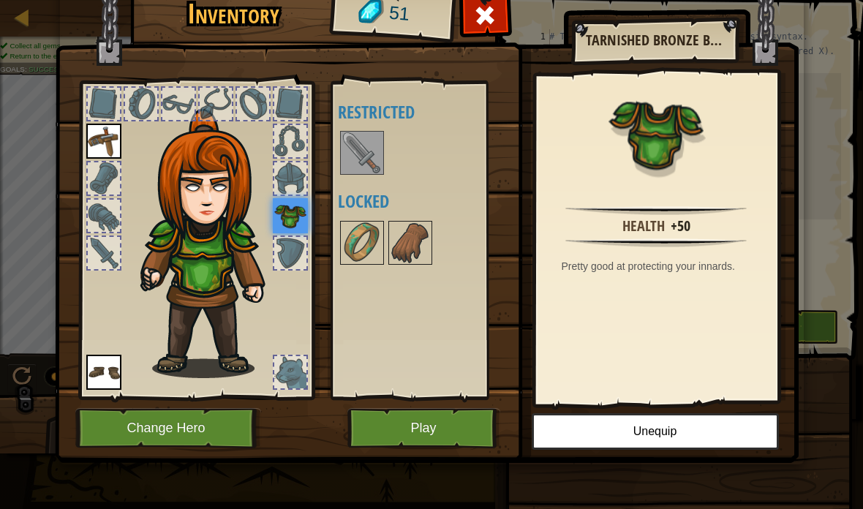
click at [362, 145] on img at bounding box center [361, 152] width 41 height 41
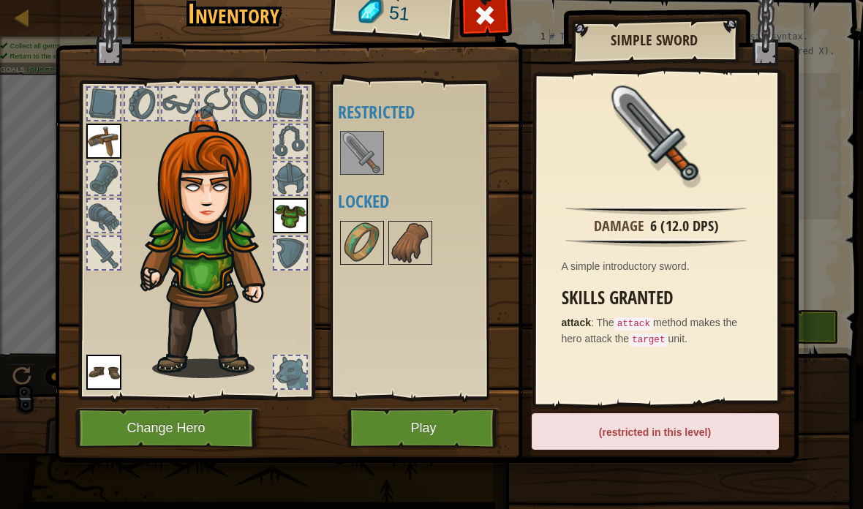
click at [367, 240] on img at bounding box center [361, 242] width 41 height 41
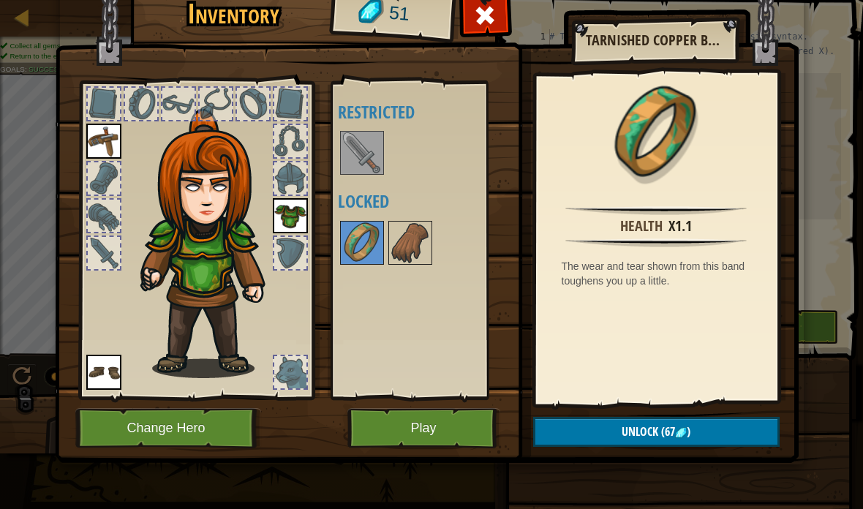
click at [470, 418] on button "Play" at bounding box center [423, 428] width 153 height 40
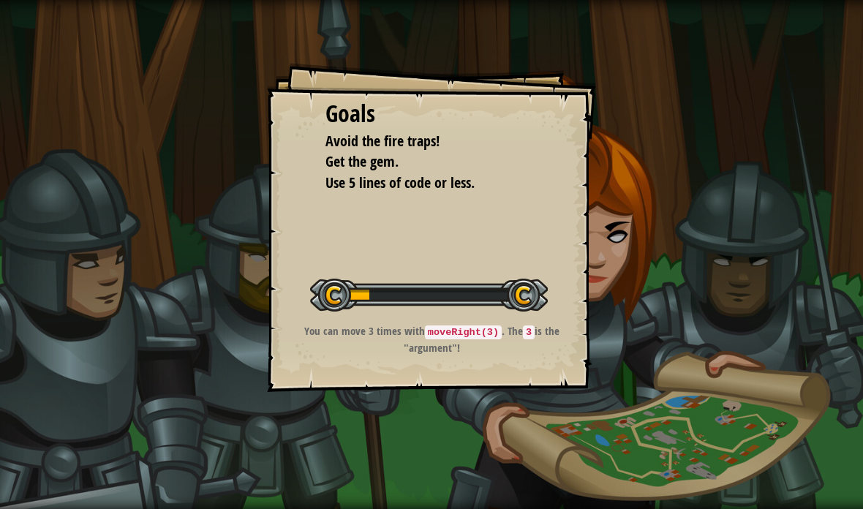
click at [453, 328] on code "moveRight(3)" at bounding box center [463, 332] width 77 height 14
click at [405, 306] on div at bounding box center [429, 295] width 238 height 33
click at [357, 330] on p "You can move 3 times with moveRight(3) . The 3 is the "argument"!" at bounding box center [431, 339] width 293 height 32
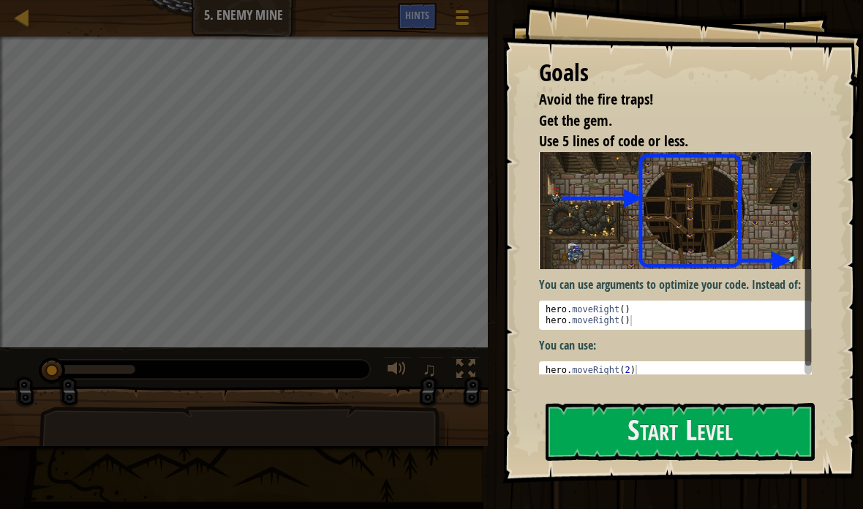
click at [720, 437] on button "Start Level" at bounding box center [679, 432] width 269 height 58
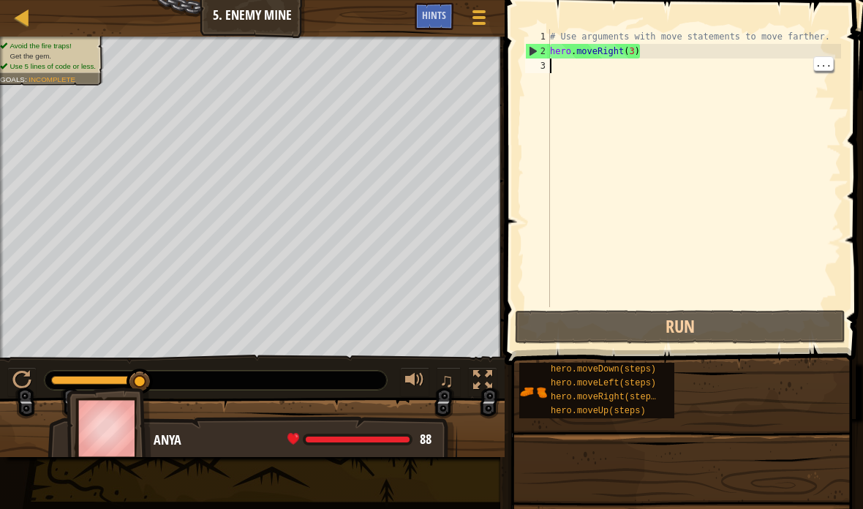
click at [781, 71] on div "# Use arguments with move statements to move farther. hero . moveRight ( 3 )" at bounding box center [694, 182] width 294 height 307
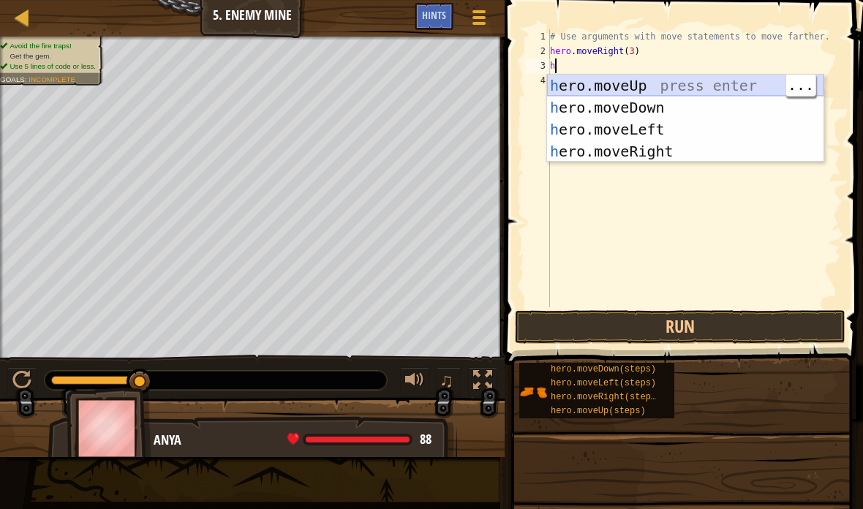
click at [687, 84] on div "h ero.moveUp press enter h ero.moveDown press enter h ero.moveLeft press enter …" at bounding box center [685, 141] width 276 height 132
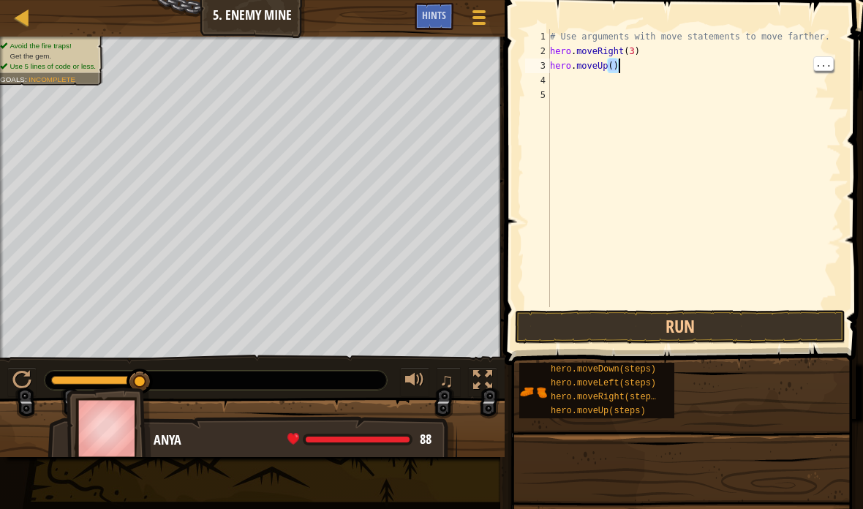
click at [616, 62] on div "# Use arguments with move statements to move farther. hero . moveRight ( 3 ) he…" at bounding box center [694, 182] width 294 height 307
click at [612, 62] on div "# Use arguments with move statements to move farther. hero . moveRight ( 3 ) he…" at bounding box center [694, 182] width 294 height 307
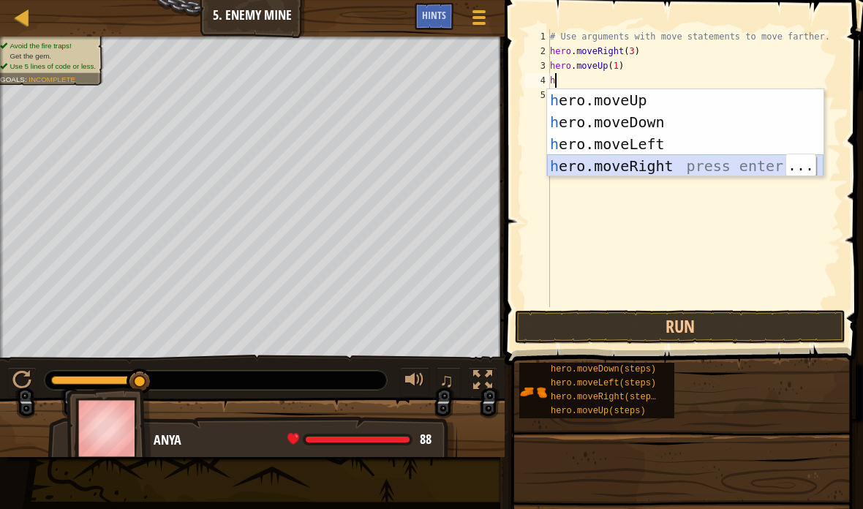
click at [669, 163] on div "h ero.moveUp press enter h ero.moveDown press enter h ero.moveLeft press enter …" at bounding box center [685, 155] width 276 height 132
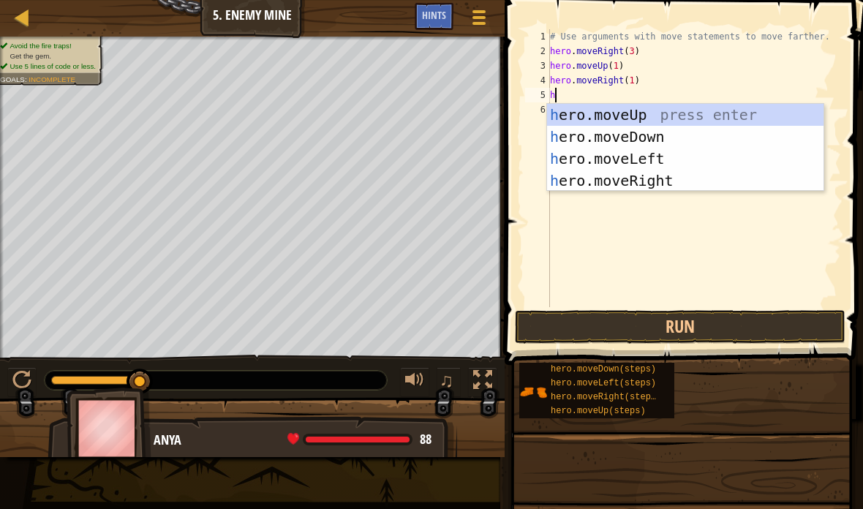
scroll to position [15, 25]
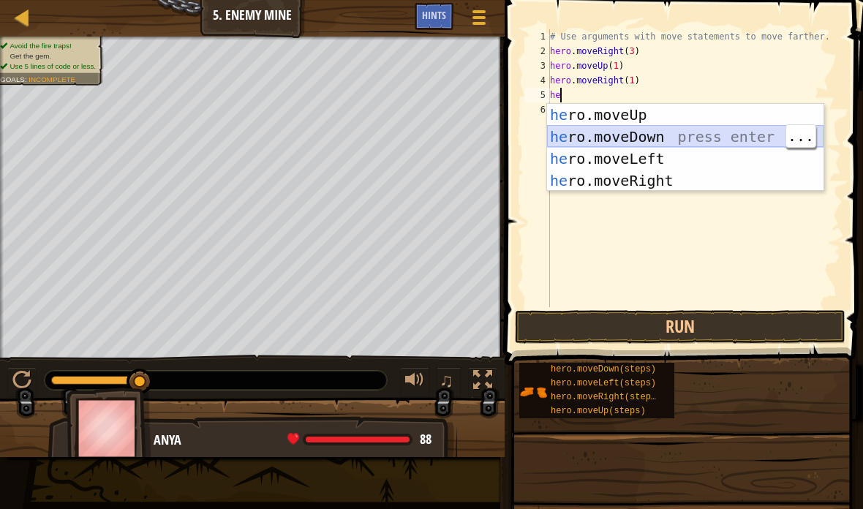
click at [649, 138] on div "he ro.moveUp press enter he ro.moveDown press enter he ro.moveLeft press enter …" at bounding box center [685, 170] width 276 height 132
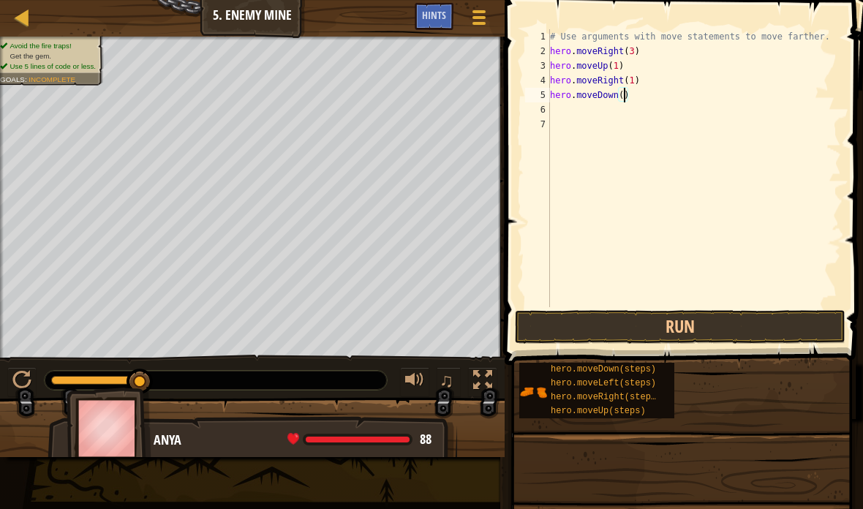
scroll to position [15, 20]
click at [687, 111] on div "# Use arguments with move statements to move farther. hero . moveRight ( 3 ) he…" at bounding box center [694, 182] width 294 height 307
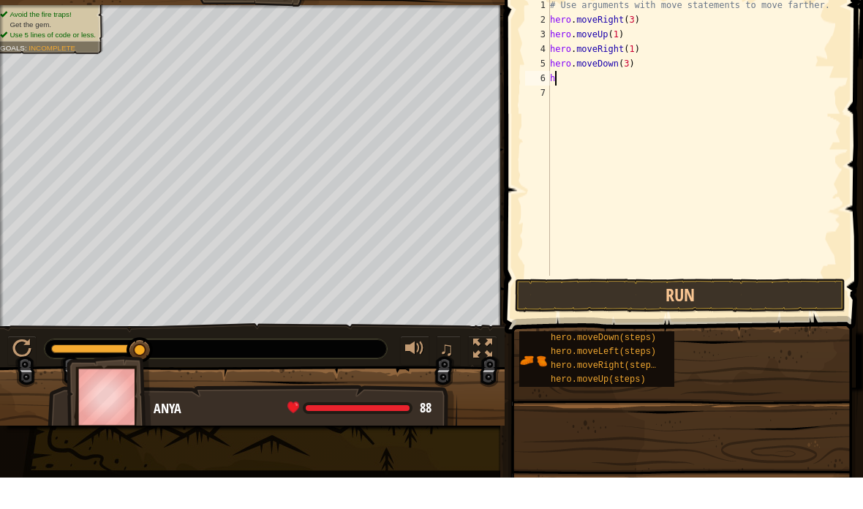
scroll to position [15, 25]
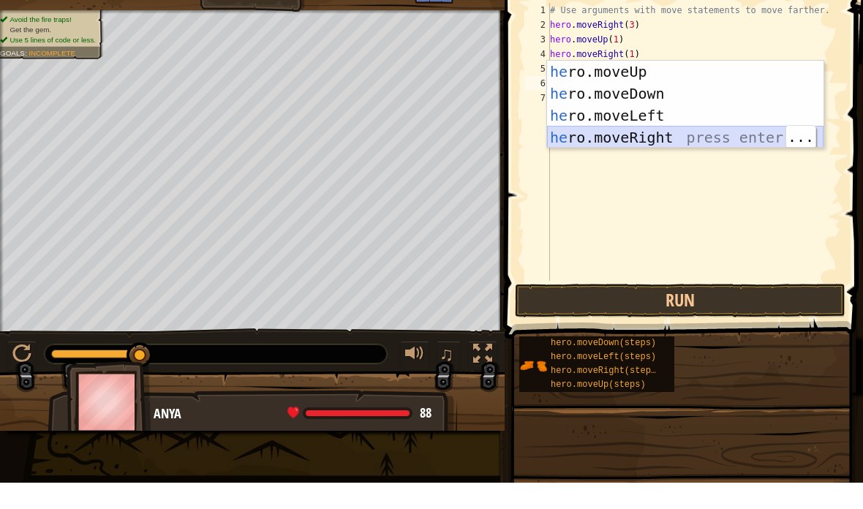
click at [646, 135] on div "he ro.moveUp press enter he ro.moveDown press enter he ro.moveLeft press enter …" at bounding box center [685, 153] width 276 height 132
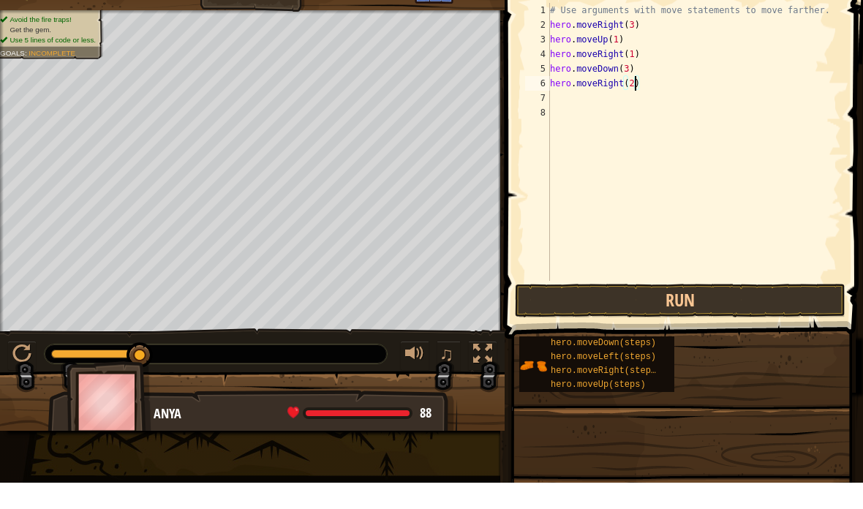
scroll to position [15, 20]
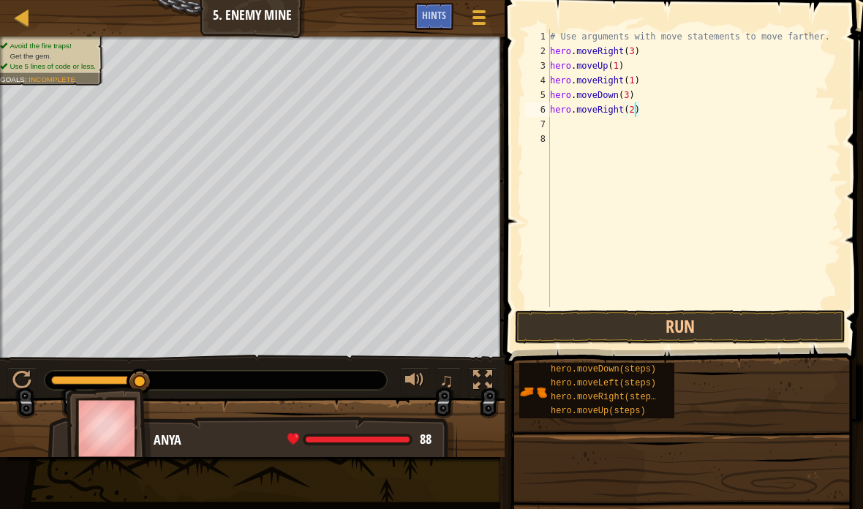
type textarea "abcde fg"
click at [727, 330] on button "Run" at bounding box center [680, 327] width 330 height 34
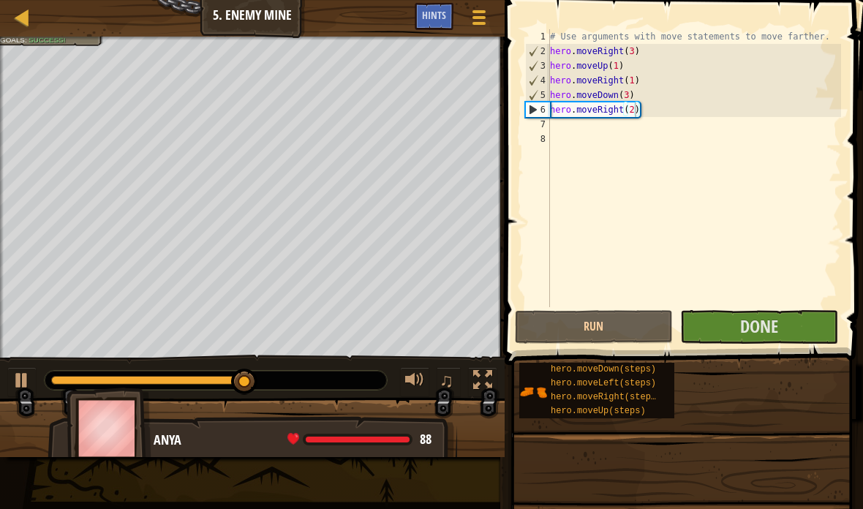
click at [775, 322] on span "Done" at bounding box center [759, 325] width 38 height 23
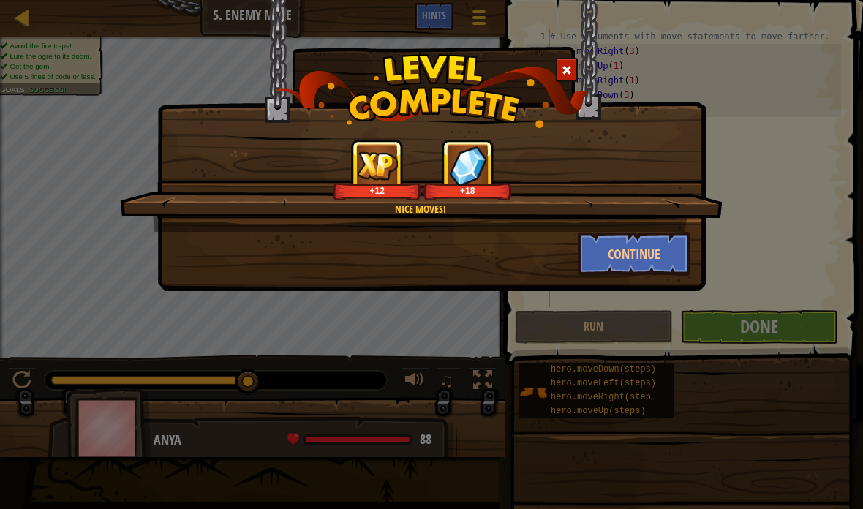
click at [673, 254] on button "Continue" at bounding box center [634, 254] width 113 height 44
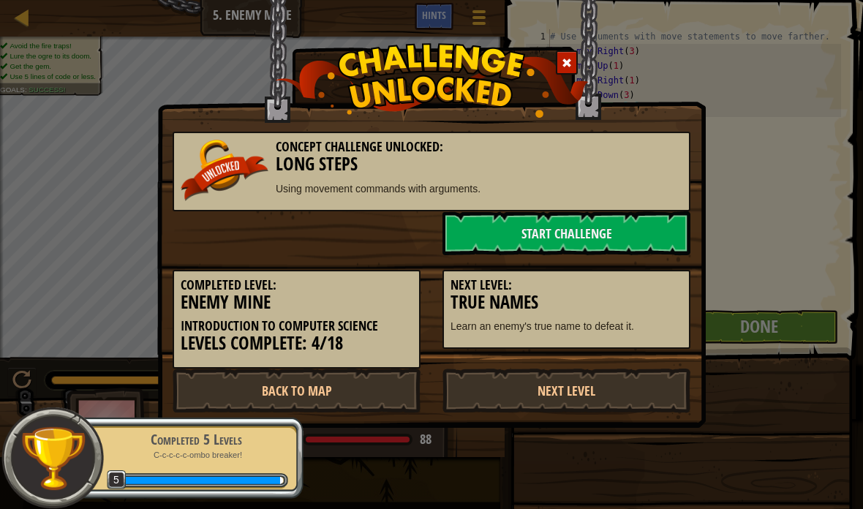
click at [663, 236] on link "Start Challenge" at bounding box center [566, 233] width 248 height 44
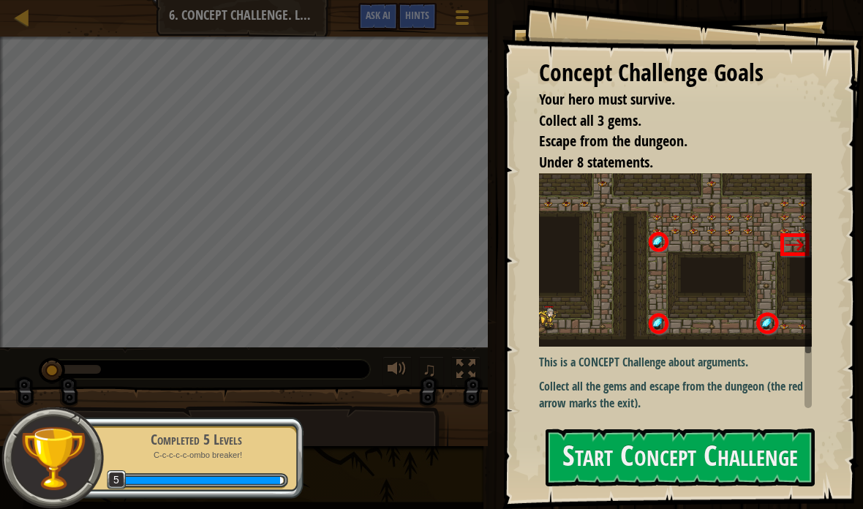
click at [607, 466] on button "Start Concept Challenge" at bounding box center [679, 457] width 269 height 58
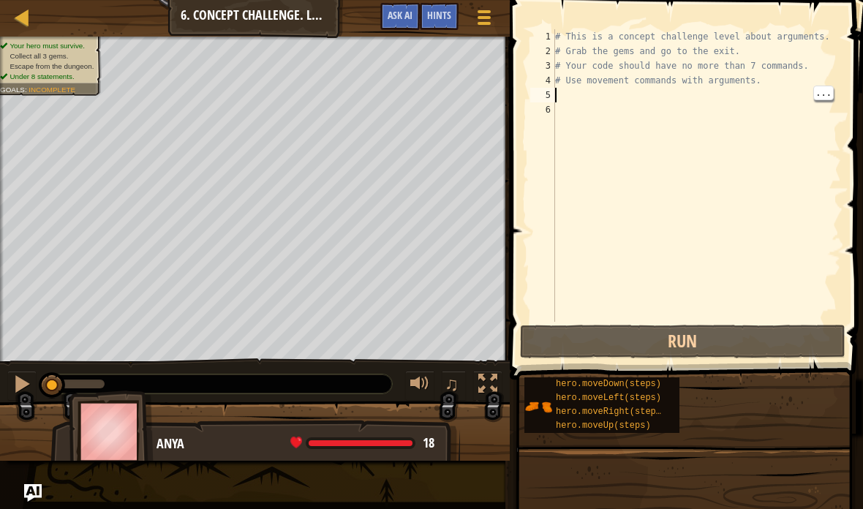
click at [670, 96] on div "# This is a concept challenge level about arguments. # Grab the gems and go to …" at bounding box center [696, 190] width 289 height 322
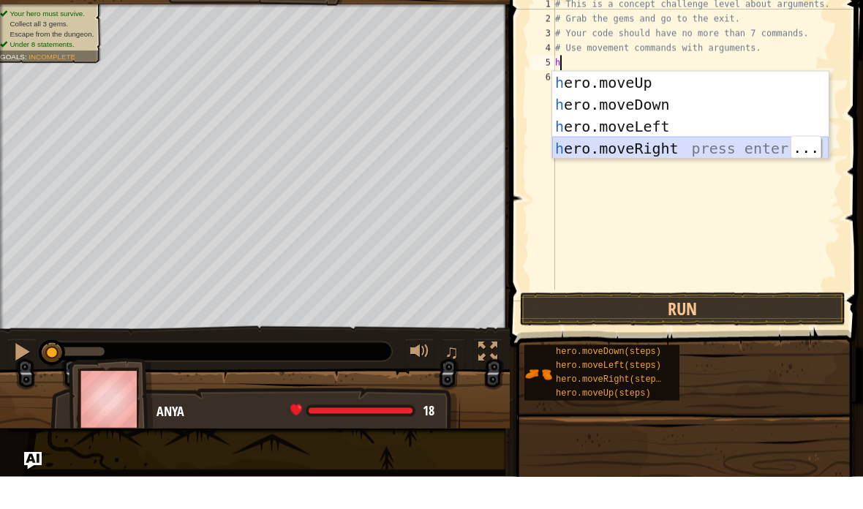
click at [695, 148] on div "h ero.moveUp press enter h ero.moveDown press enter h ero.moveLeft press enter …" at bounding box center [690, 170] width 276 height 132
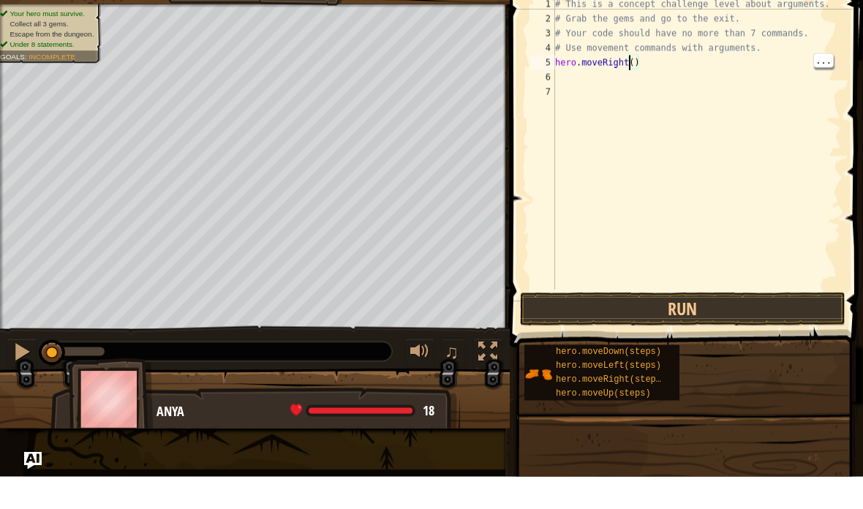
click at [628, 64] on div "# This is a concept challenge level about arguments. # Grab the gems and go to …" at bounding box center [696, 190] width 289 height 322
click at [637, 58] on div "# This is a concept challenge level about arguments. # Grab the gems and go to …" at bounding box center [696, 190] width 289 height 322
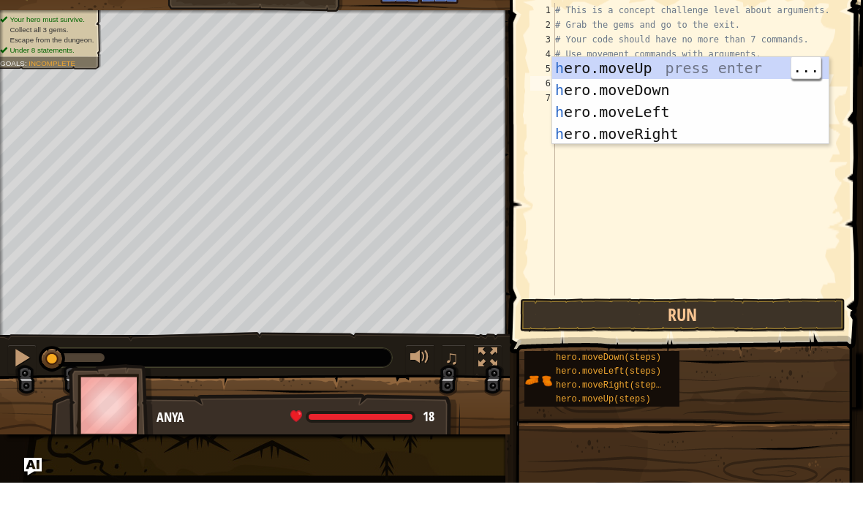
click at [683, 83] on div "h ero.moveUp press enter h ero.moveDown press enter h ero.moveLeft press enter …" at bounding box center [690, 149] width 276 height 132
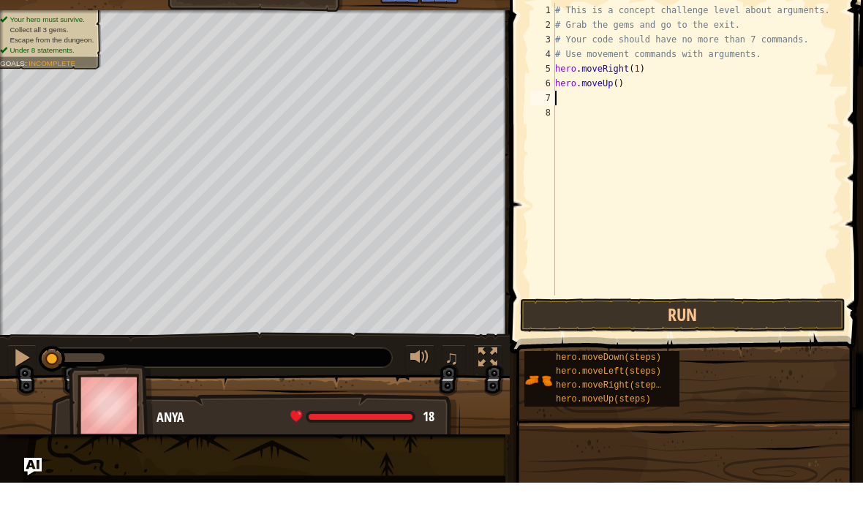
click at [611, 84] on div "# This is a concept challenge level about arguments. # Grab the gems and go to …" at bounding box center [696, 190] width 289 height 322
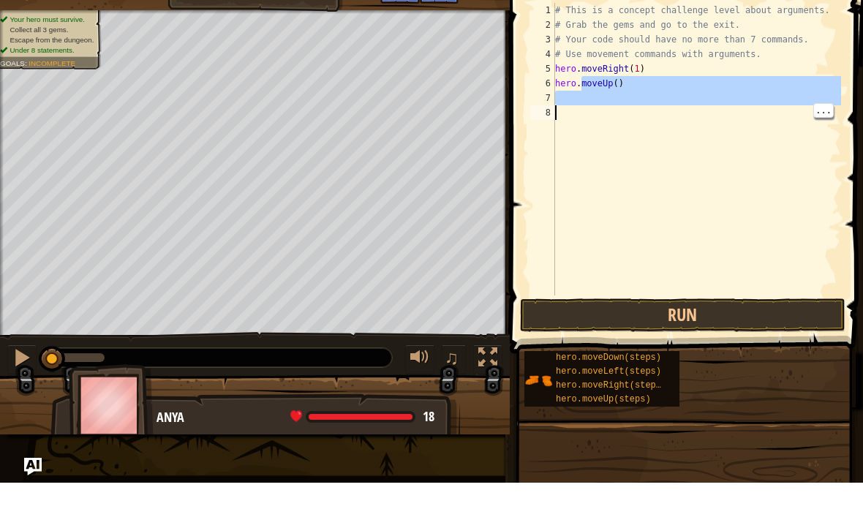
click at [629, 129] on div "# This is a concept challenge level about arguments. # Grab the gems and go to …" at bounding box center [696, 190] width 289 height 322
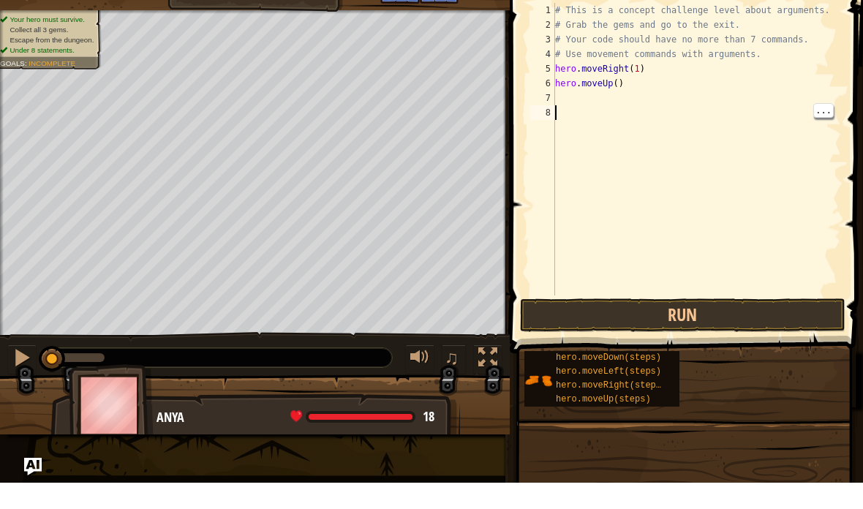
click at [619, 82] on div "# This is a concept challenge level about arguments. # Grab the gems and go to …" at bounding box center [696, 190] width 289 height 322
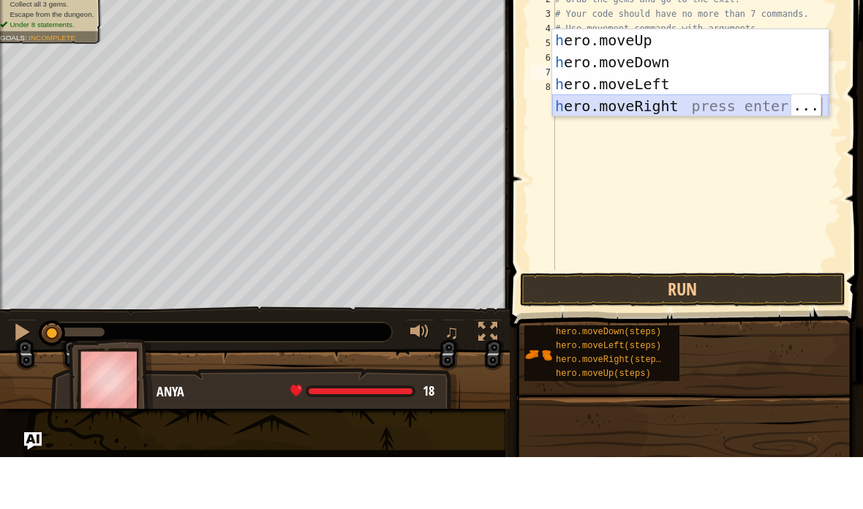
click at [675, 150] on div "h ero.moveUp press enter h ero.moveDown press enter h ero.moveLeft press enter …" at bounding box center [690, 147] width 276 height 132
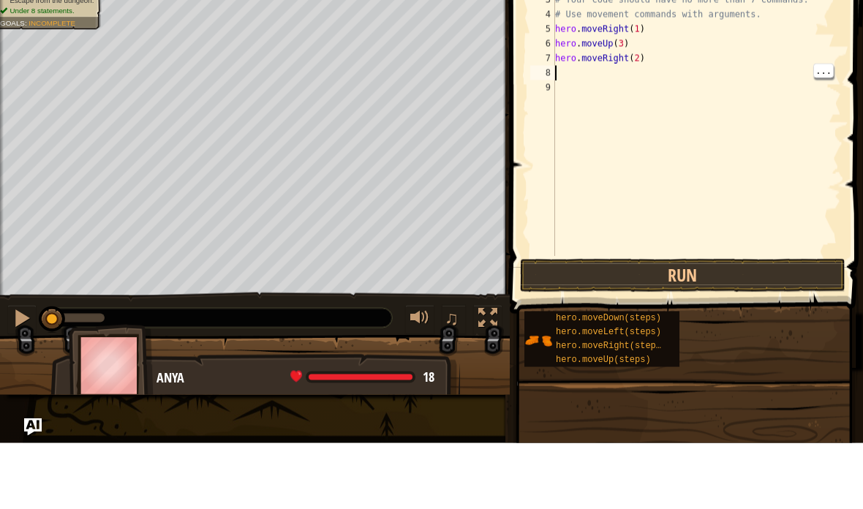
click at [700, 72] on div "# This is a concept challenge level about arguments. # Grab the gems and go to …" at bounding box center [696, 190] width 289 height 322
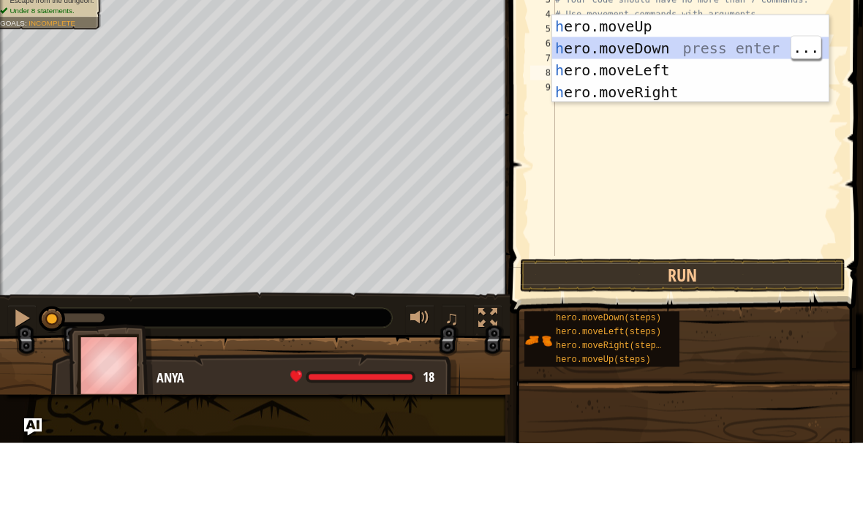
click at [681, 116] on div "h ero.moveUp press enter h ero.moveDown press enter h ero.moveLeft press enter …" at bounding box center [690, 147] width 276 height 132
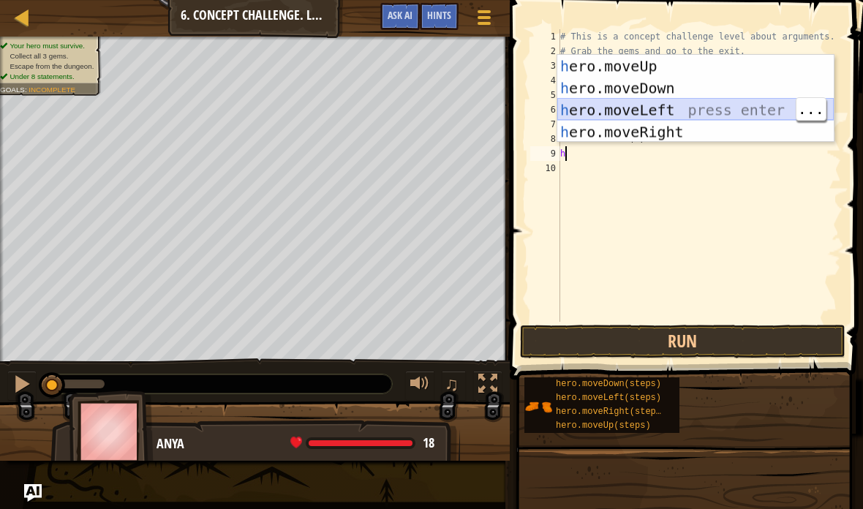
click at [695, 110] on div "h ero.moveUp press enter h ero.moveDown press enter h ero.moveLeft press enter …" at bounding box center [695, 121] width 276 height 132
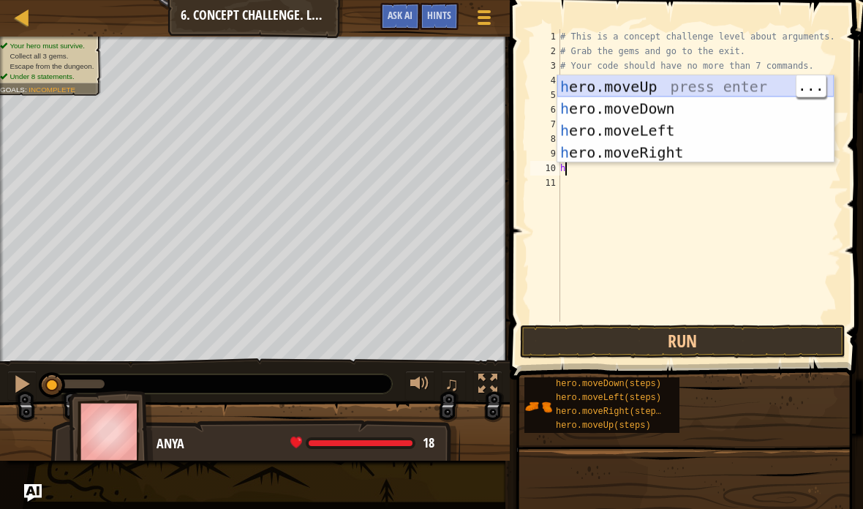
click at [697, 88] on div "h ero.moveUp press enter h ero.moveDown press enter h ero.moveLeft press enter …" at bounding box center [695, 141] width 276 height 132
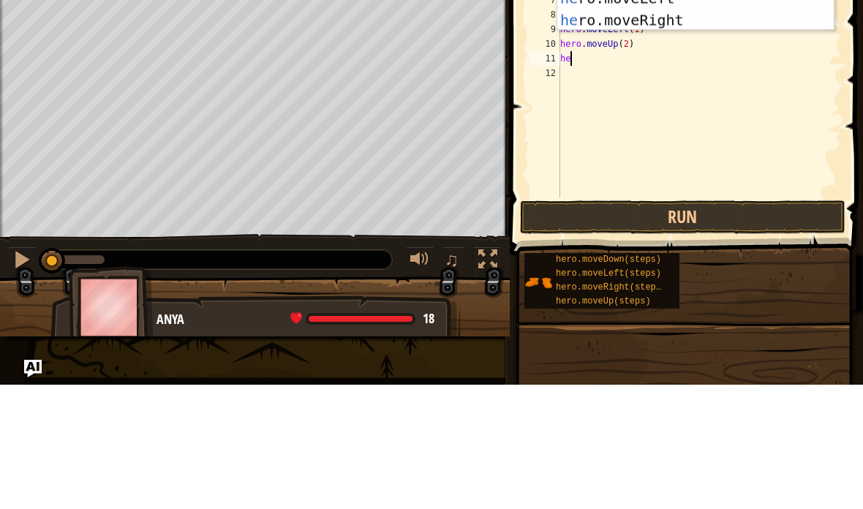
scroll to position [15, 25]
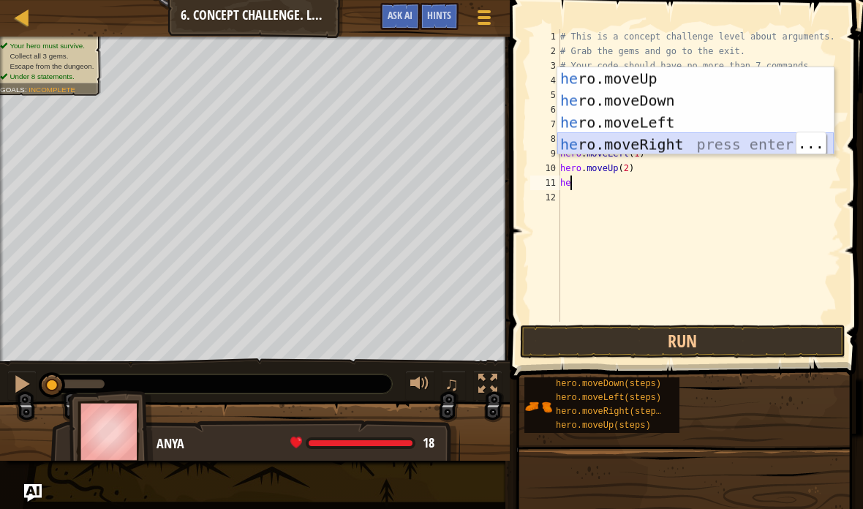
click at [691, 142] on div "he ro.moveUp press enter he ro.moveDown press enter he ro.moveLeft press enter …" at bounding box center [695, 133] width 276 height 132
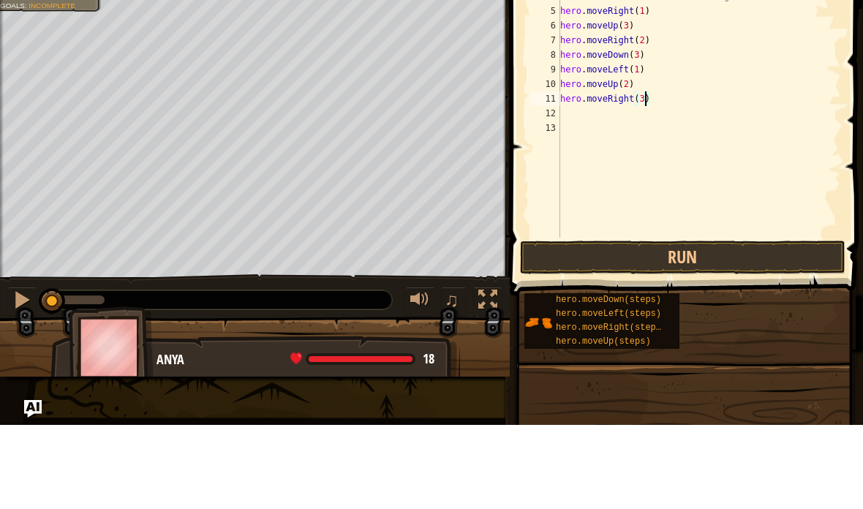
scroll to position [15, 20]
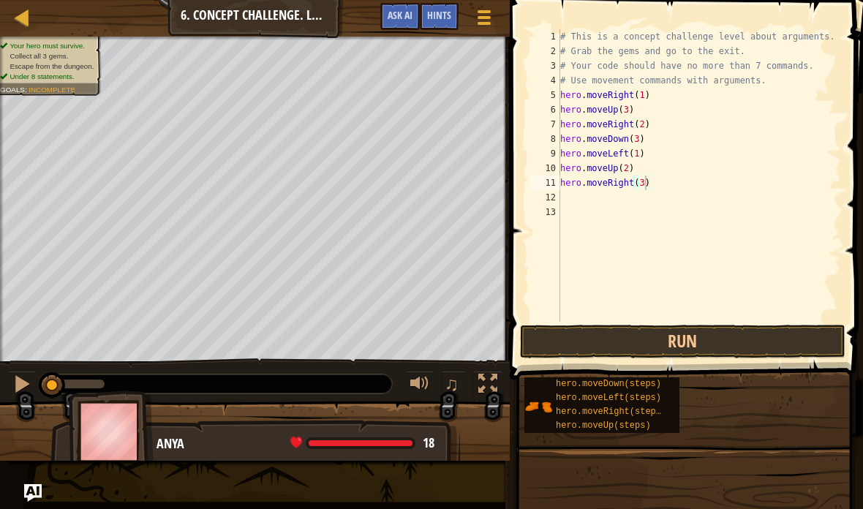
type textarea "abcde fg"
click at [791, 330] on button "Run" at bounding box center [682, 342] width 325 height 34
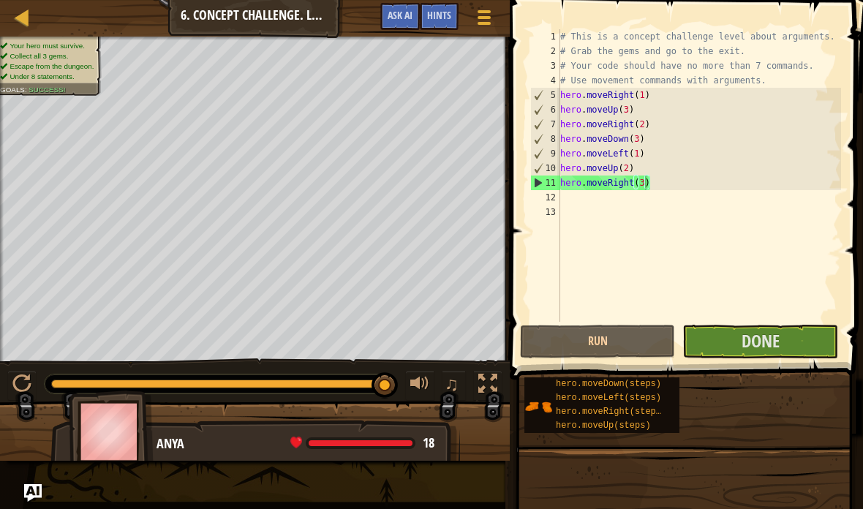
click at [770, 338] on span "Done" at bounding box center [760, 340] width 38 height 23
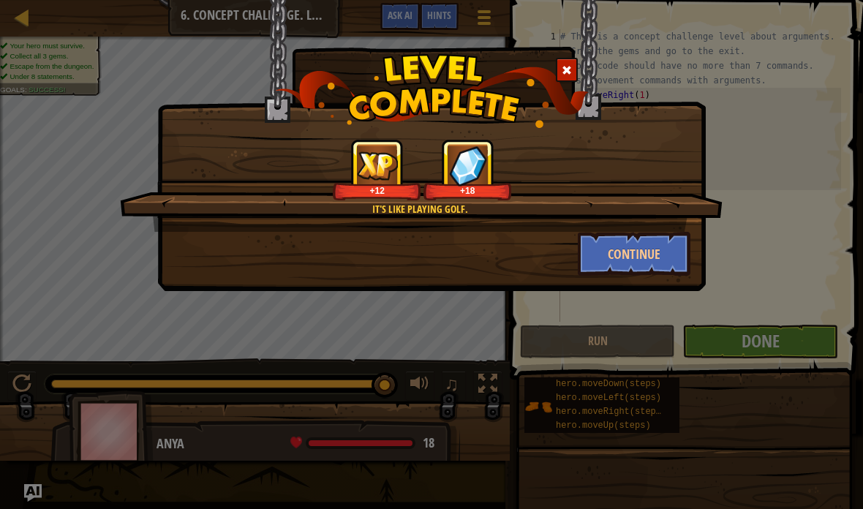
click at [645, 253] on button "Continue" at bounding box center [634, 254] width 113 height 44
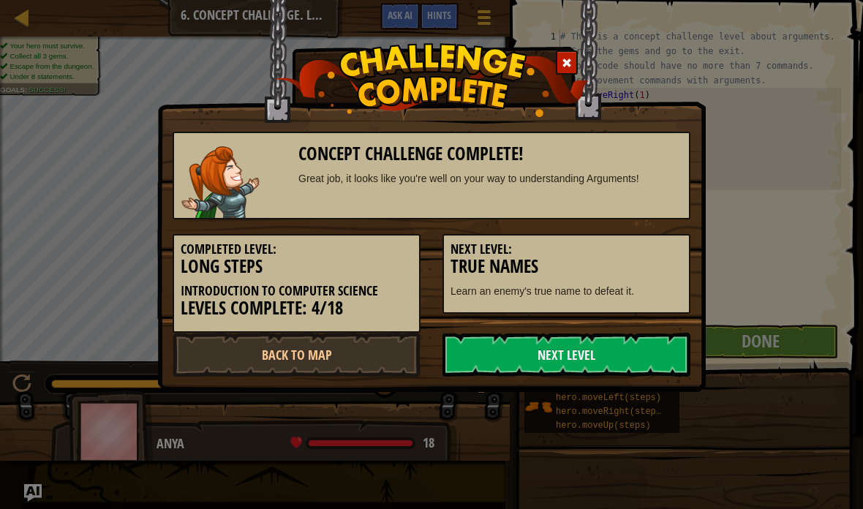
click at [653, 257] on h3 "True Names" at bounding box center [566, 267] width 232 height 20
click at [635, 349] on link "Next Level" at bounding box center [566, 355] width 248 height 44
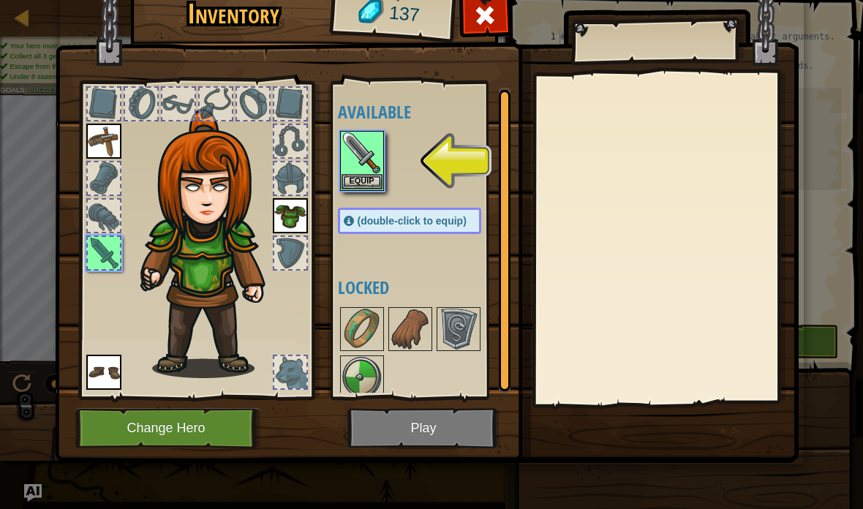
click at [362, 367] on img at bounding box center [361, 377] width 41 height 41
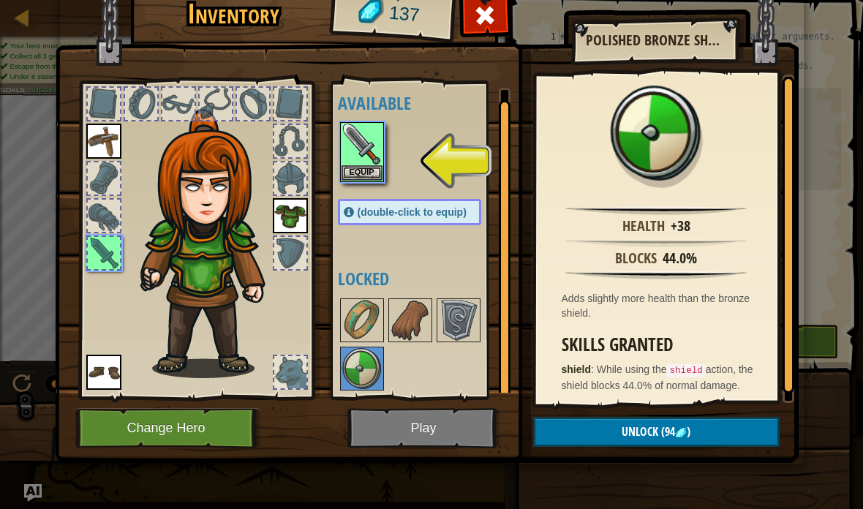
scroll to position [8, 0]
click at [474, 325] on img at bounding box center [458, 321] width 41 height 41
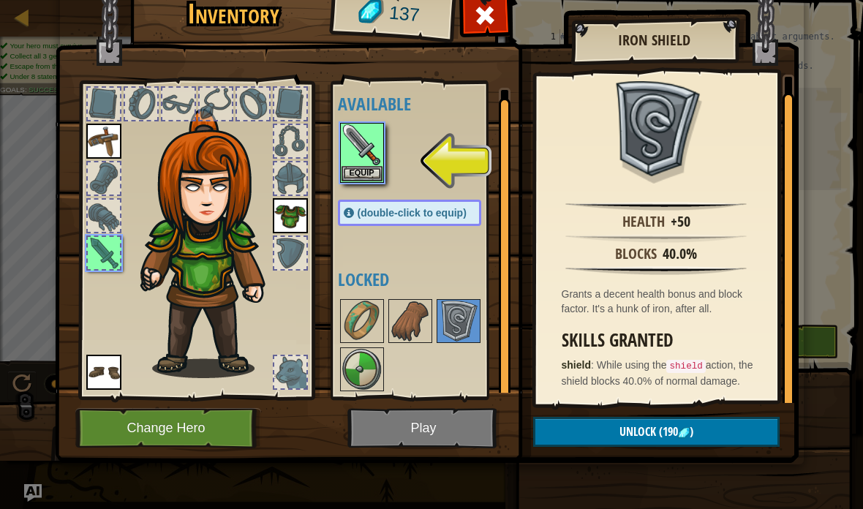
scroll to position [17, 0]
click at [410, 309] on img at bounding box center [410, 321] width 41 height 41
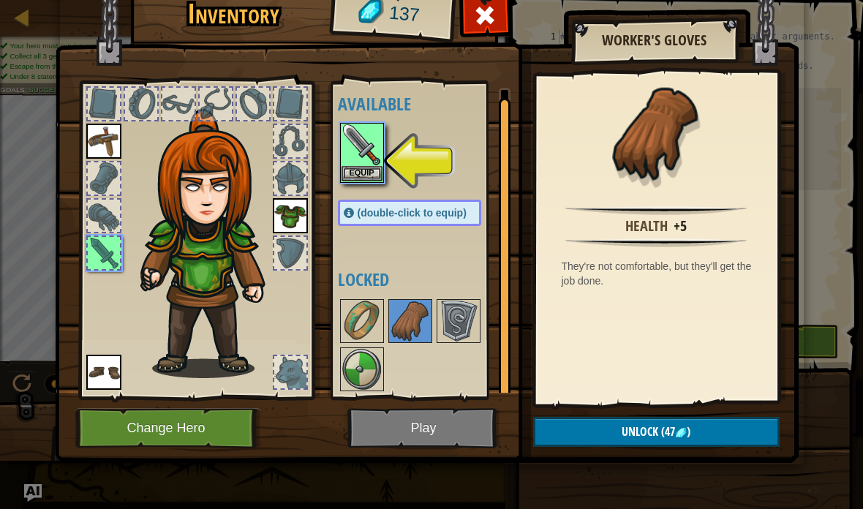
click at [366, 325] on img at bounding box center [361, 321] width 41 height 41
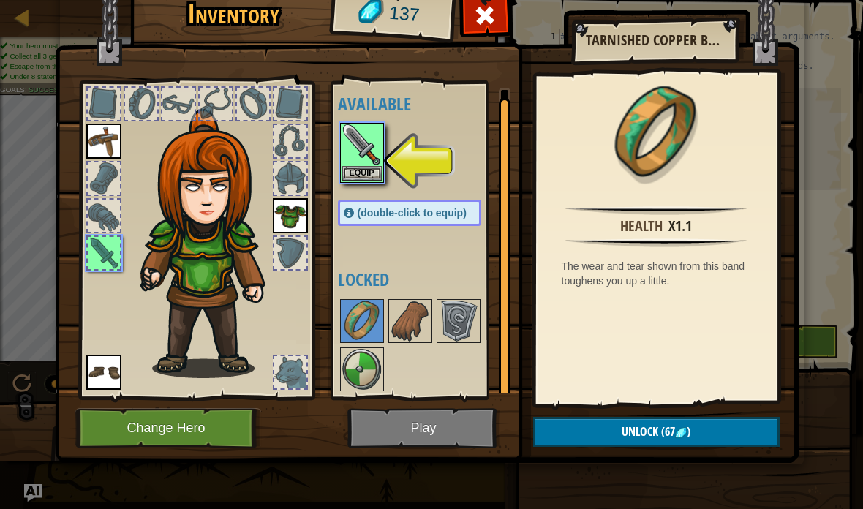
click at [371, 143] on img at bounding box center [361, 144] width 41 height 41
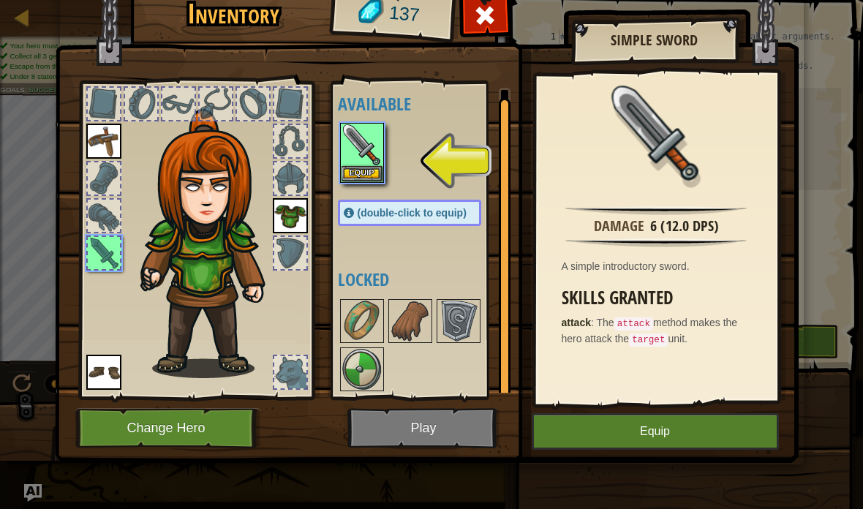
click at [722, 421] on button "Equip" at bounding box center [655, 431] width 247 height 37
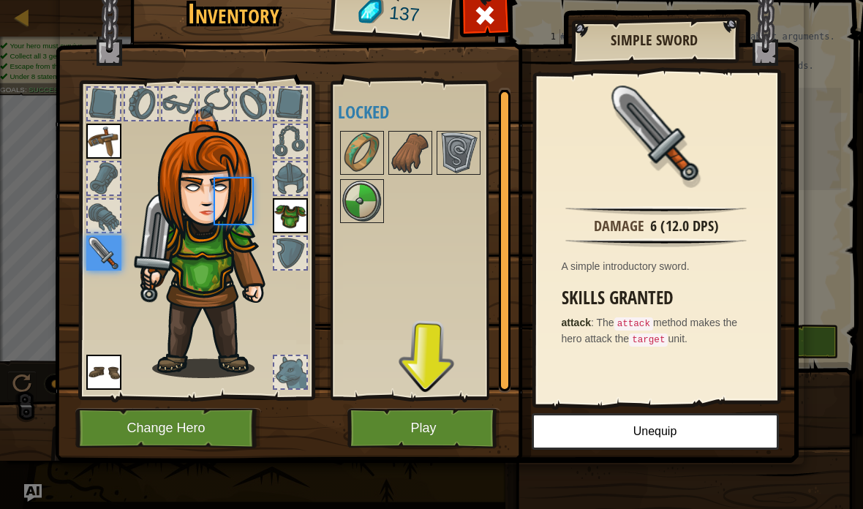
scroll to position [0, 0]
click at [366, 144] on img at bounding box center [361, 152] width 41 height 41
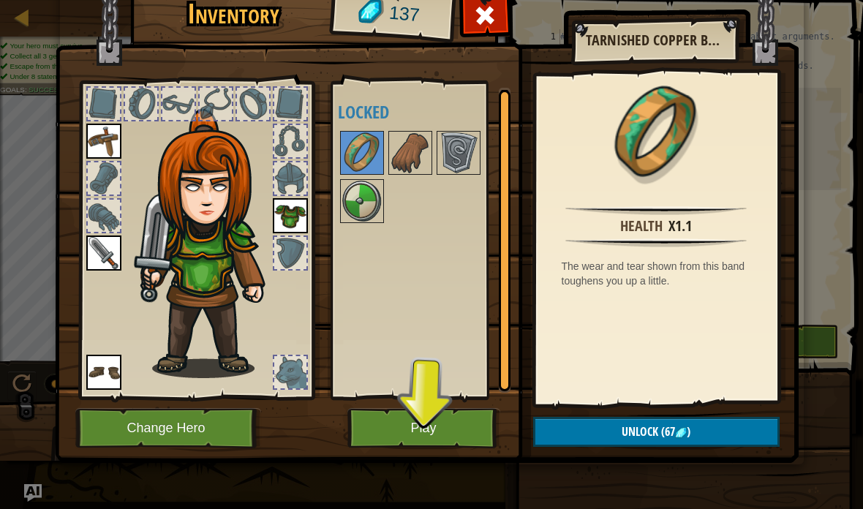
click at [364, 137] on img at bounding box center [361, 152] width 41 height 41
click at [400, 149] on img at bounding box center [410, 152] width 41 height 41
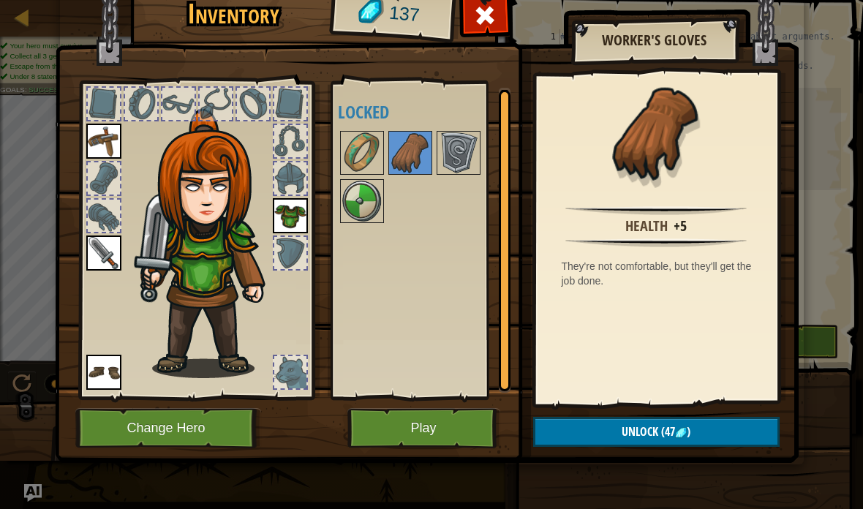
click at [358, 153] on img at bounding box center [361, 152] width 41 height 41
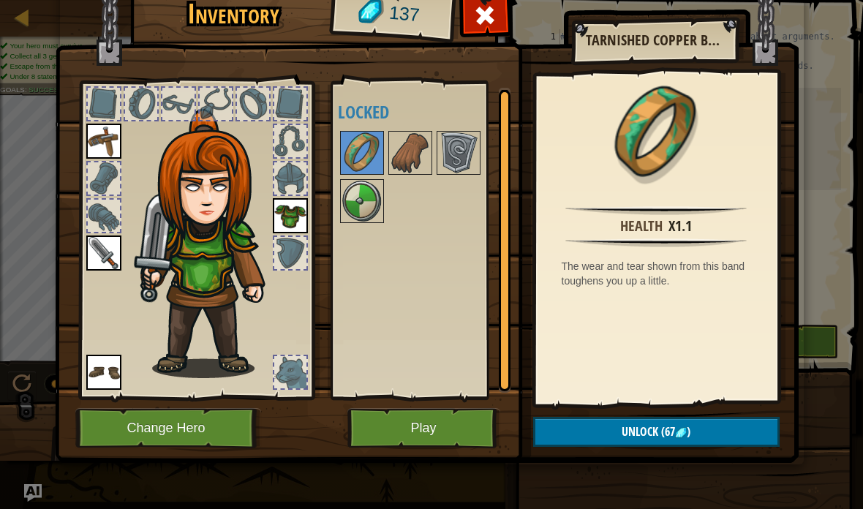
click at [452, 142] on img at bounding box center [458, 152] width 41 height 41
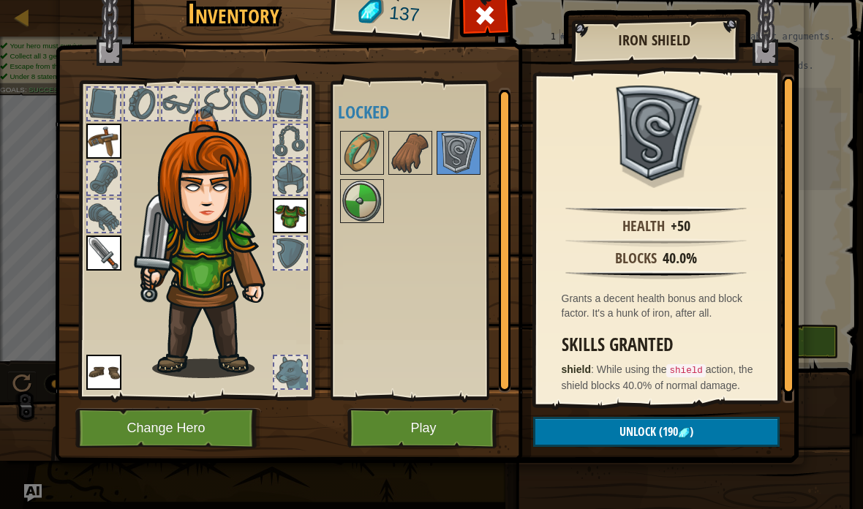
click at [362, 200] on img at bounding box center [361, 201] width 41 height 41
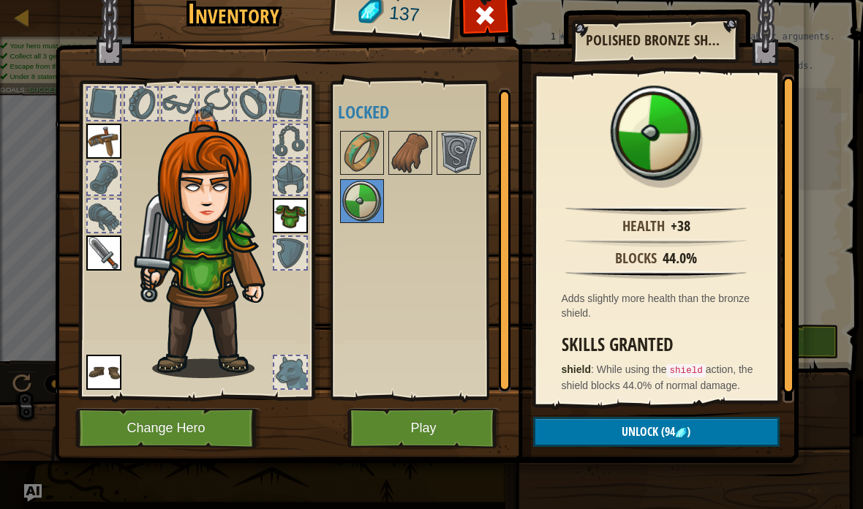
click at [461, 158] on img at bounding box center [458, 152] width 41 height 41
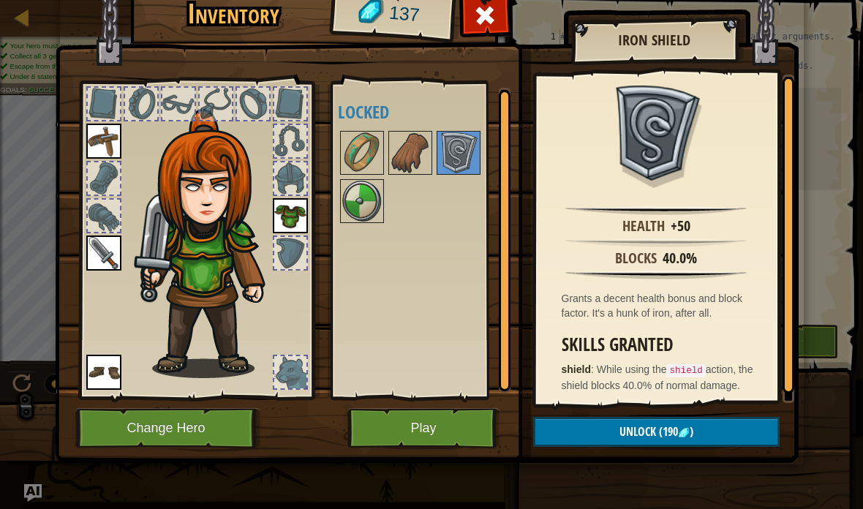
click at [371, 193] on img at bounding box center [361, 201] width 41 height 41
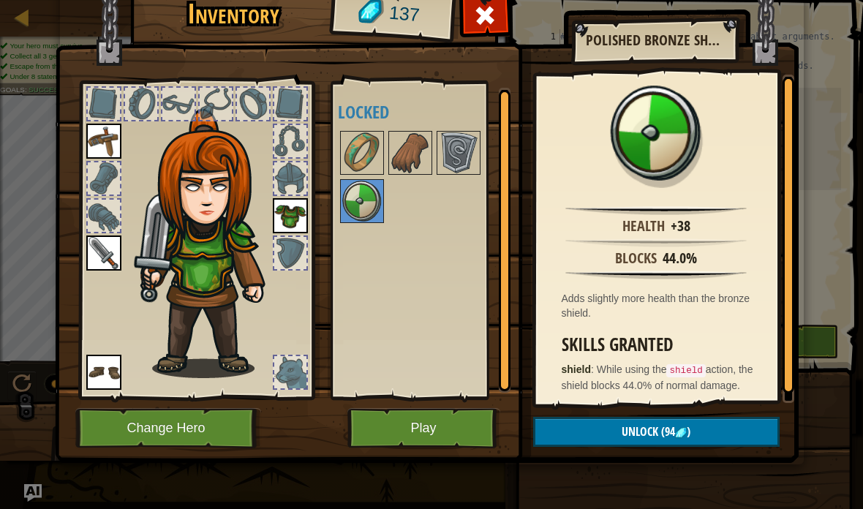
click at [465, 148] on img at bounding box center [458, 152] width 41 height 41
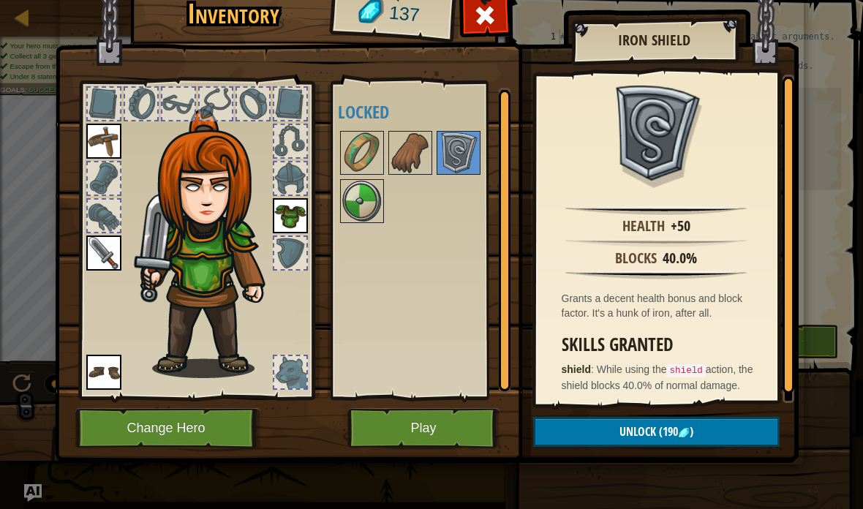
click at [364, 196] on img at bounding box center [361, 201] width 41 height 41
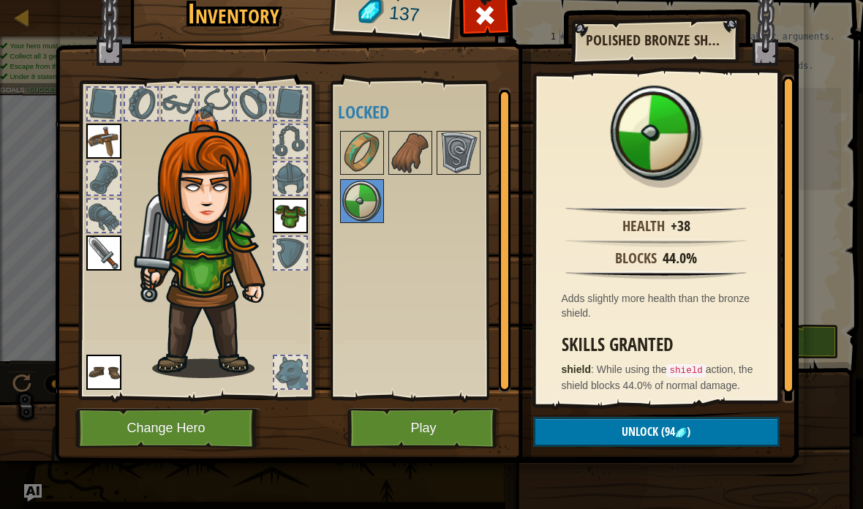
click at [363, 147] on img at bounding box center [361, 152] width 41 height 41
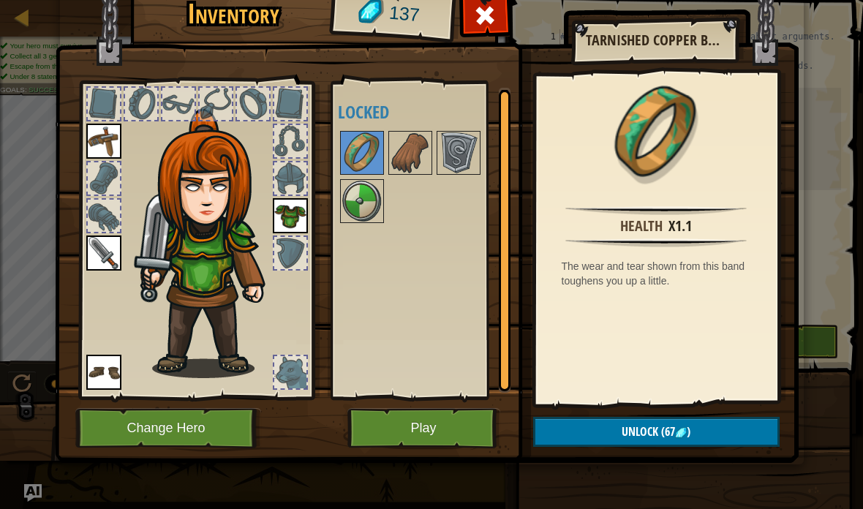
click at [362, 200] on img at bounding box center [361, 201] width 41 height 41
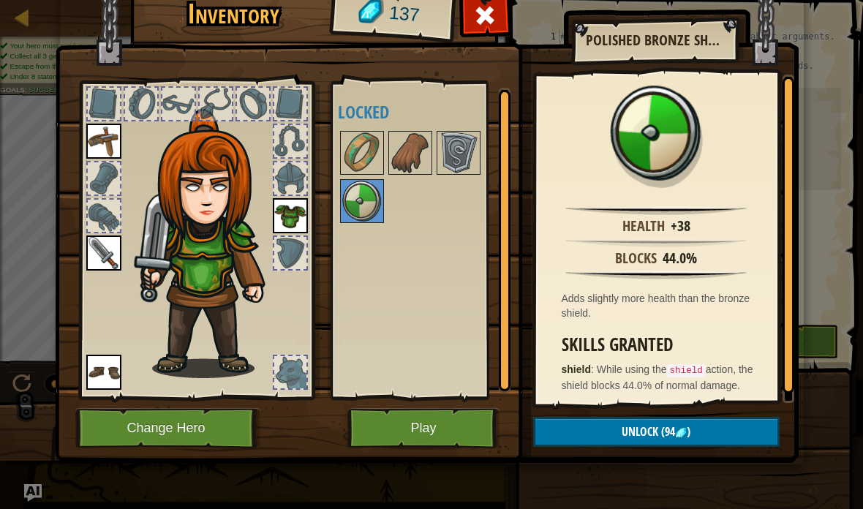
click at [686, 436] on img at bounding box center [681, 433] width 12 height 12
click at [352, 213] on img at bounding box center [361, 201] width 41 height 41
click at [352, 199] on img at bounding box center [361, 201] width 41 height 41
click at [350, 197] on img at bounding box center [361, 201] width 41 height 41
click at [349, 146] on img at bounding box center [361, 152] width 41 height 41
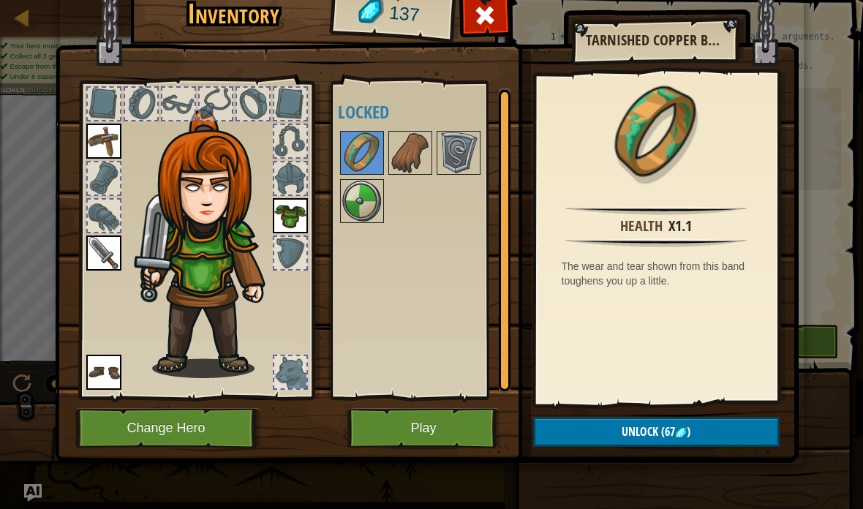
click at [355, 193] on img at bounding box center [361, 201] width 41 height 41
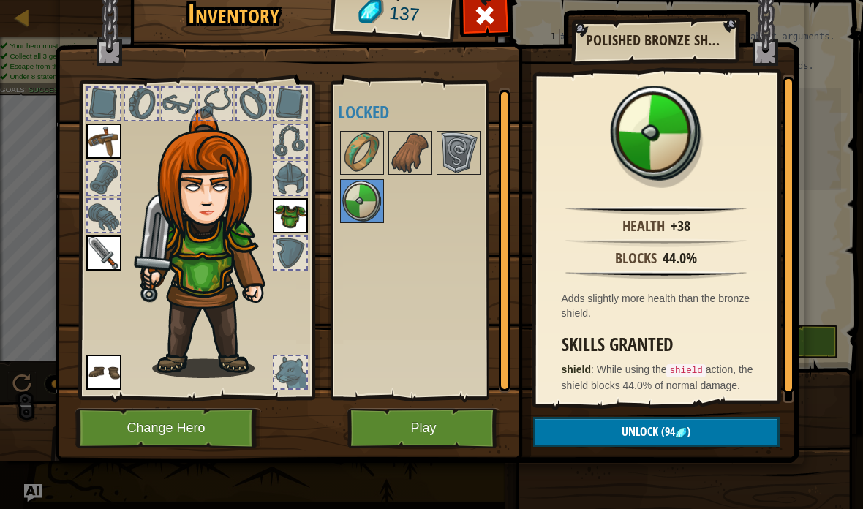
click at [706, 426] on button "Unlock (94 )" at bounding box center [656, 432] width 246 height 30
click at [711, 426] on button "Confirm" at bounding box center [656, 432] width 246 height 30
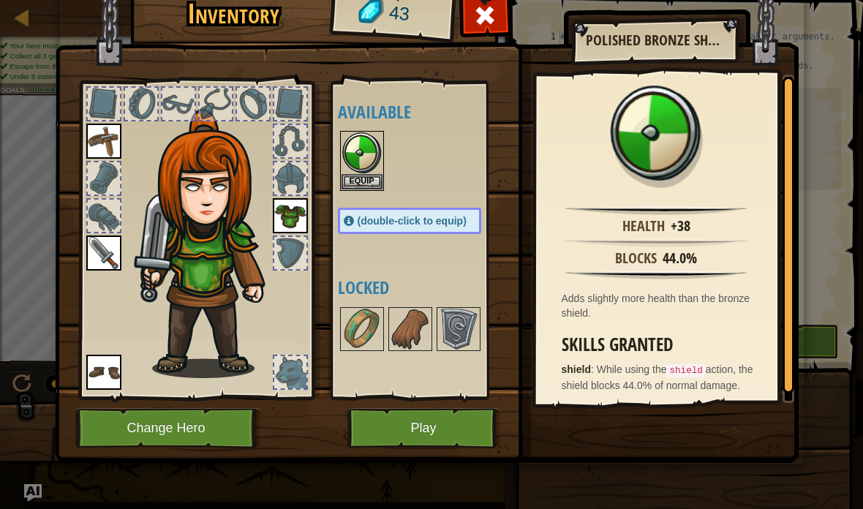
click at [353, 177] on button "Equip" at bounding box center [361, 181] width 41 height 15
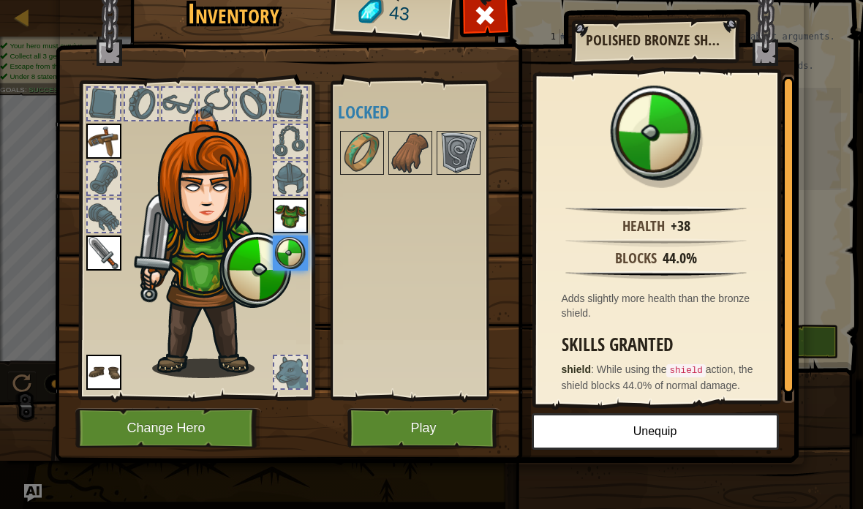
click at [357, 136] on img at bounding box center [361, 152] width 41 height 41
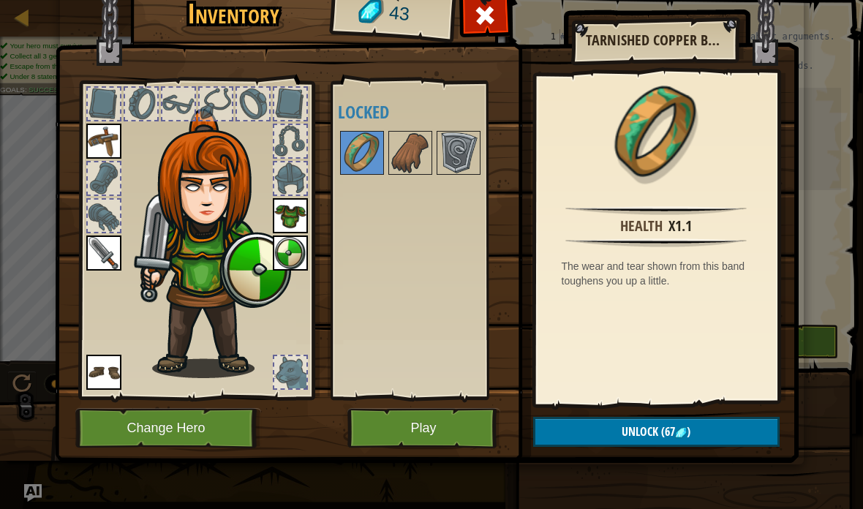
click at [398, 151] on img at bounding box center [410, 152] width 41 height 41
